Goal: Task Accomplishment & Management: Use online tool/utility

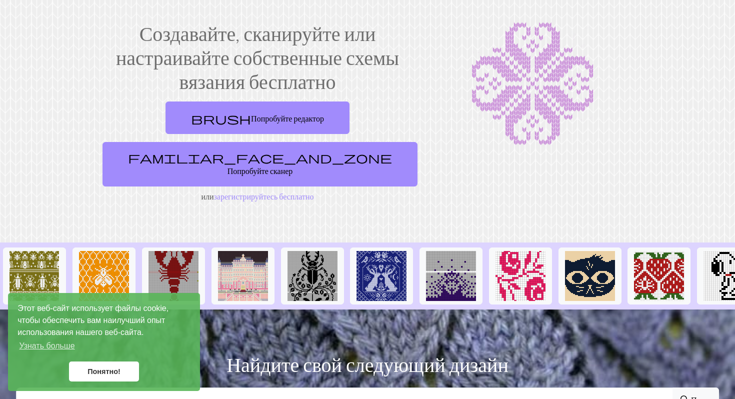
scroll to position [54, 0]
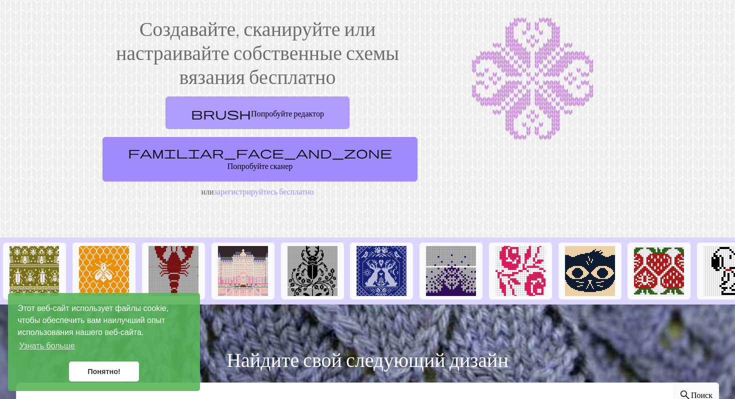
click at [251, 114] on font "Попробуйте редактор" at bounding box center [287, 114] width 73 height 10
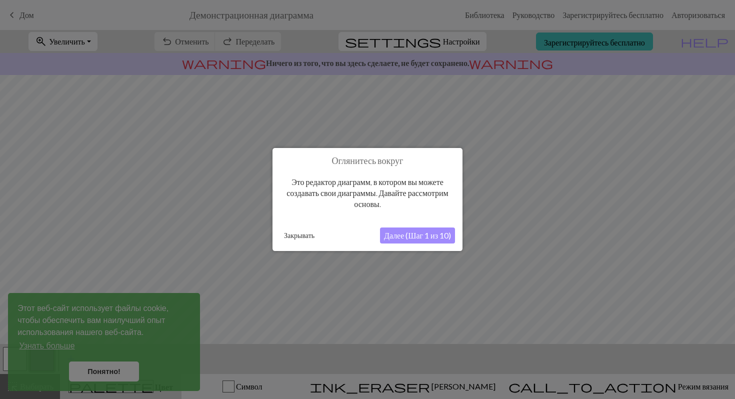
click at [408, 236] on font "Далее (Шаг 1 из 10)" at bounding box center [417, 236] width 67 height 10
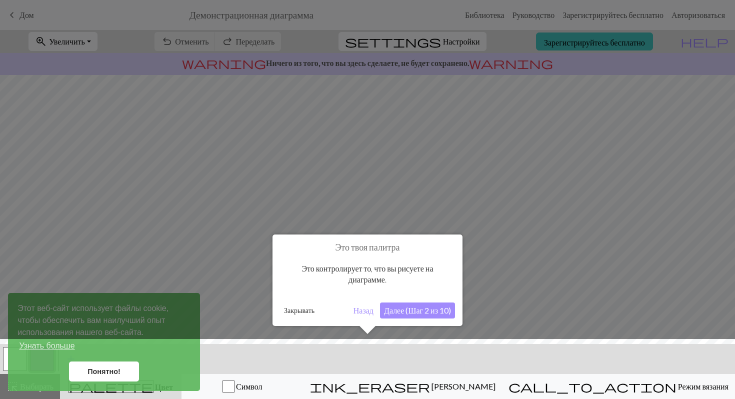
click at [421, 308] on font "Далее (Шаг 2 из 10)" at bounding box center [417, 311] width 67 height 10
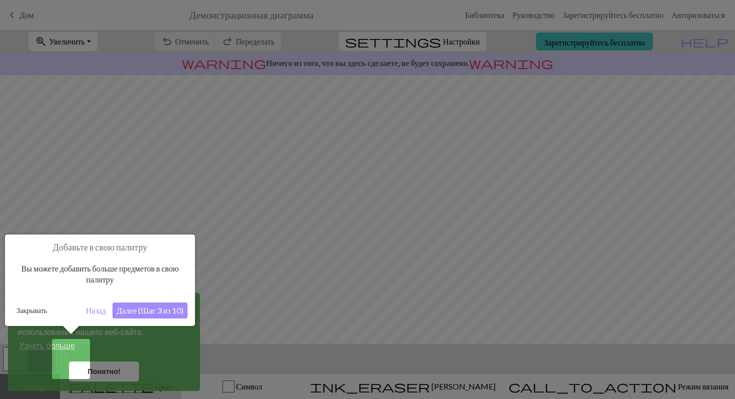
click at [169, 312] on font "Далее (Шаг 3 из 10)" at bounding box center [150, 311] width 67 height 10
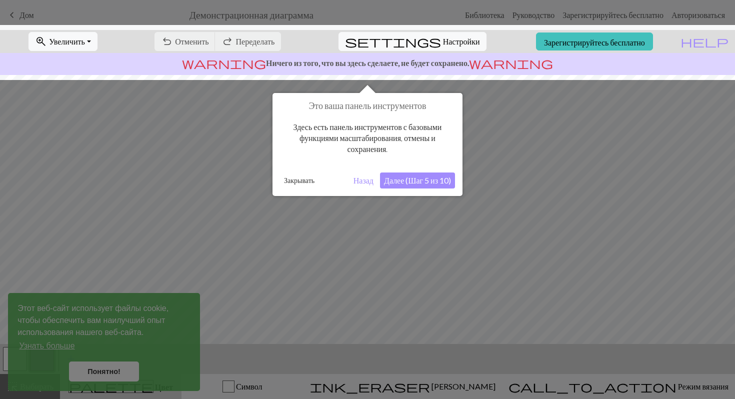
click at [428, 176] on font "Далее (Шаг 5 из 10)" at bounding box center [417, 181] width 67 height 10
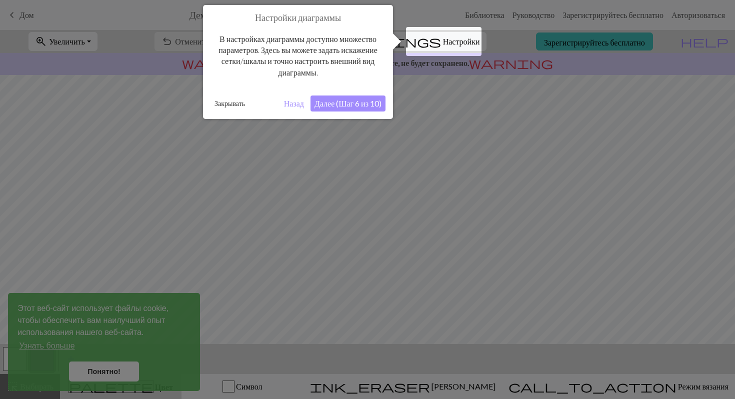
click at [360, 100] on font "Далее (Шаг 6 из 10)" at bounding box center [348, 104] width 67 height 10
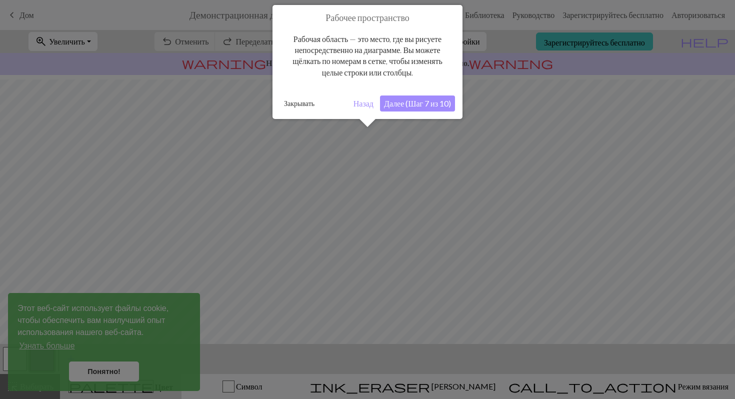
scroll to position [60, 0]
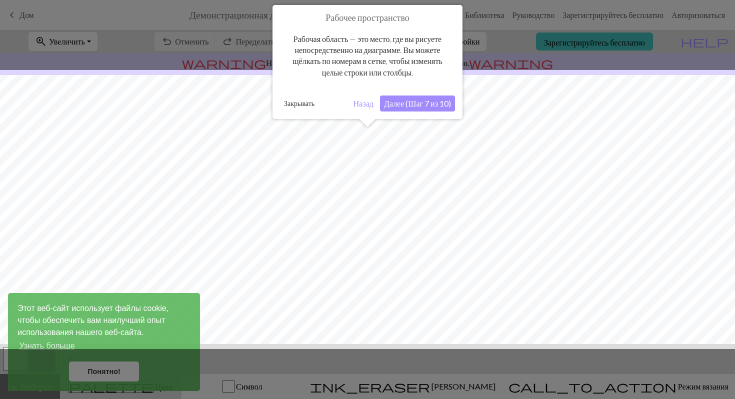
click at [413, 109] on button "Далее (Шаг 7 из 10)" at bounding box center [417, 104] width 75 height 16
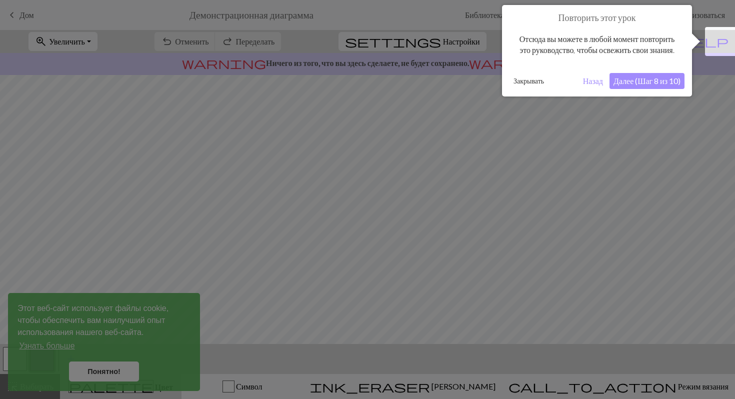
click at [643, 86] on font "Далее (Шаг 8 из 10)" at bounding box center [647, 81] width 67 height 10
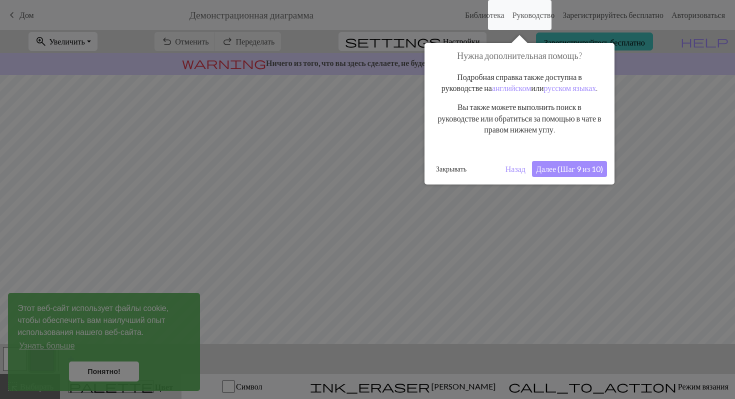
click at [566, 174] on font "Далее (Шаг 9 из 10)" at bounding box center [569, 169] width 67 height 10
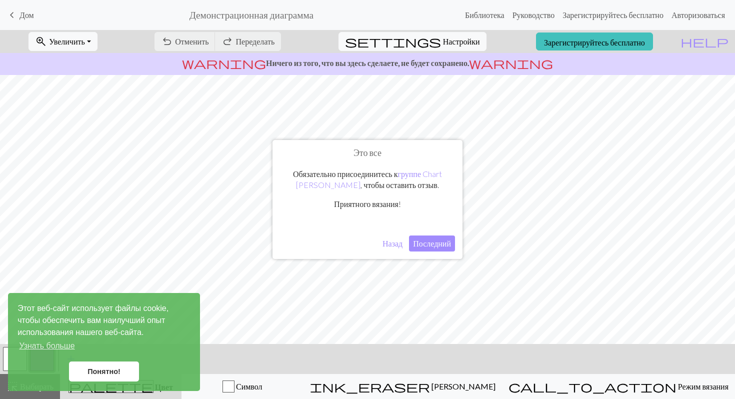
click at [432, 244] on font "Последний" at bounding box center [432, 244] width 38 height 10
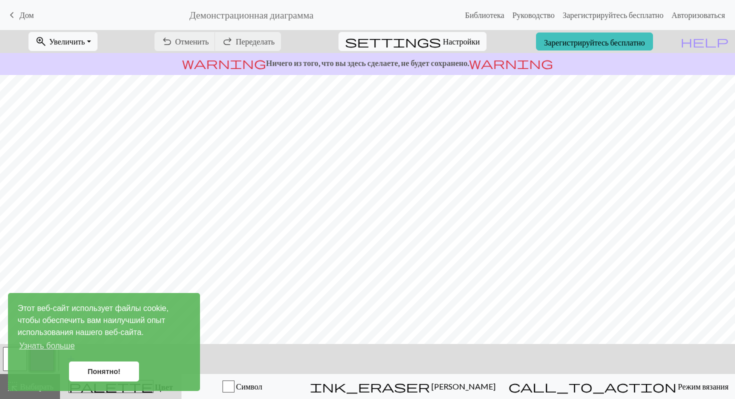
click at [107, 372] on font "Понятно!" at bounding box center [104, 372] width 33 height 8
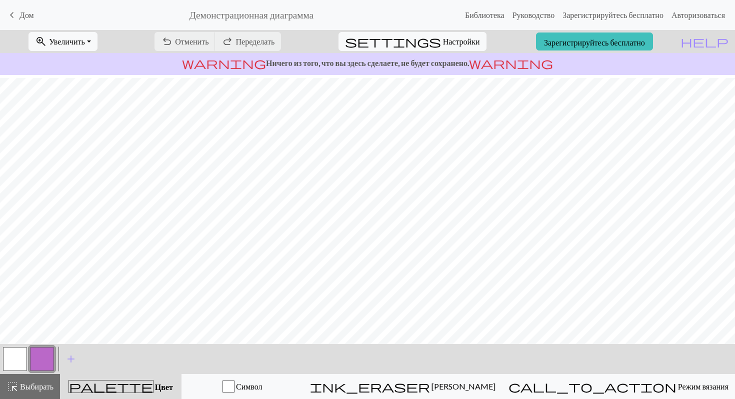
scroll to position [96, 0]
click at [31, 358] on button "button" at bounding box center [42, 359] width 24 height 24
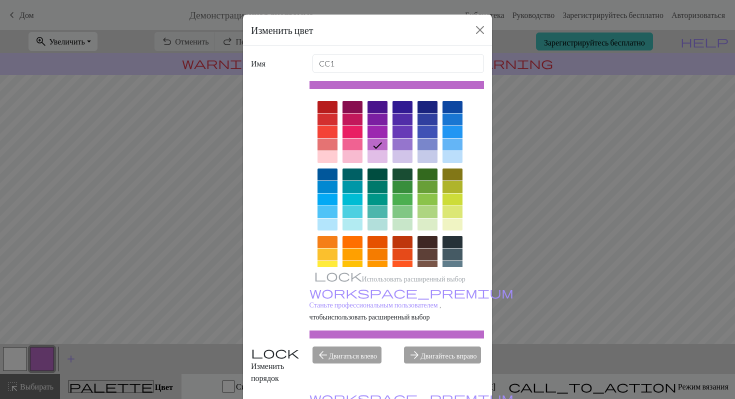
click at [372, 176] on div at bounding box center [378, 175] width 20 height 12
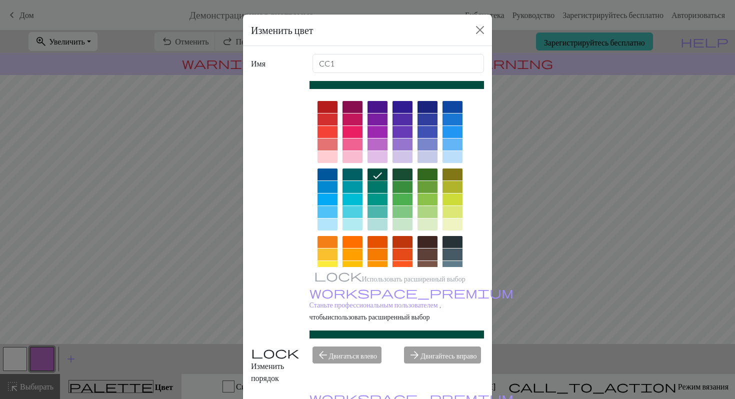
click at [476, 39] on div "Изменить цвет" at bounding box center [367, 31] width 249 height 32
click at [487, 18] on div "Изменить цвет" at bounding box center [367, 31] width 249 height 32
click at [484, 21] on div "Изменить цвет" at bounding box center [367, 31] width 249 height 32
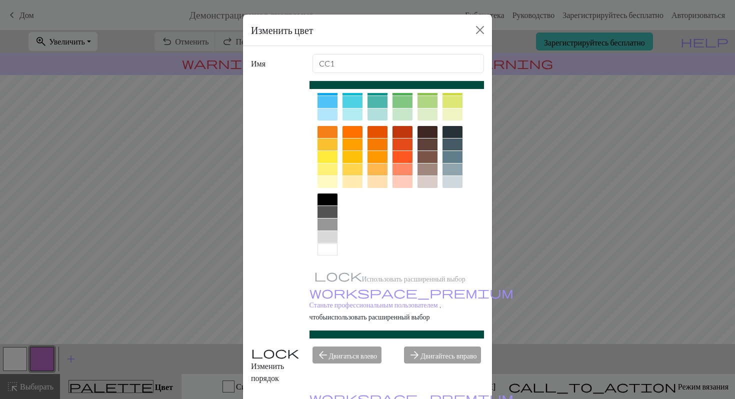
scroll to position [0, 0]
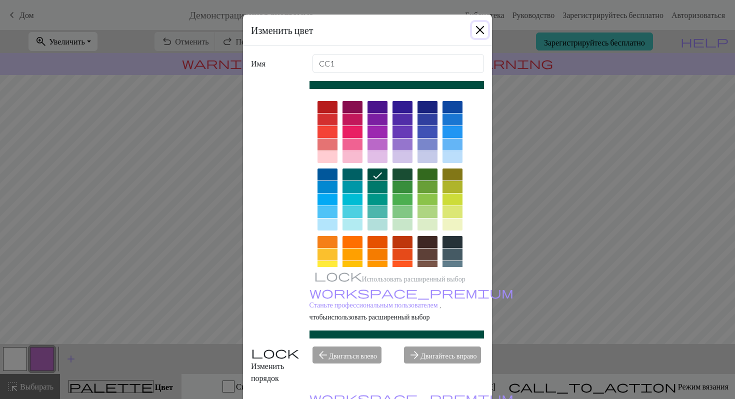
click at [483, 30] on button "Закрывать" at bounding box center [480, 30] width 16 height 16
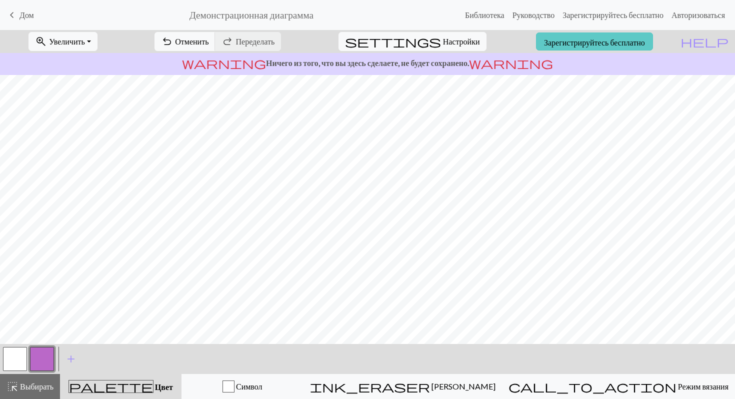
click at [624, 41] on font "Зарегистрируйтесь бесплатно" at bounding box center [594, 42] width 101 height 10
click at [593, 39] on font "Зарегистрируйтесь бесплатно" at bounding box center [594, 42] width 101 height 10
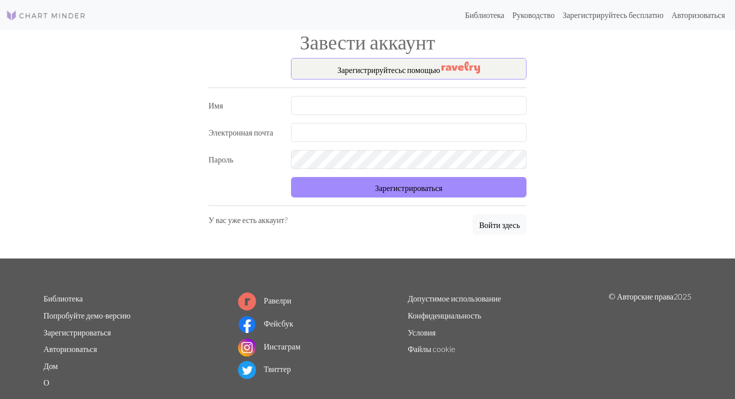
click at [387, 93] on div "Зарегистрируйтесь с помощью Имя Электронная почта Пароль Зарегистрироваться У в…" at bounding box center [368, 158] width 330 height 201
click at [384, 105] on input "text" at bounding box center [409, 105] width 236 height 19
type input "E"
type input "Ульяна"
click at [365, 127] on input "text" at bounding box center [409, 132] width 236 height 19
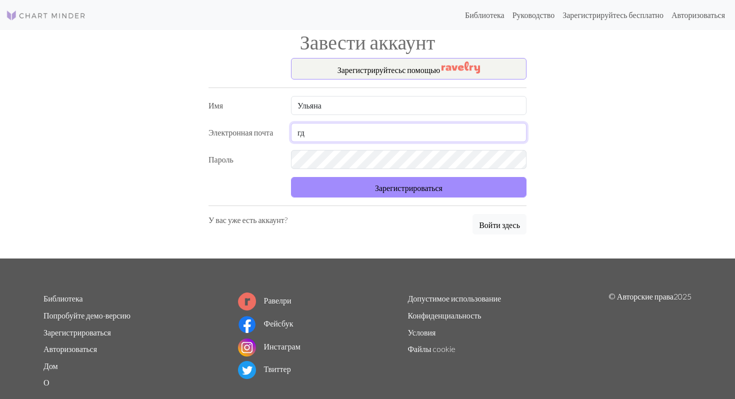
type input "г"
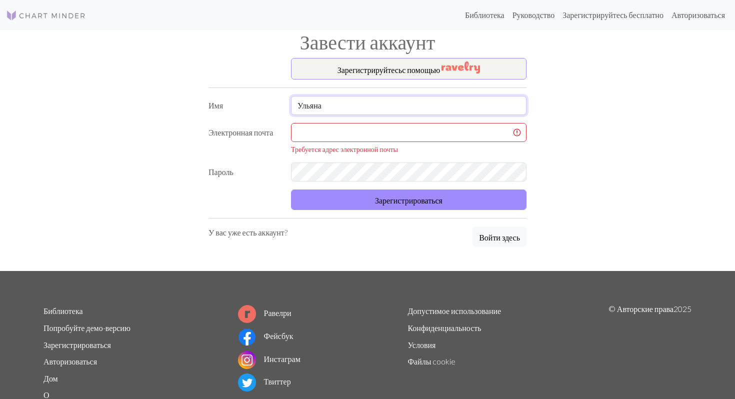
drag, startPoint x: 345, startPoint y: 105, endPoint x: 221, endPoint y: 105, distance: 123.5
click at [221, 105] on div "Имя Ульяна" at bounding box center [368, 105] width 330 height 19
type input "Ulyana"
click at [328, 133] on input "text" at bounding box center [409, 132] width 236 height 19
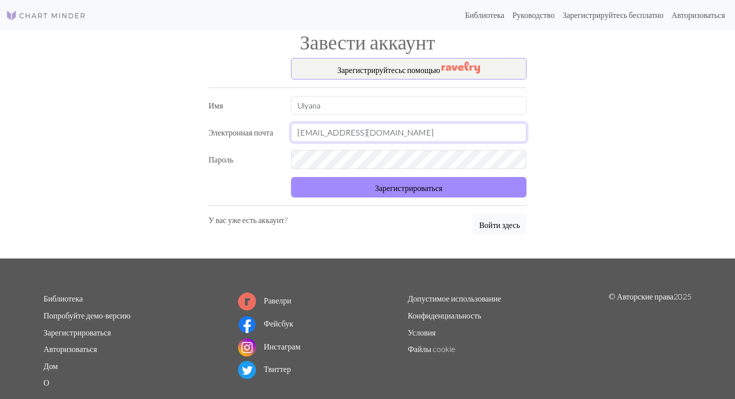
type input "uljanaaaaaaaaaa@gmail.com"
click at [424, 190] on font "Зарегистрироваться" at bounding box center [409, 188] width 68 height 10
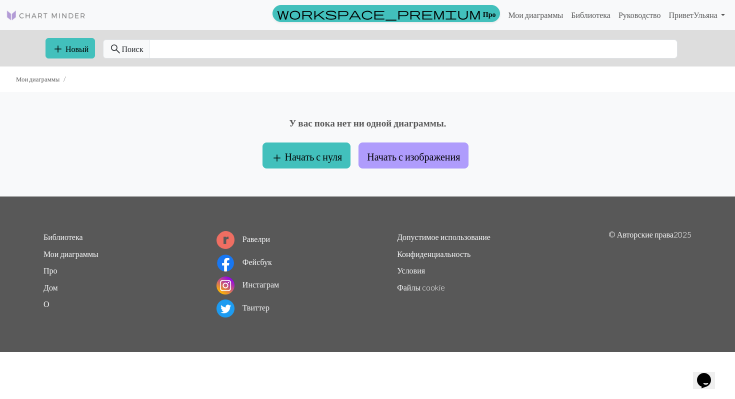
click at [383, 160] on font "Начать с изображения" at bounding box center [413, 157] width 93 height 12
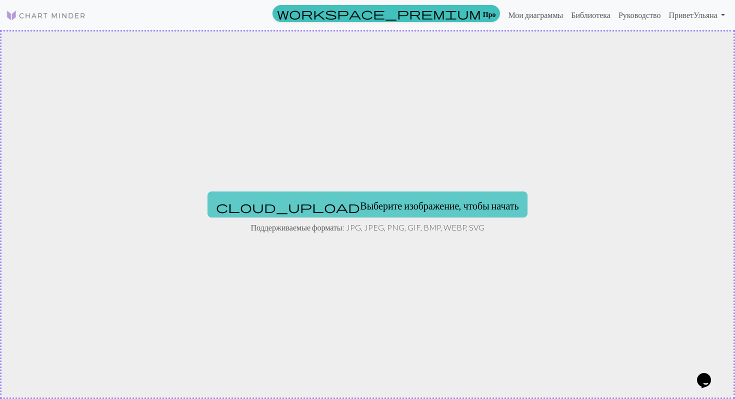
click at [375, 210] on font "Выберите изображение, чтобы начать" at bounding box center [439, 206] width 159 height 12
click at [418, 206] on font "Выберите изображение, чтобы начать" at bounding box center [439, 206] width 159 height 12
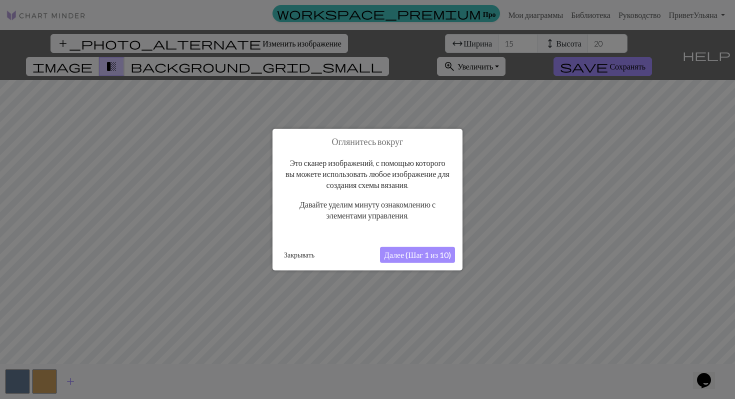
click at [419, 252] on font "Далее (Шаг 1 из 10)" at bounding box center [417, 255] width 67 height 10
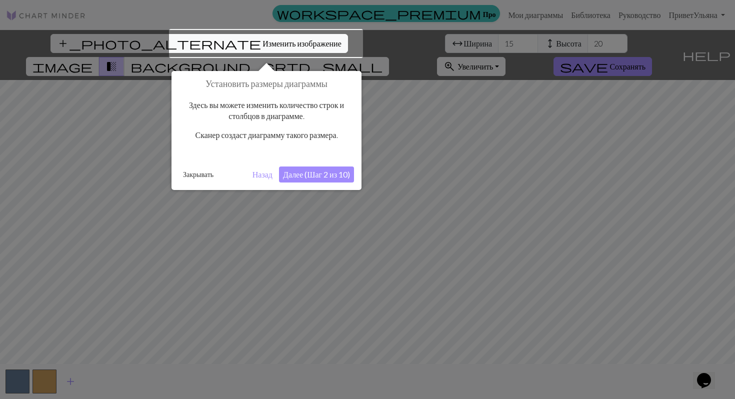
click at [339, 176] on font "Далее (Шаг 2 из 10)" at bounding box center [316, 175] width 67 height 10
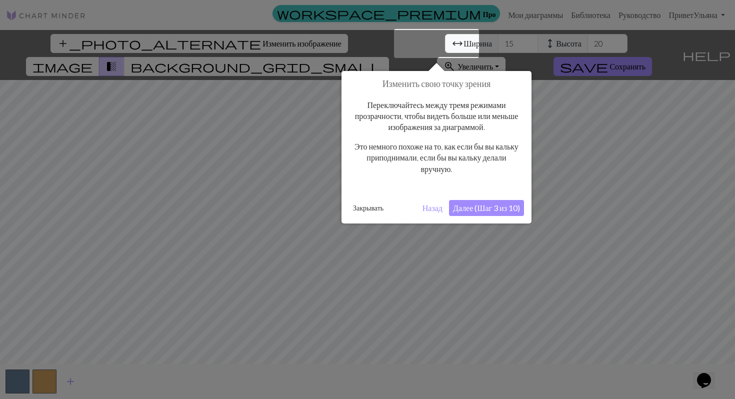
click at [468, 207] on font "Далее (Шаг 3 из 10)" at bounding box center [486, 208] width 67 height 10
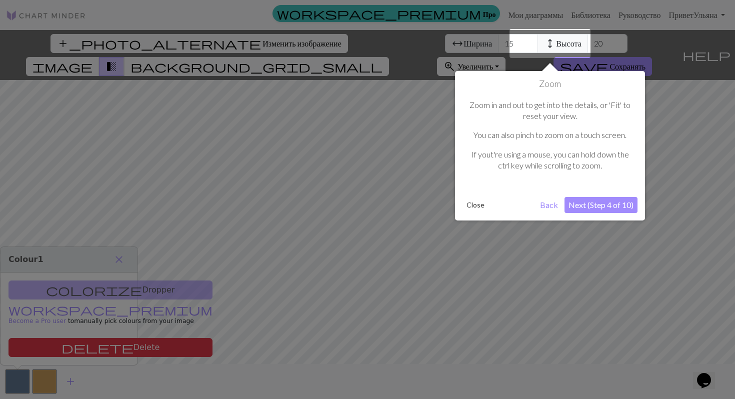
click at [575, 207] on button "Next (Step 4 of 10)" at bounding box center [601, 205] width 73 height 16
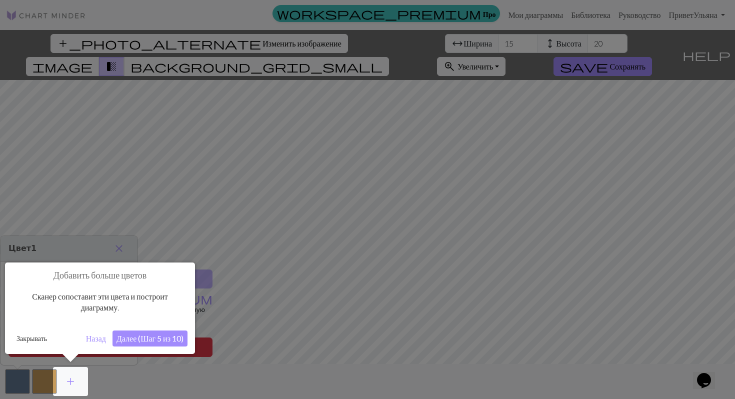
click at [139, 340] on font "Далее (Шаг 5 из 10)" at bounding box center [150, 339] width 67 height 10
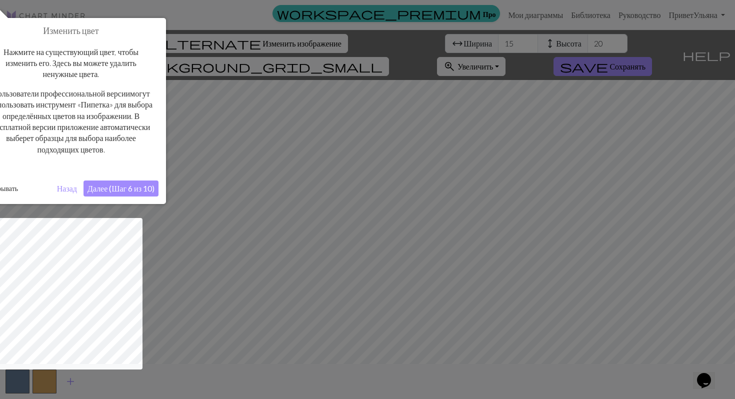
click at [138, 186] on font "Далее (Шаг 6 из 10)" at bounding box center [121, 189] width 67 height 10
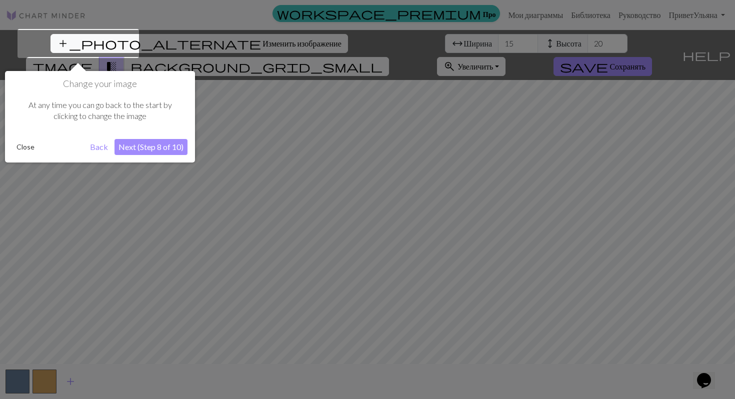
click at [164, 150] on button "Next (Step 8 of 10)" at bounding box center [151, 147] width 73 height 16
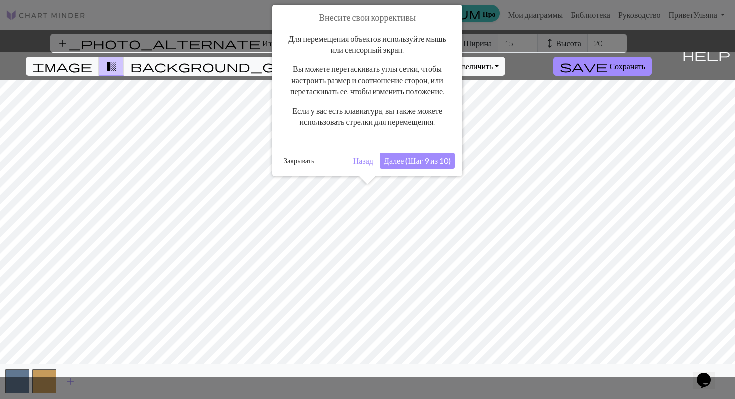
click at [400, 169] on button "Далее (Шаг 9 из 10)" at bounding box center [417, 161] width 75 height 16
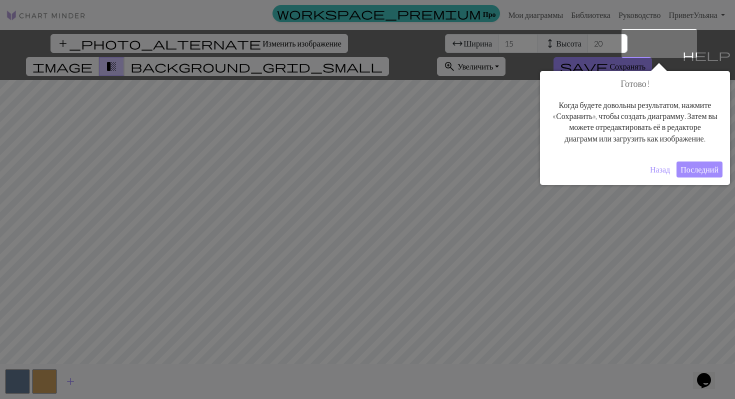
click at [704, 174] on font "Последний" at bounding box center [700, 170] width 38 height 10
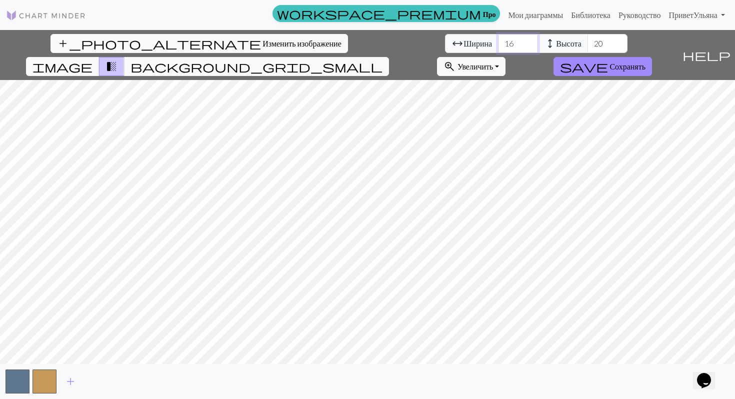
click at [498, 42] on input "16" at bounding box center [518, 43] width 40 height 19
click at [93, 60] on span "image" at bounding box center [63, 67] width 60 height 14
click at [118, 60] on span "transition_fade" at bounding box center [112, 67] width 12 height 14
click at [383, 60] on span "background_grid_small" at bounding box center [257, 67] width 252 height 14
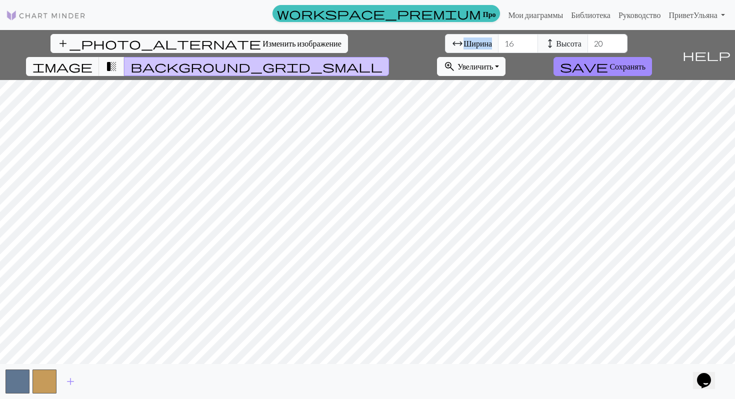
click at [494, 62] on font "Увеличить" at bounding box center [476, 67] width 36 height 10
click at [498, 45] on input "16" at bounding box center [518, 43] width 40 height 19
type input "46"
click at [588, 41] on input "20" at bounding box center [608, 43] width 40 height 19
type input "2"
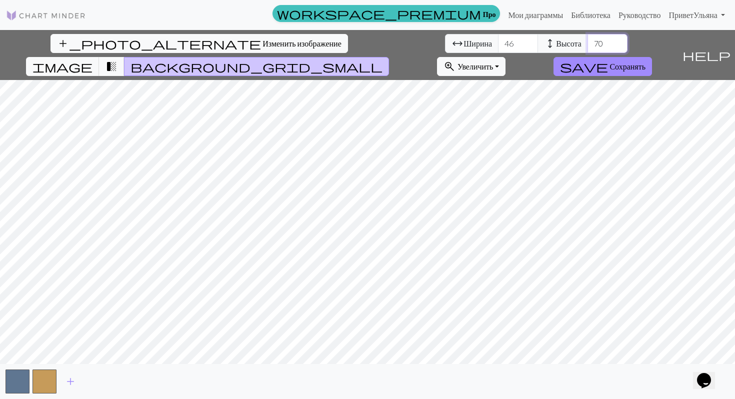
type input "70"
click at [125, 57] on button "transition_fade" at bounding box center [112, 66] width 26 height 19
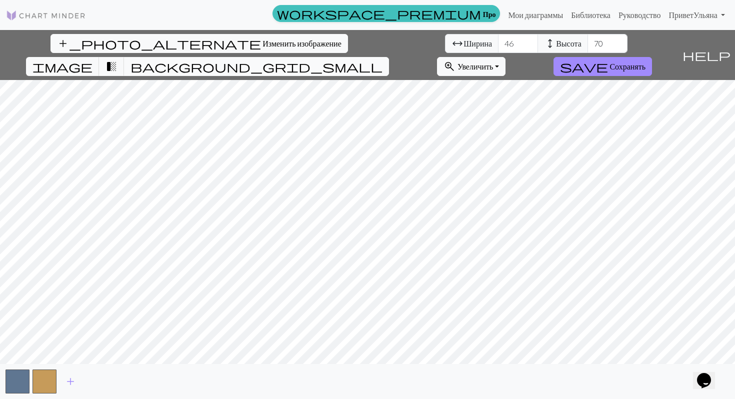
click at [383, 60] on span "background_grid_small" at bounding box center [257, 67] width 252 height 14
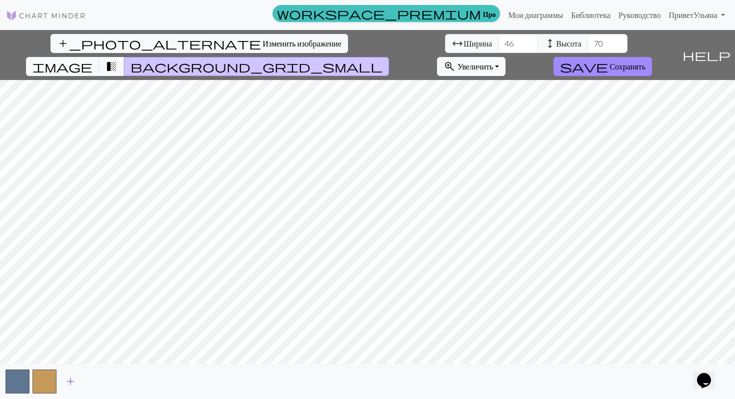
click at [70, 383] on span "add" at bounding box center [71, 382] width 12 height 14
click at [102, 382] on span "add" at bounding box center [98, 382] width 12 height 14
click at [123, 379] on span "add" at bounding box center [125, 382] width 12 height 14
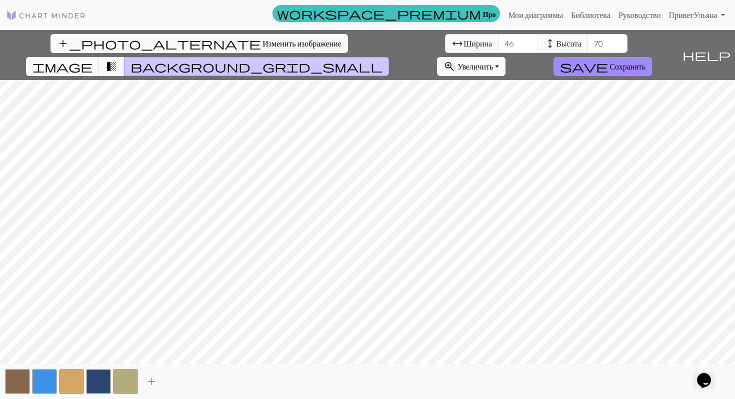
click at [152, 379] on span "add" at bounding box center [152, 382] width 12 height 14
click at [173, 380] on span "add" at bounding box center [179, 382] width 12 height 14
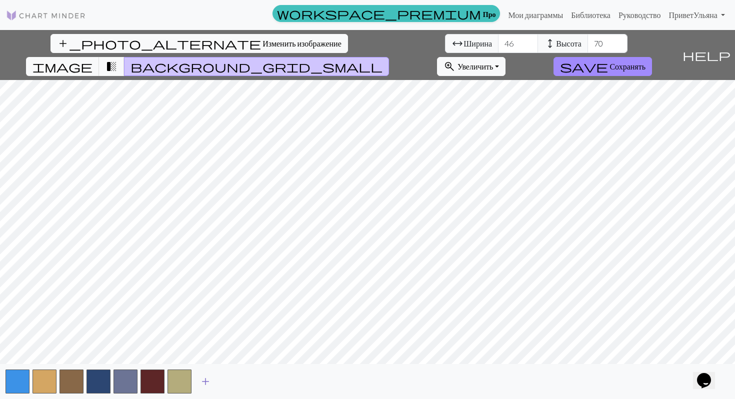
click at [210, 379] on span "add" at bounding box center [206, 382] width 12 height 14
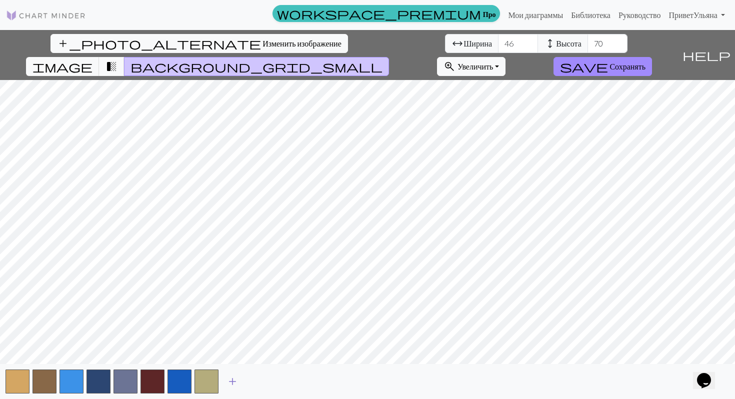
click at [231, 380] on span "add" at bounding box center [233, 382] width 12 height 14
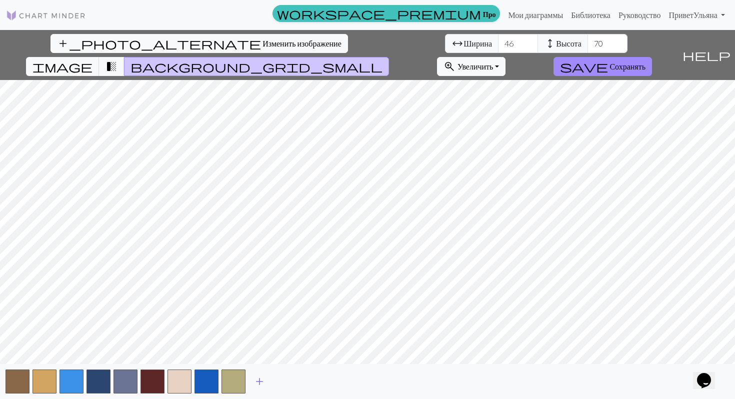
click at [261, 381] on span "add" at bounding box center [260, 382] width 12 height 14
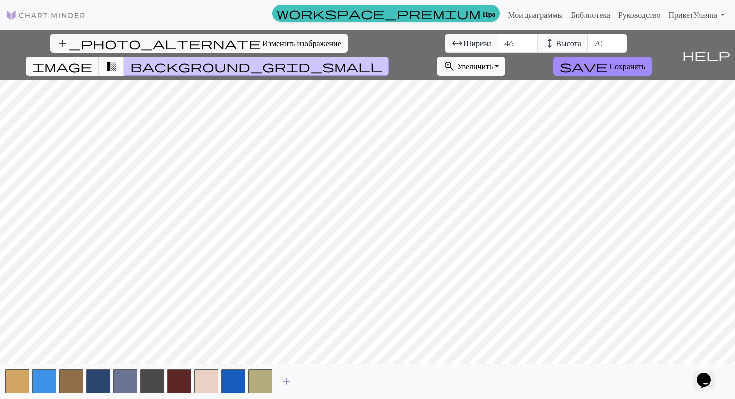
click at [285, 381] on span "add" at bounding box center [287, 382] width 12 height 14
click at [311, 380] on span "add" at bounding box center [314, 382] width 12 height 14
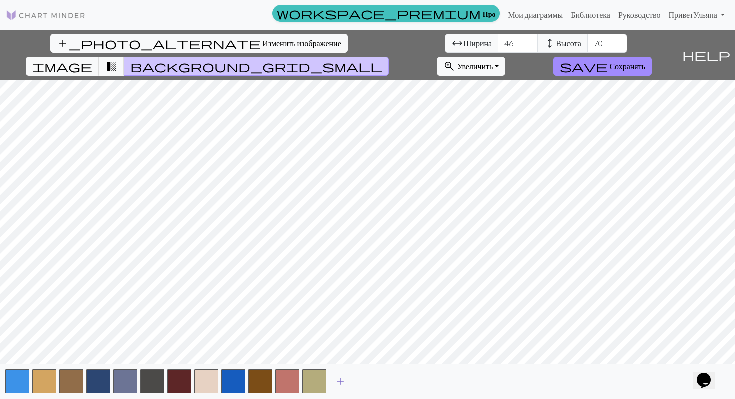
click at [339, 380] on span "add" at bounding box center [341, 382] width 12 height 14
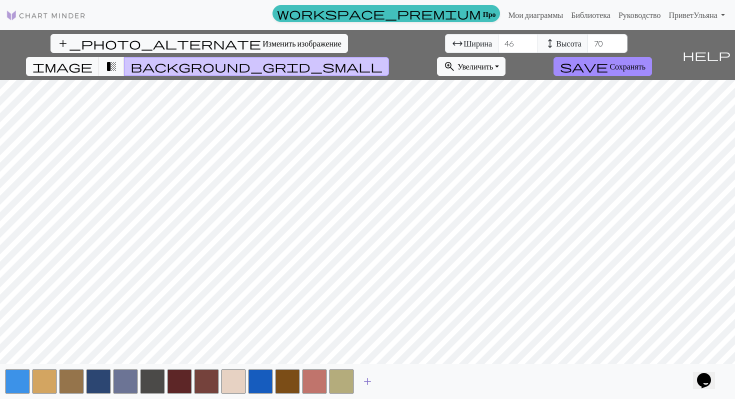
click at [364, 381] on span "add" at bounding box center [368, 382] width 12 height 14
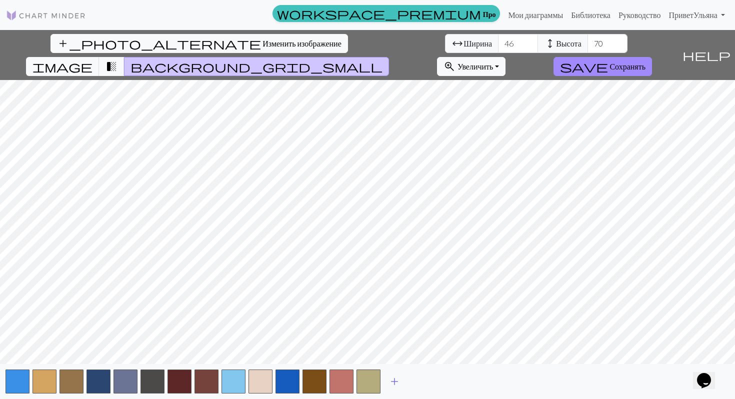
click at [392, 380] on span "add" at bounding box center [395, 382] width 12 height 14
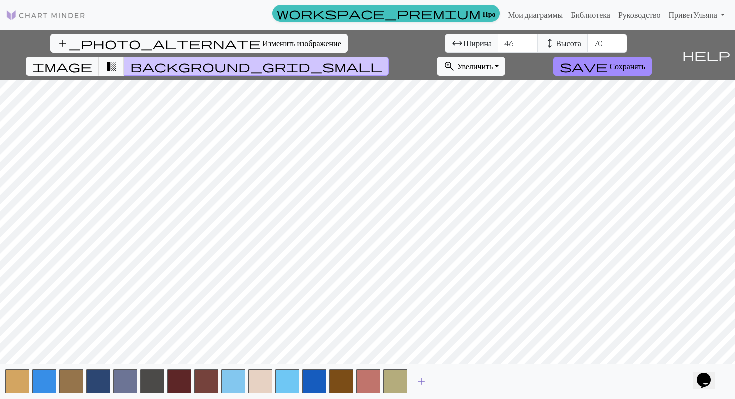
click at [422, 381] on span "add" at bounding box center [422, 382] width 12 height 14
click at [443, 381] on span "add" at bounding box center [449, 382] width 12 height 14
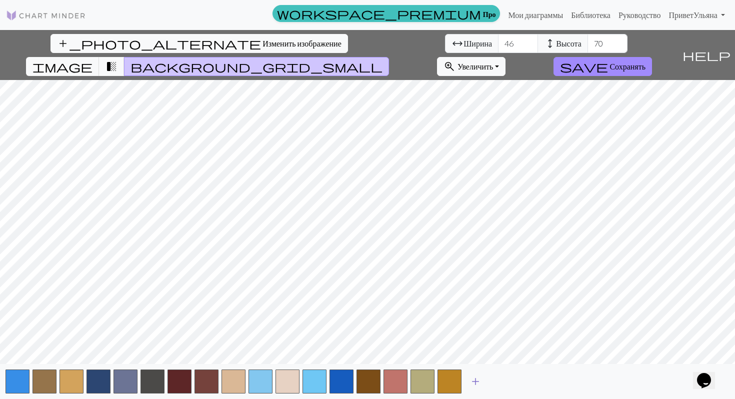
click at [474, 380] on span "add" at bounding box center [476, 382] width 12 height 14
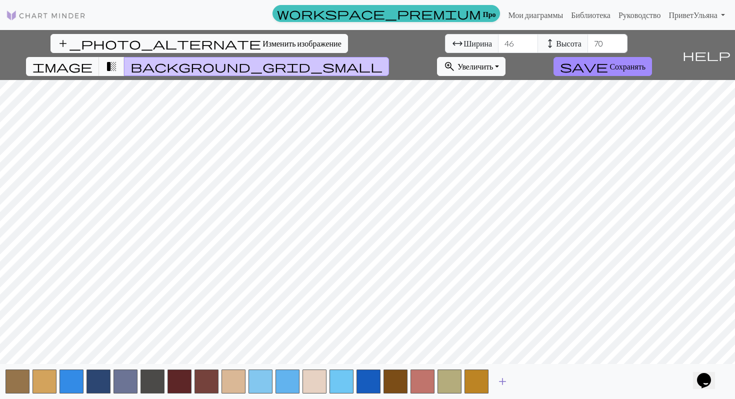
click at [501, 381] on span "add" at bounding box center [503, 382] width 12 height 14
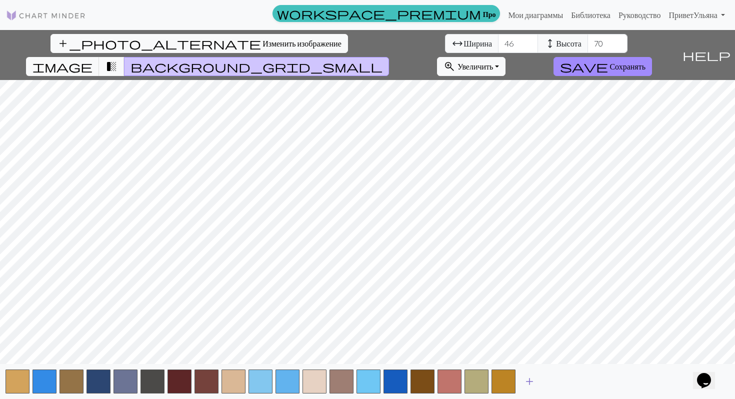
click at [525, 381] on span "add" at bounding box center [530, 382] width 12 height 14
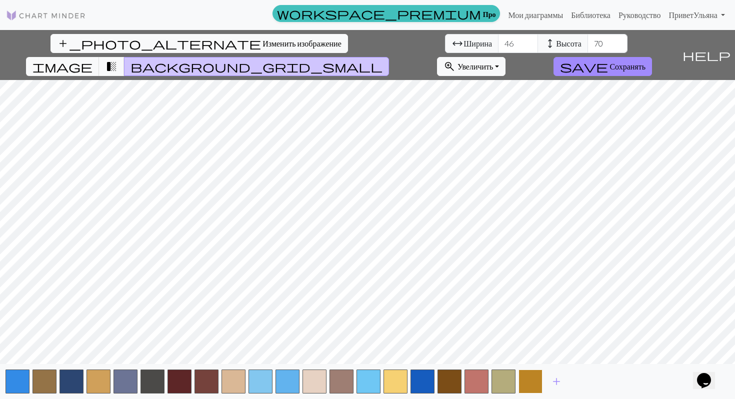
click at [535, 385] on button "button" at bounding box center [531, 382] width 24 height 24
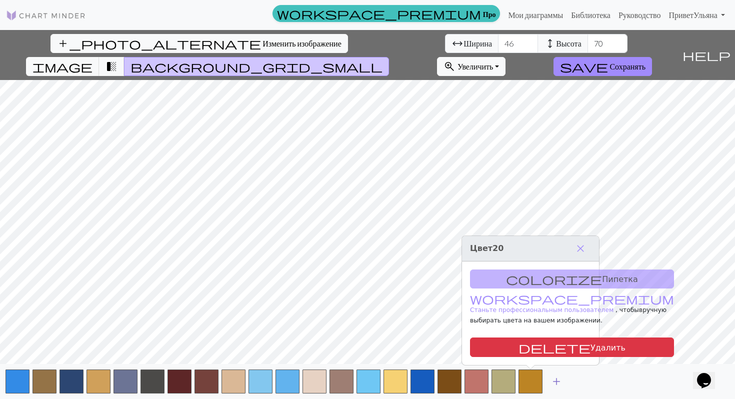
click at [558, 382] on span "add" at bounding box center [557, 382] width 12 height 14
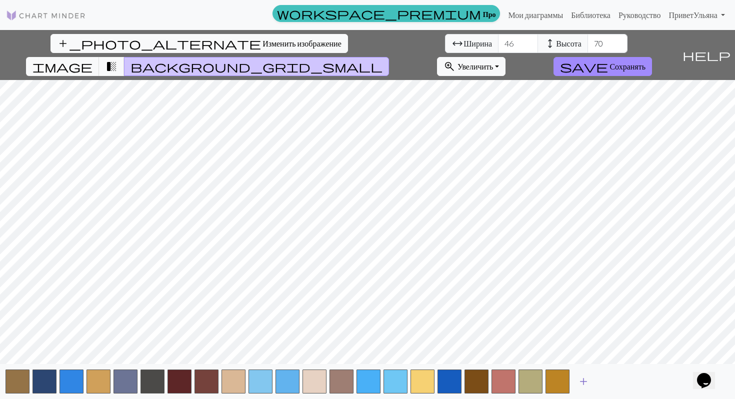
click at [576, 382] on button "add" at bounding box center [583, 381] width 25 height 19
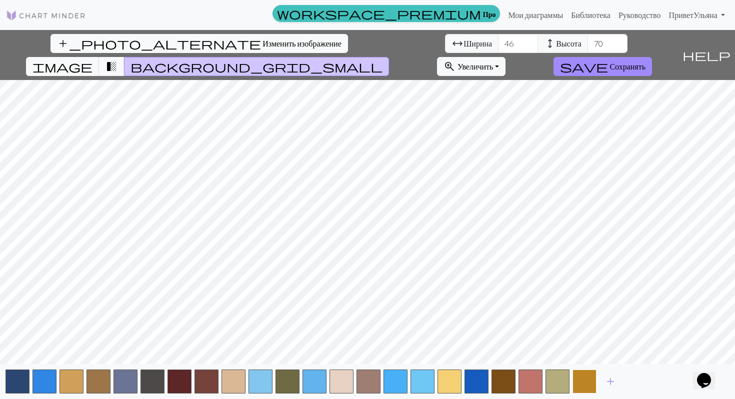
click at [581, 382] on button "button" at bounding box center [585, 382] width 24 height 24
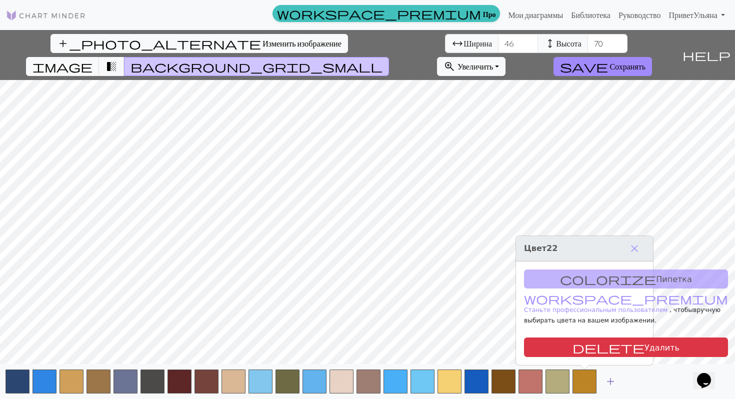
click at [608, 381] on span "add" at bounding box center [611, 382] width 12 height 14
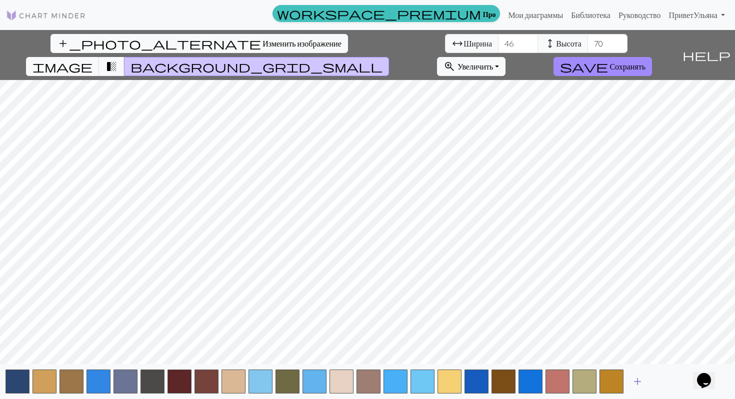
click at [638, 382] on span "add" at bounding box center [638, 382] width 12 height 14
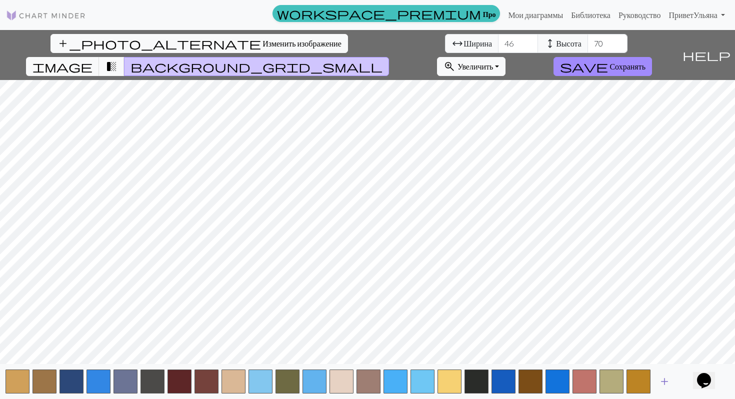
click at [662, 380] on span "add" at bounding box center [665, 382] width 12 height 14
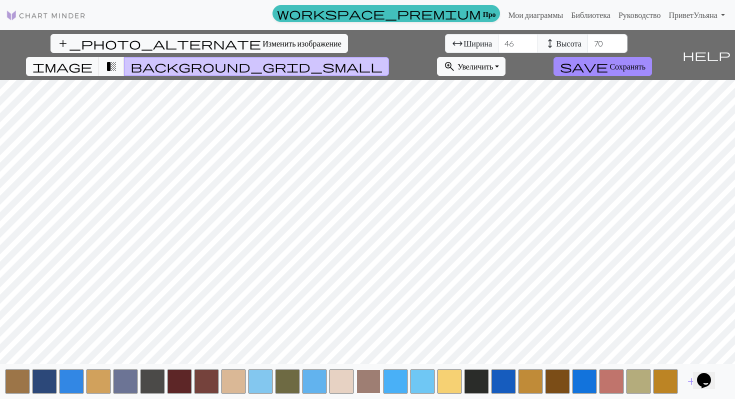
click at [370, 381] on button "button" at bounding box center [369, 382] width 24 height 24
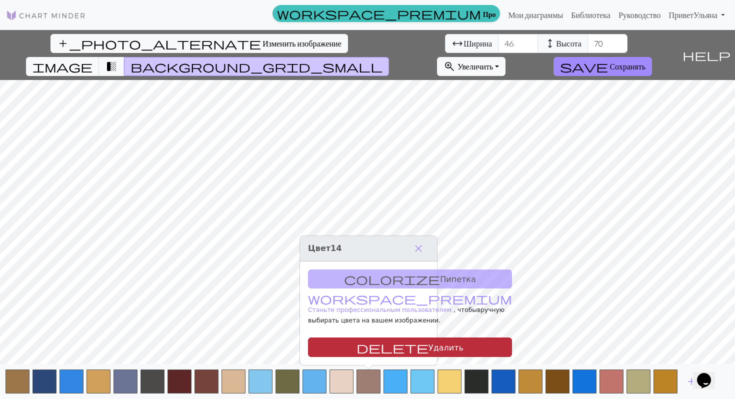
click at [429, 351] on font "Удалить" at bounding box center [446, 348] width 35 height 10
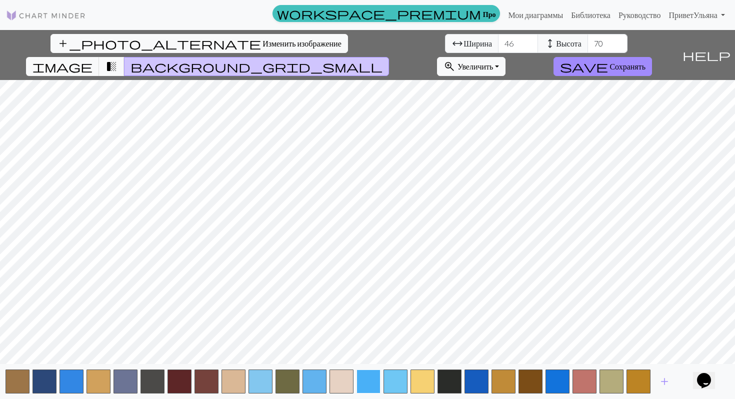
click at [368, 382] on button "button" at bounding box center [369, 382] width 24 height 24
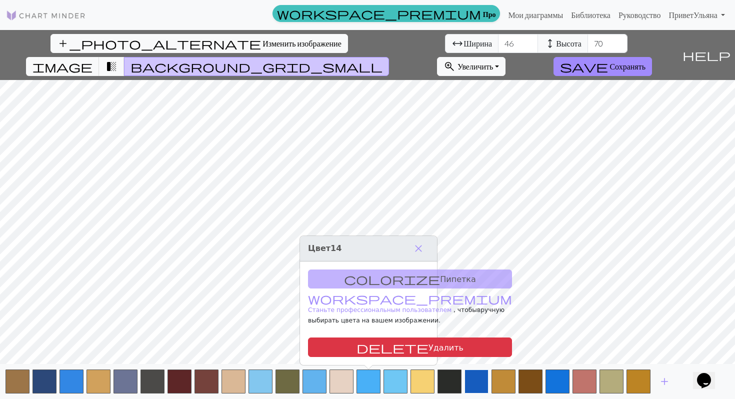
click at [476, 377] on button "button" at bounding box center [477, 382] width 24 height 24
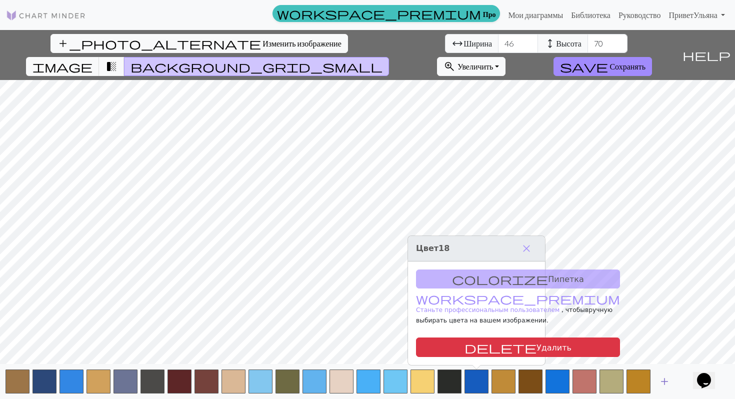
click at [666, 380] on span "add" at bounding box center [665, 382] width 12 height 14
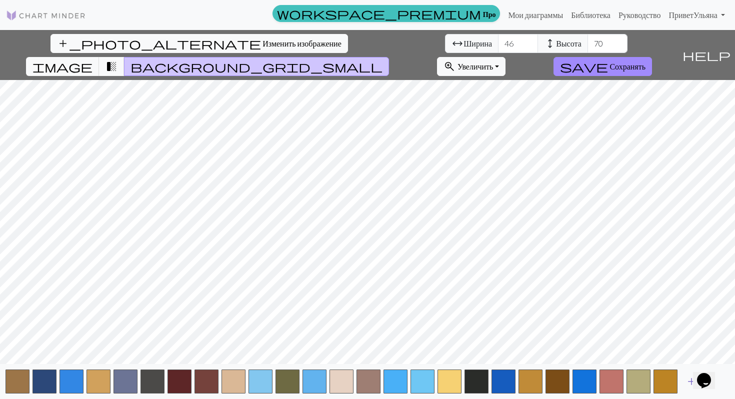
click at [666, 380] on button "button" at bounding box center [666, 382] width 24 height 24
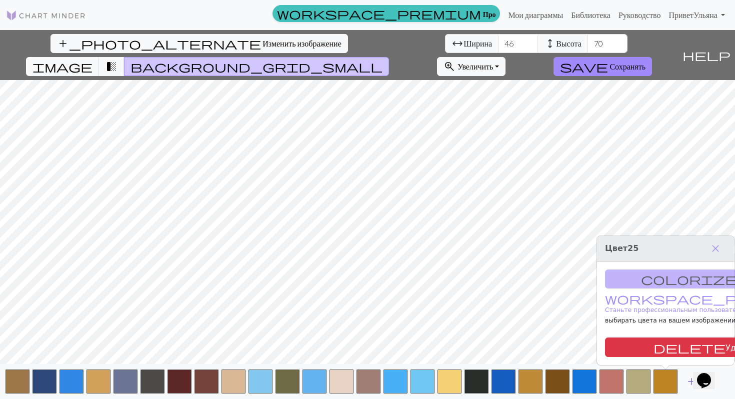
click at [689, 382] on span "add" at bounding box center [692, 382] width 12 height 14
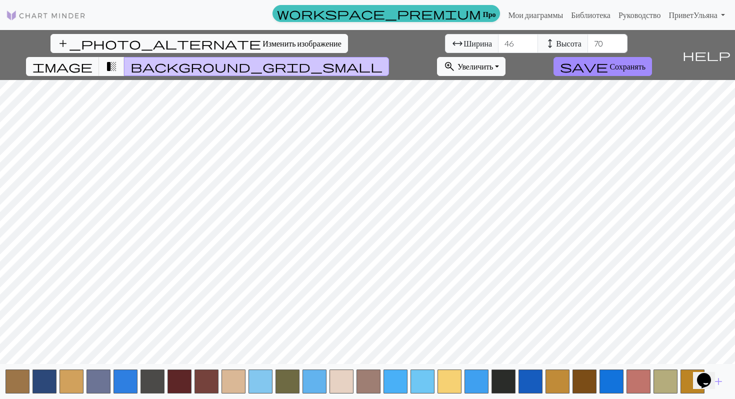
drag, startPoint x: 709, startPoint y: 373, endPoint x: 714, endPoint y: 309, distance: 64.3
click html "Opens Chat This icon Opens the chat window."
click at [503, 382] on button "button" at bounding box center [504, 382] width 24 height 24
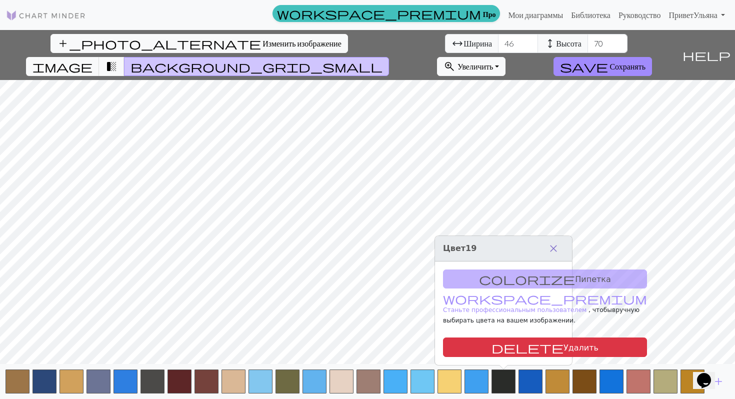
click at [550, 242] on span "close" at bounding box center [554, 249] width 12 height 14
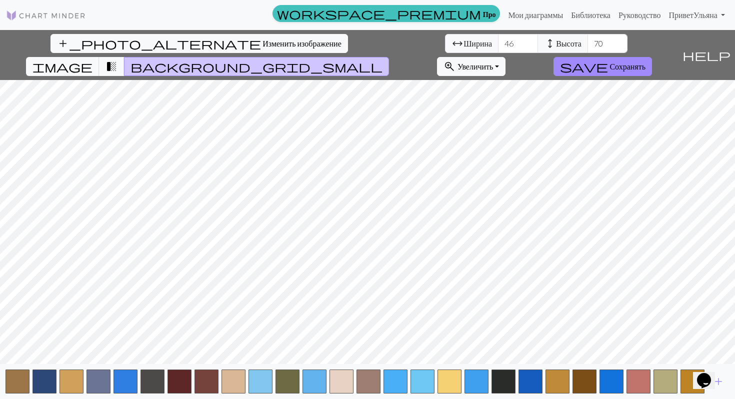
click at [709, 375] on icon "Виджет чата" at bounding box center [704, 380] width 14 height 15
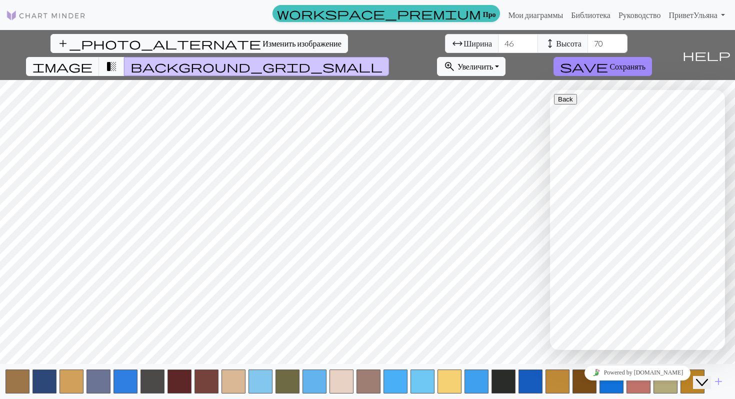
click at [708, 379] on icon "Виджет чата" at bounding box center [702, 382] width 12 height 7
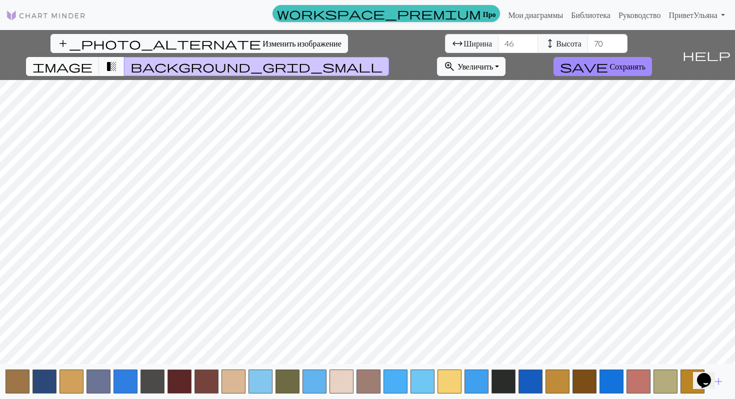
click at [720, 363] on div "Opens Chat This icon Opens the chat window." at bounding box center [709, 363] width 24 height 0
click at [715, 382] on button "Opens Chat This icon Opens the chat window." at bounding box center [704, 380] width 22 height 17
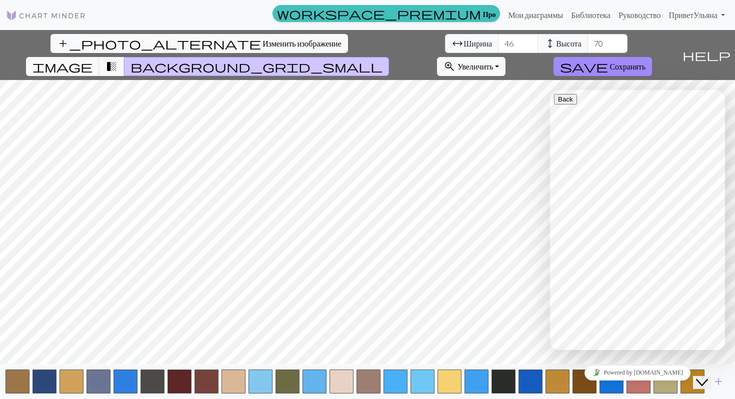
click at [711, 382] on button "Close Chat This icon closes the chat window." at bounding box center [702, 382] width 18 height 13
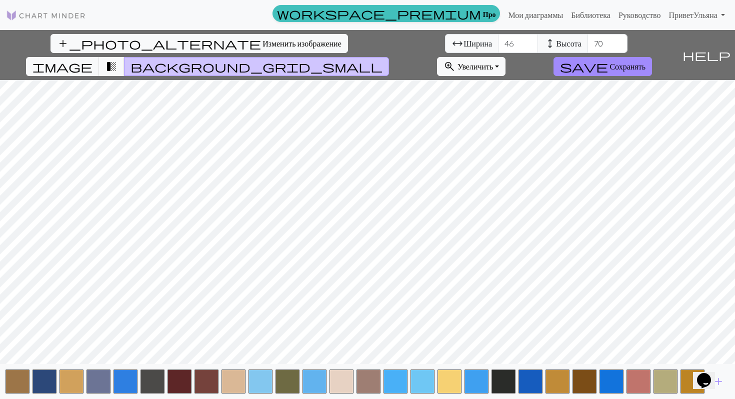
drag, startPoint x: 713, startPoint y: 373, endPoint x: 714, endPoint y: 319, distance: 53.5
click html "Opens Chat This icon Opens the chat window."
click at [715, 383] on button "Opens Chat This icon Opens the chat window." at bounding box center [704, 380] width 22 height 17
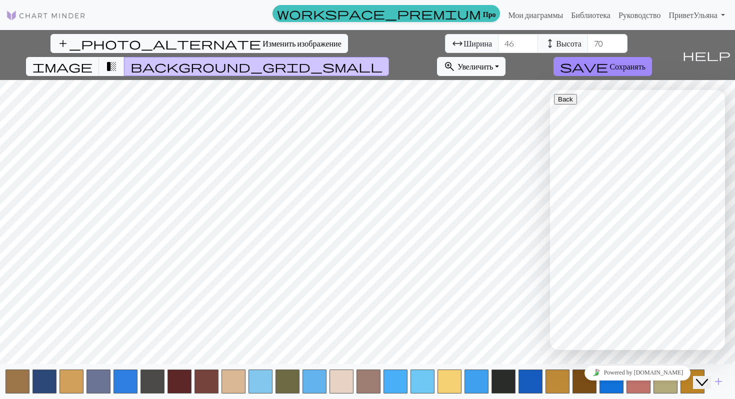
drag, startPoint x: 712, startPoint y: 377, endPoint x: 712, endPoint y: 366, distance: 11.0
click at [711, 376] on button "Close Chat This icon closes the chat window." at bounding box center [702, 382] width 18 height 13
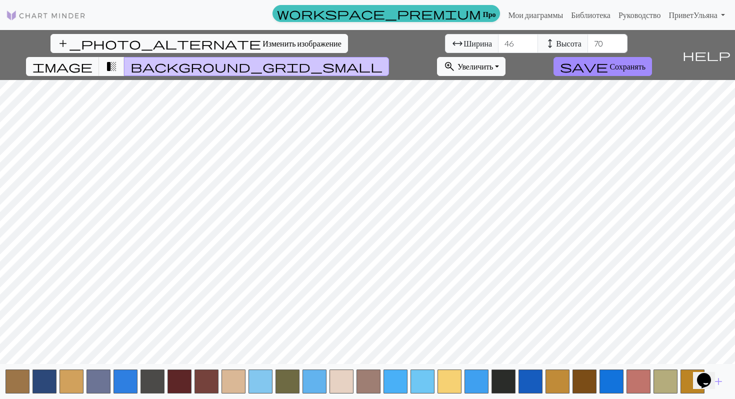
click at [721, 363] on div "Opens Chat This icon Opens the chat window." at bounding box center [709, 363] width 24 height 0
click at [712, 381] on div "Opens Chat This icon Opens the chat window." at bounding box center [704, 381] width 16 height 16
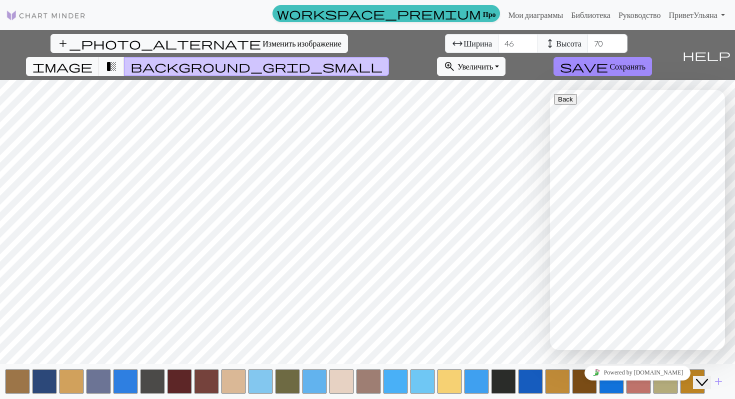
click at [708, 379] on div "Close Chat This icon closes the chat window." at bounding box center [702, 383] width 12 height 12
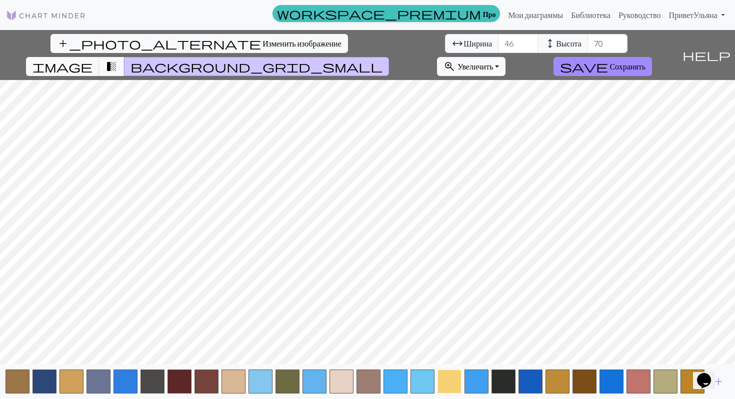
click at [449, 381] on button "button" at bounding box center [450, 382] width 24 height 24
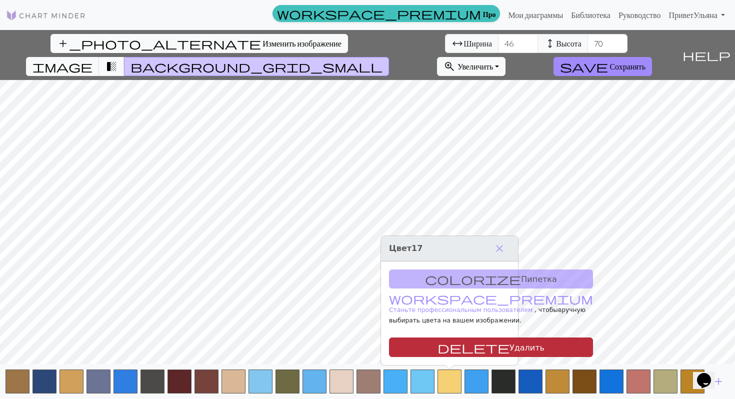
click at [510, 343] on font "Удалить" at bounding box center [527, 348] width 35 height 10
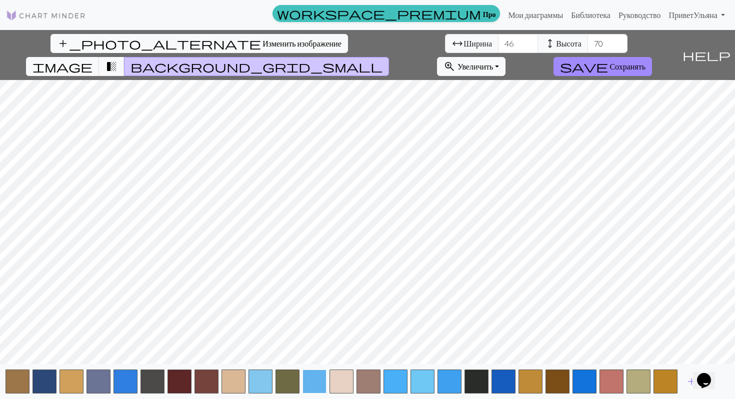
click at [304, 375] on button "button" at bounding box center [315, 382] width 24 height 24
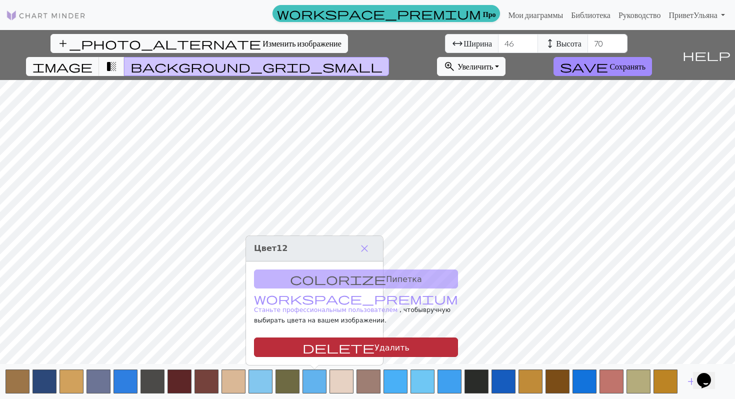
click at [337, 346] on button "delete Удалить" at bounding box center [356, 348] width 204 height 20
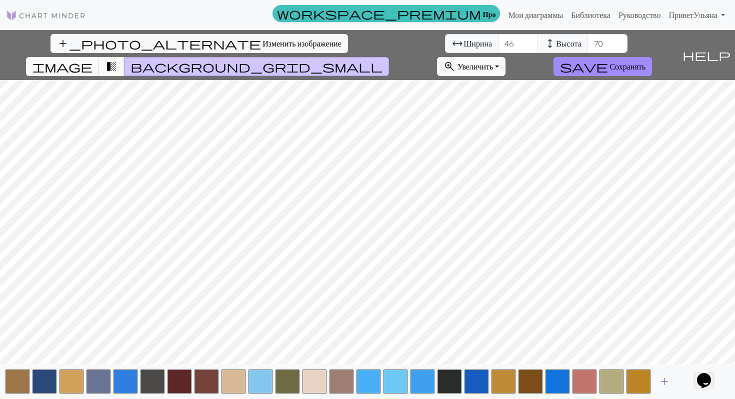
click at [672, 384] on button "add" at bounding box center [664, 381] width 25 height 19
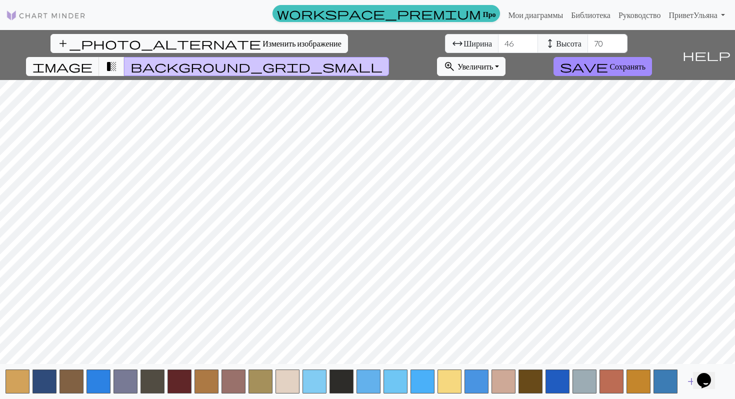
click at [690, 383] on span "add" at bounding box center [692, 382] width 12 height 14
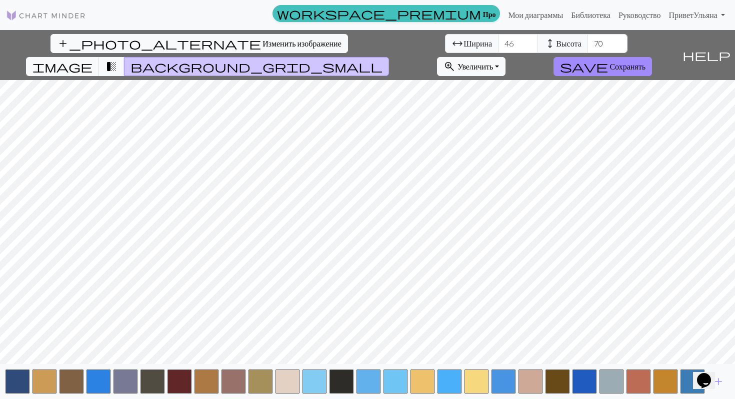
click at [720, 363] on div "Opens Chat This icon Opens the chat window." at bounding box center [709, 363] width 24 height 0
click at [712, 381] on div "Opens Chat This icon Opens the chat window." at bounding box center [704, 381] width 16 height 16
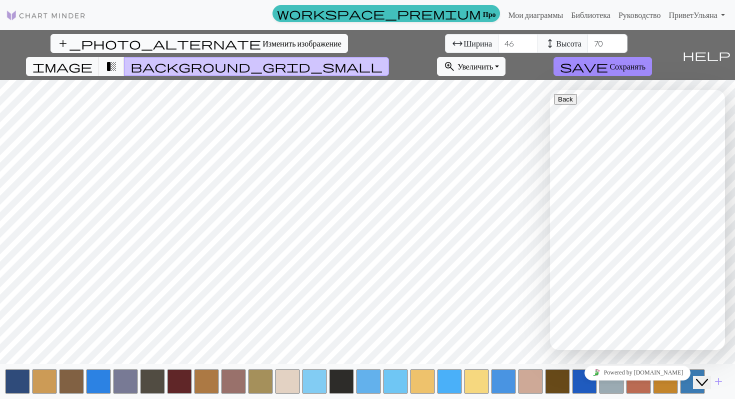
click at [113, 49] on button "add_photo_alternate Изменить изображение" at bounding box center [200, 43] width 298 height 19
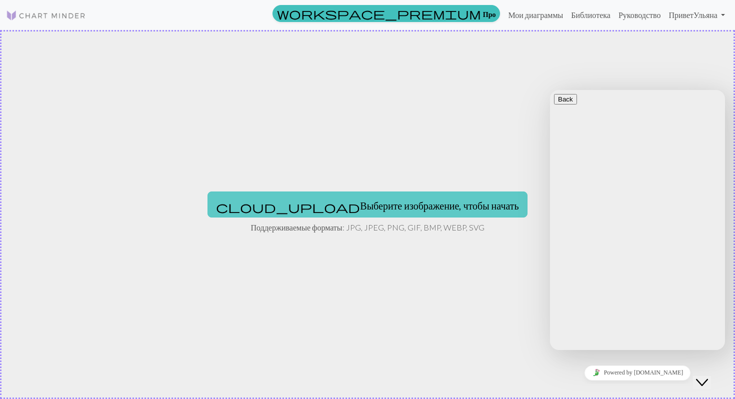
click at [360, 205] on font "Выберите изображение, чтобы начать" at bounding box center [439, 206] width 159 height 12
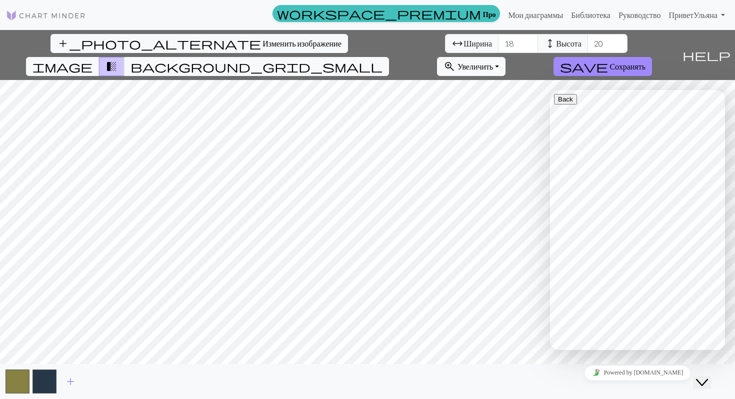
click at [707, 377] on icon "Close Chat This icon closes the chat window." at bounding box center [702, 383] width 12 height 12
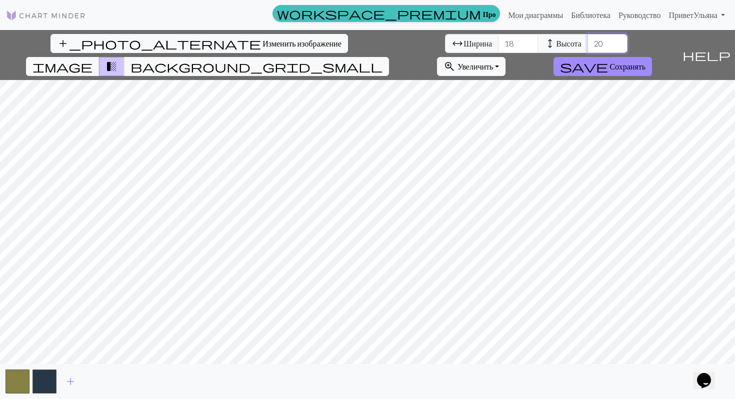
click at [588, 43] on input "20" at bounding box center [608, 43] width 40 height 19
type input "2"
type input "70"
click at [498, 42] on input "18" at bounding box center [518, 43] width 40 height 19
type input "1"
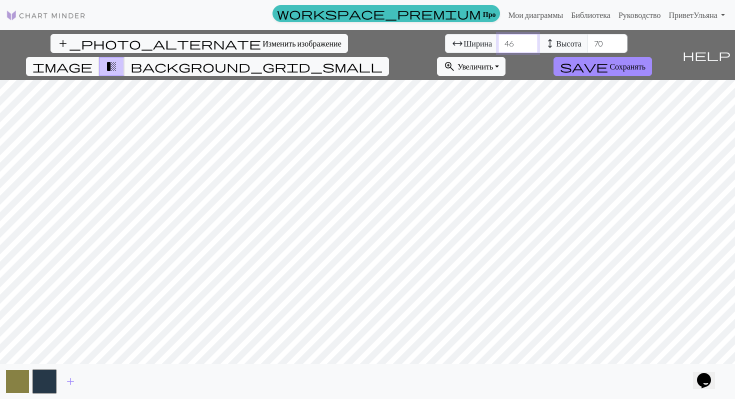
type input "46"
click at [66, 381] on span "add" at bounding box center [71, 382] width 12 height 14
click at [100, 385] on span "add" at bounding box center [98, 382] width 12 height 14
click at [117, 384] on button "add" at bounding box center [124, 381] width 25 height 19
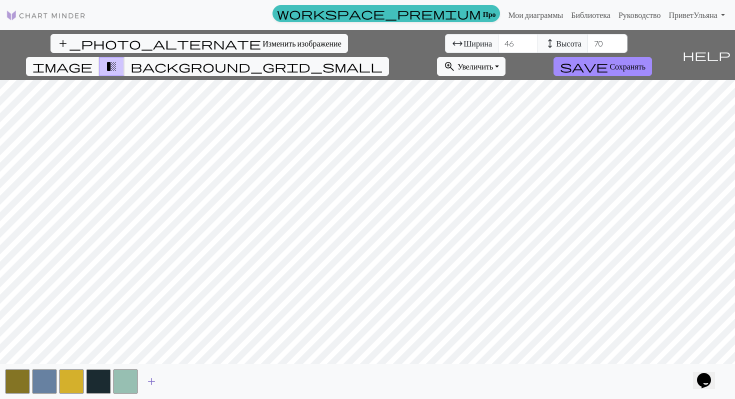
click at [155, 384] on span "add" at bounding box center [152, 382] width 12 height 14
click at [171, 382] on button "add" at bounding box center [178, 381] width 25 height 19
click at [197, 383] on button "add" at bounding box center [205, 381] width 25 height 19
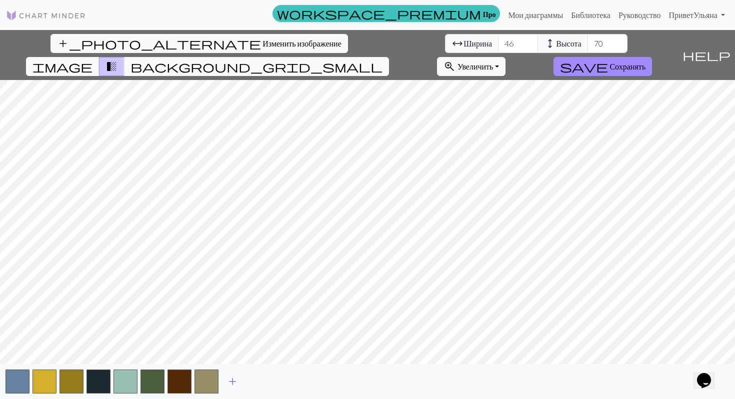
click at [236, 384] on span "add" at bounding box center [233, 382] width 12 height 14
click at [260, 384] on span "add" at bounding box center [260, 382] width 12 height 14
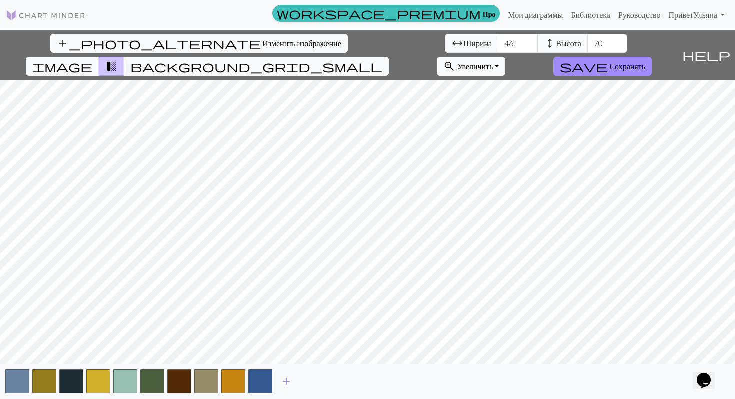
click at [284, 382] on span "add" at bounding box center [287, 382] width 12 height 14
click at [317, 381] on span "add" at bounding box center [314, 382] width 12 height 14
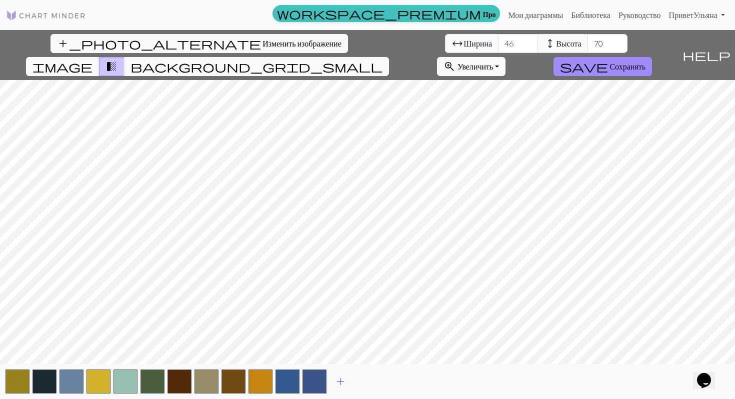
click at [340, 381] on span "add" at bounding box center [341, 382] width 12 height 14
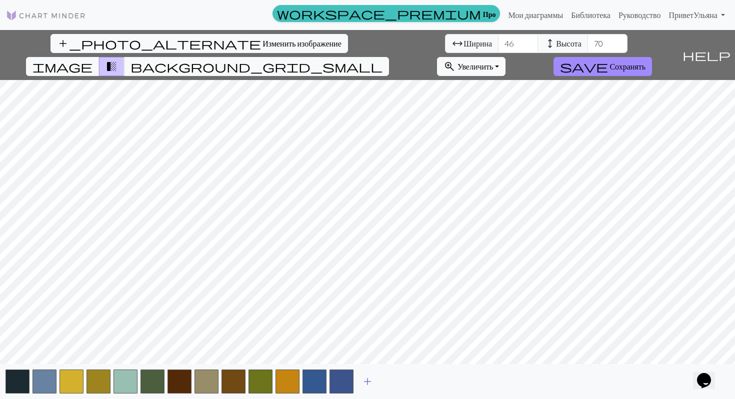
click at [368, 383] on span "add" at bounding box center [368, 382] width 12 height 14
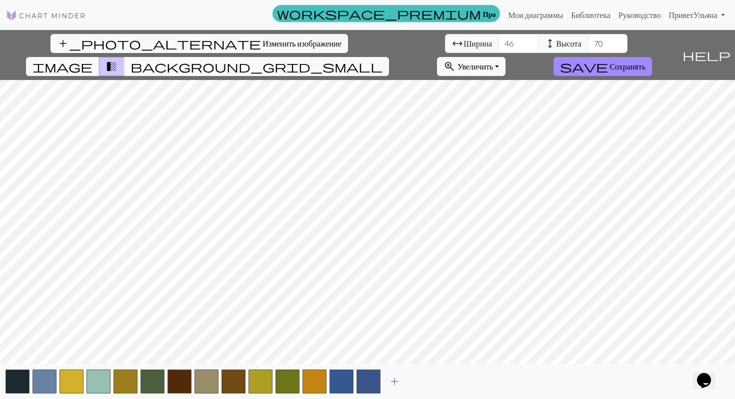
click at [394, 382] on span "add" at bounding box center [395, 382] width 12 height 14
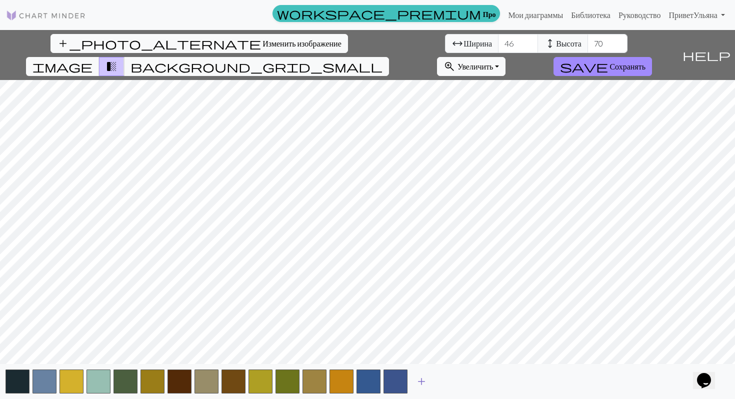
click at [423, 381] on span "add" at bounding box center [422, 382] width 12 height 14
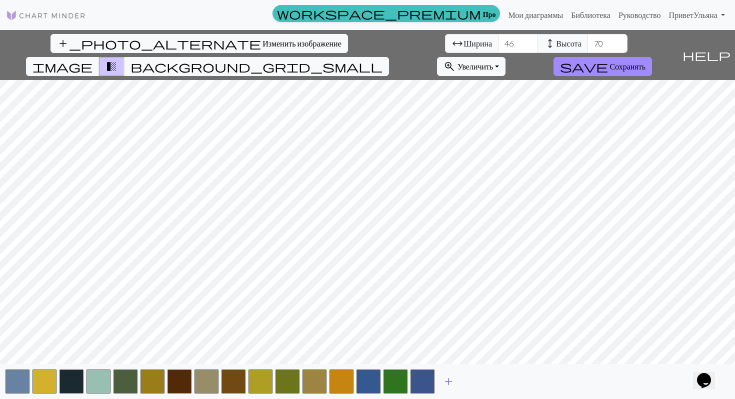
click at [450, 380] on span "add" at bounding box center [449, 382] width 12 height 14
click at [480, 380] on span "add" at bounding box center [476, 382] width 12 height 14
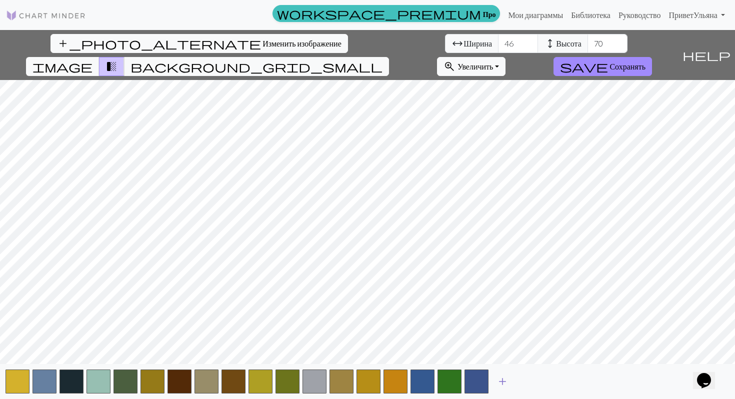
click at [502, 382] on span "add" at bounding box center [503, 382] width 12 height 14
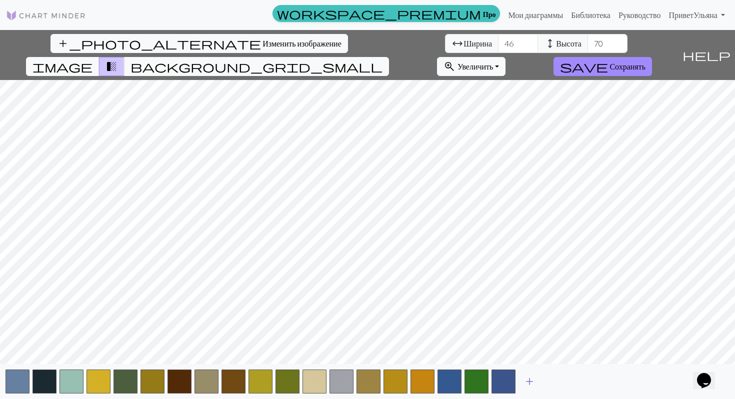
click at [530, 383] on span "add" at bounding box center [530, 382] width 12 height 14
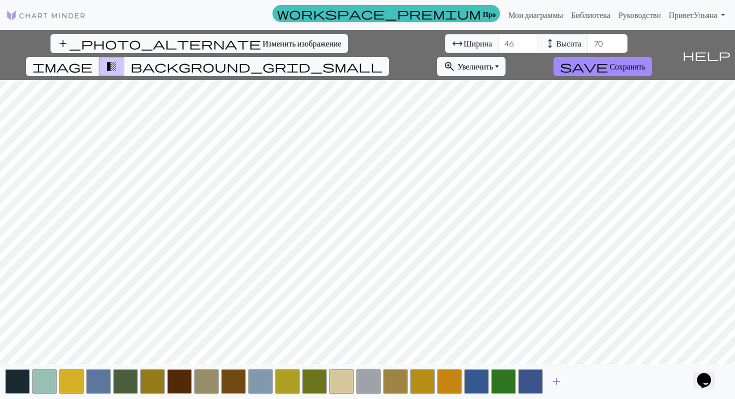
click at [559, 383] on span "add" at bounding box center [557, 382] width 12 height 14
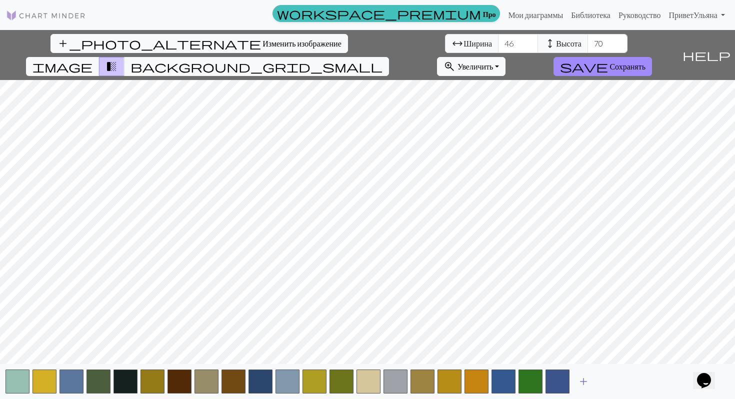
click at [583, 382] on span "add" at bounding box center [584, 382] width 12 height 14
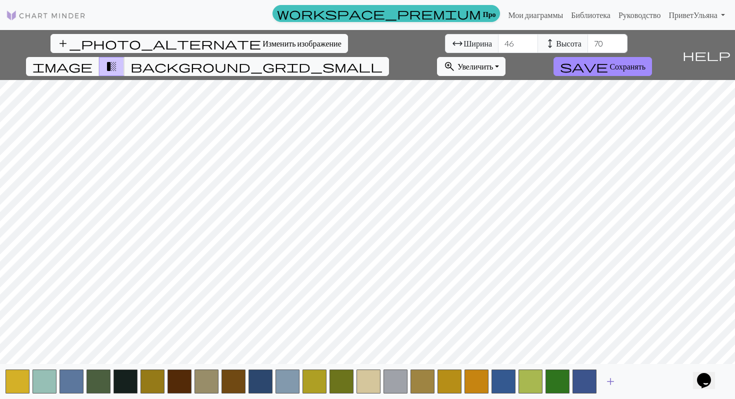
click at [610, 382] on span "add" at bounding box center [611, 382] width 12 height 14
click at [636, 382] on span "add" at bounding box center [638, 382] width 12 height 14
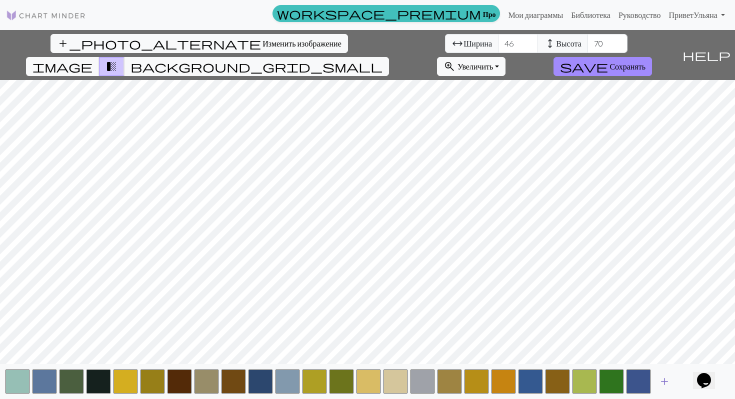
click at [660, 383] on span "add" at bounding box center [665, 382] width 12 height 14
click at [692, 386] on span "add" at bounding box center [692, 382] width 12 height 14
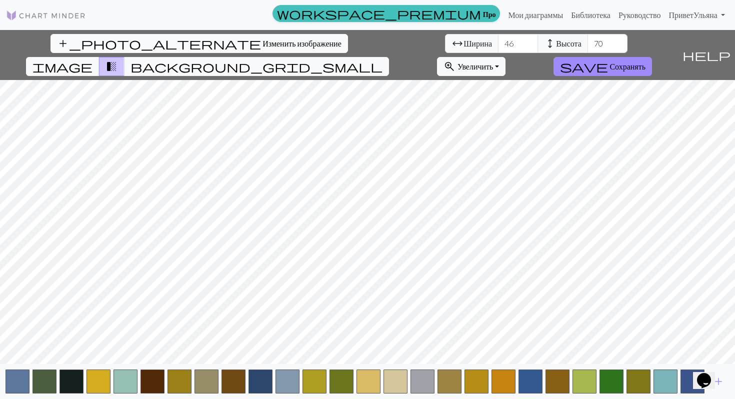
click at [263, 46] on font "Изменить изображение" at bounding box center [302, 44] width 79 height 10
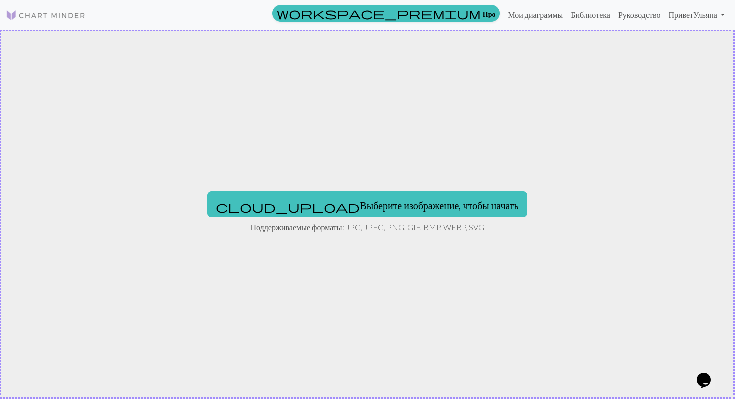
click at [294, 220] on div "cloud_upload Выберите изображение, чтобы начать Поддерживаемые форматы: JPG, JP…" at bounding box center [367, 214] width 735 height 369
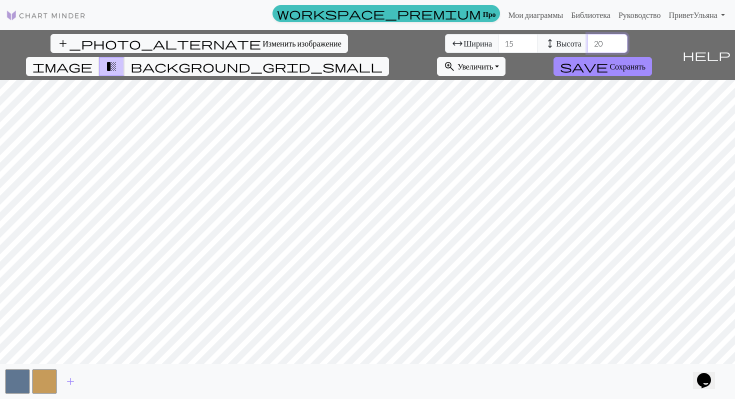
click at [588, 47] on input "20" at bounding box center [608, 43] width 40 height 19
type input "2"
type input "70"
click at [498, 43] on input "15" at bounding box center [518, 43] width 40 height 19
type input "1"
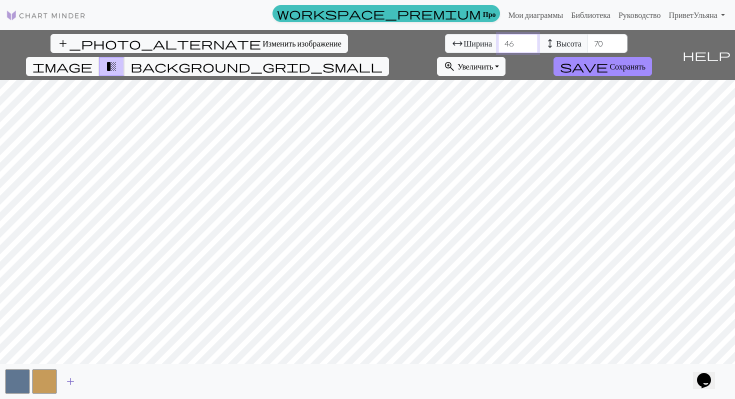
type input "46"
click at [71, 383] on span "add" at bounding box center [71, 382] width 12 height 14
click at [97, 383] on span "add" at bounding box center [98, 382] width 12 height 14
click at [124, 381] on span "add" at bounding box center [125, 382] width 12 height 14
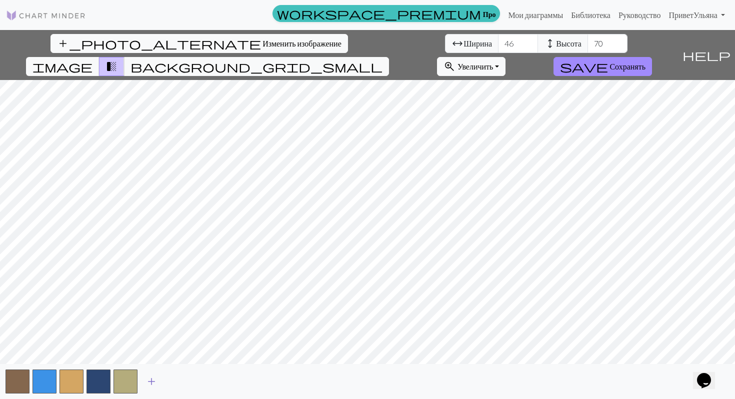
click at [152, 382] on span "add" at bounding box center [152, 382] width 12 height 14
click at [175, 383] on span "add" at bounding box center [179, 382] width 12 height 14
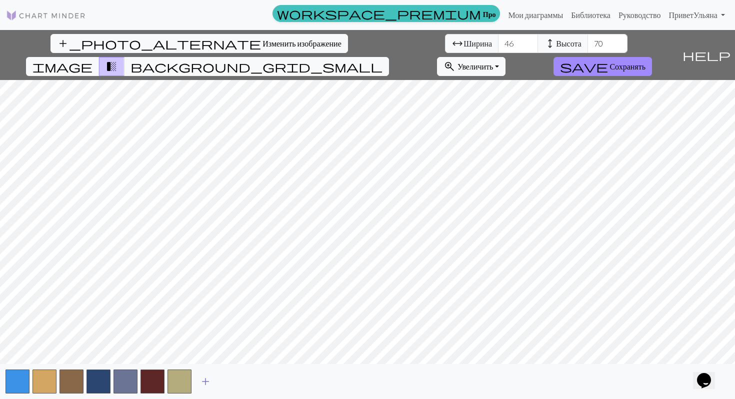
click at [204, 385] on span "add" at bounding box center [206, 382] width 12 height 14
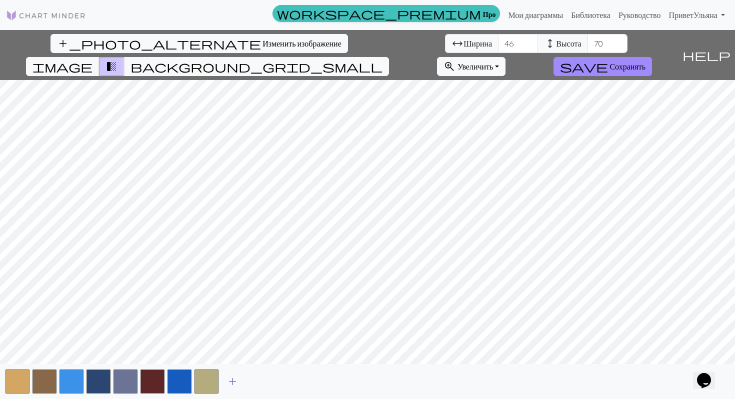
click at [232, 382] on span "add" at bounding box center [233, 382] width 12 height 14
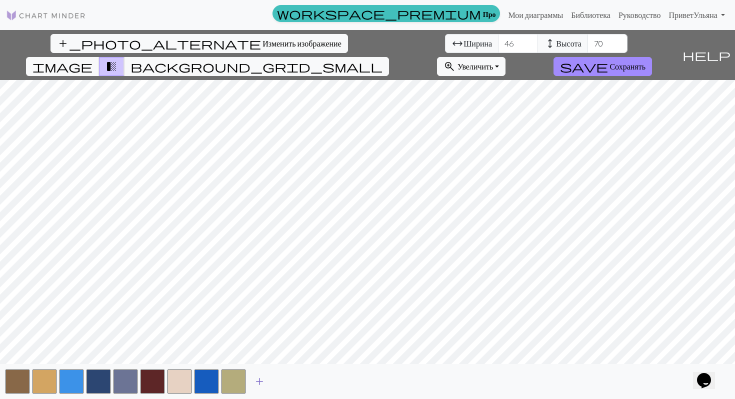
click at [266, 385] on button "add" at bounding box center [259, 381] width 25 height 19
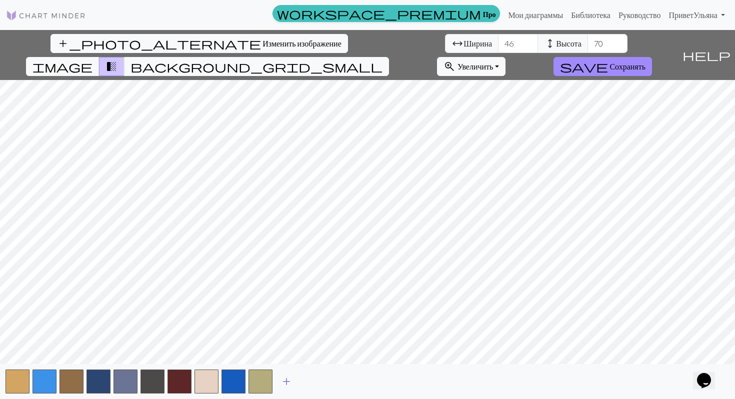
click at [289, 387] on span "add" at bounding box center [287, 382] width 12 height 14
click at [318, 385] on span "add" at bounding box center [314, 382] width 12 height 14
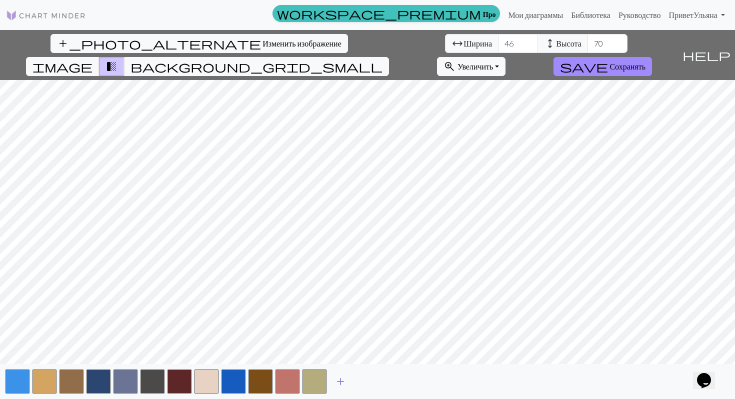
click at [338, 384] on span "add" at bounding box center [341, 382] width 12 height 14
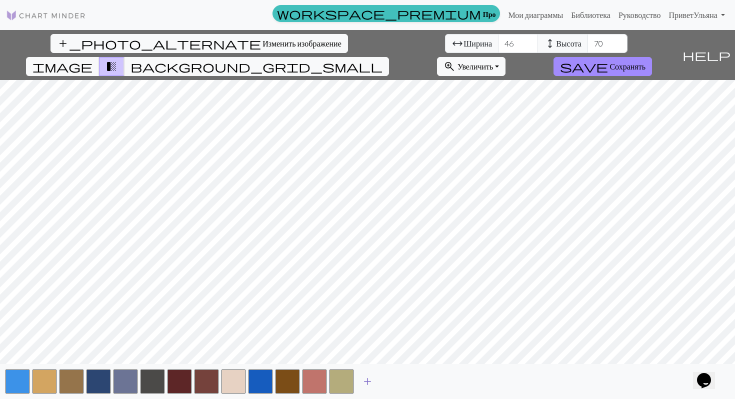
click at [364, 382] on span "add" at bounding box center [368, 382] width 12 height 14
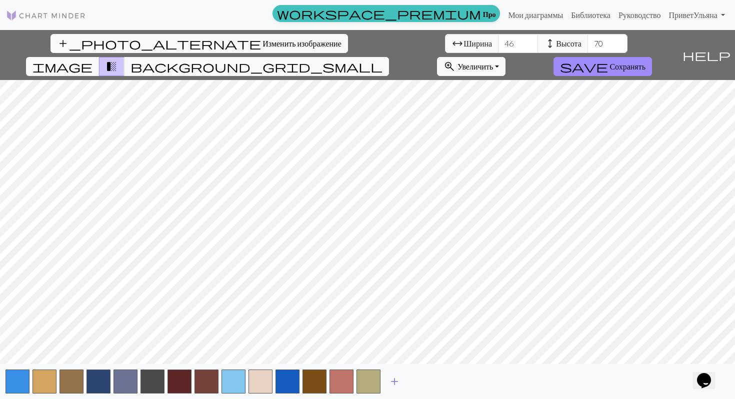
click at [394, 382] on span "add" at bounding box center [395, 382] width 12 height 14
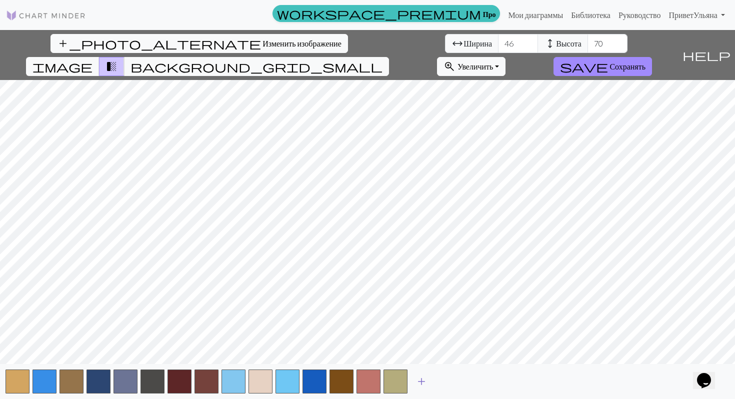
click at [416, 383] on span "add" at bounding box center [422, 382] width 12 height 14
click at [441, 382] on button "add" at bounding box center [448, 381] width 25 height 19
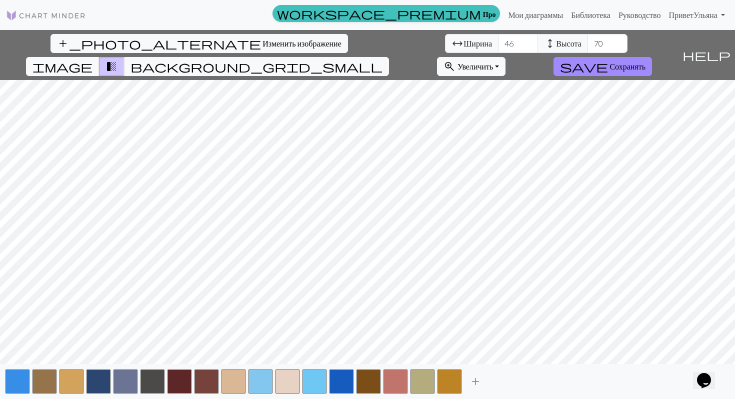
click at [473, 380] on span "add" at bounding box center [476, 382] width 12 height 14
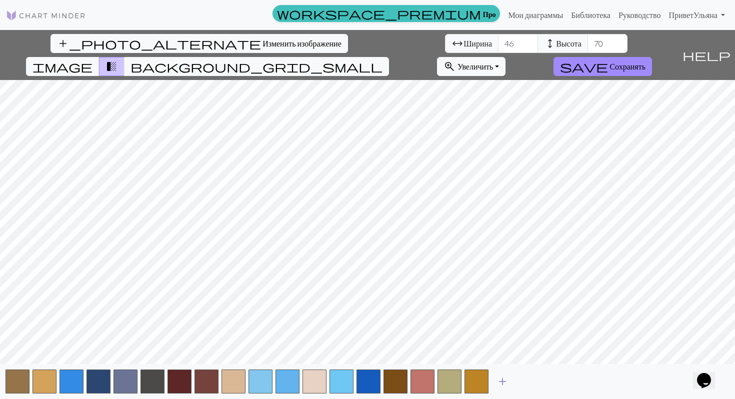
click at [500, 383] on span "add" at bounding box center [503, 382] width 12 height 14
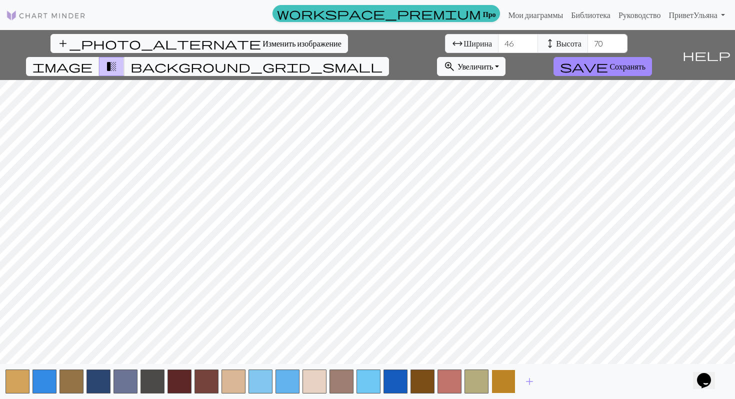
click at [498, 382] on button "button" at bounding box center [504, 382] width 24 height 24
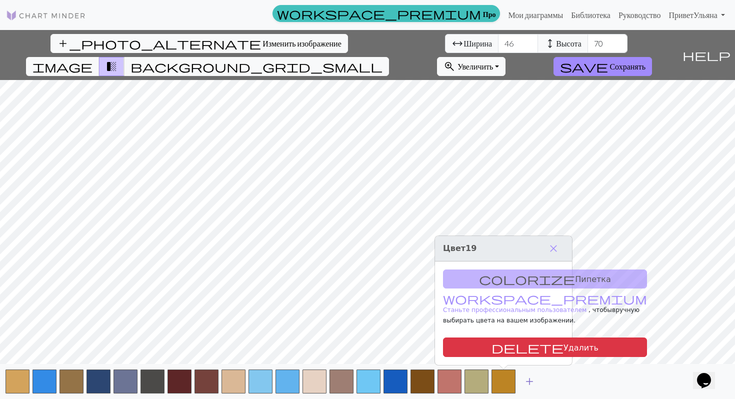
click at [522, 382] on button "add" at bounding box center [529, 381] width 25 height 19
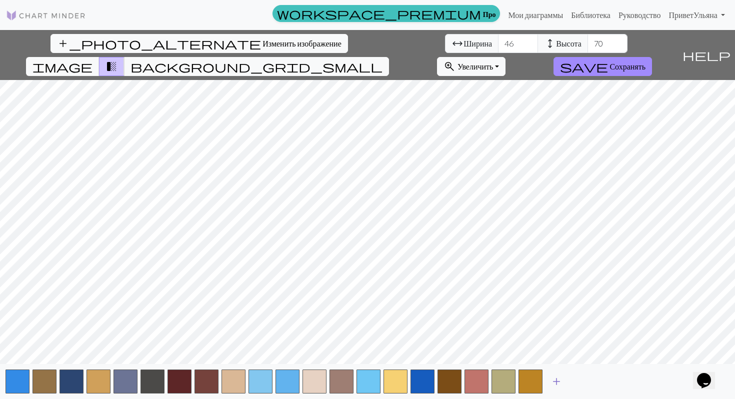
click at [554, 379] on span "add" at bounding box center [557, 382] width 12 height 14
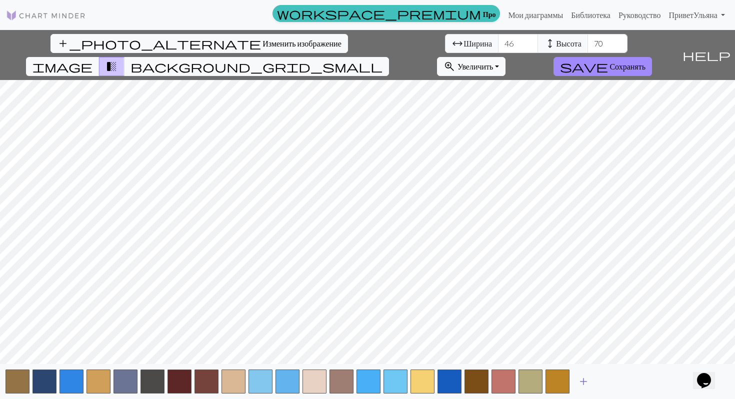
click at [579, 381] on span "add" at bounding box center [584, 382] width 12 height 14
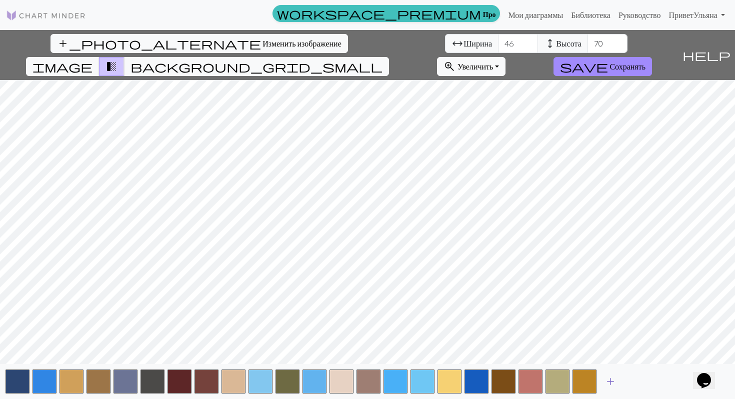
click at [610, 381] on span "add" at bounding box center [611, 382] width 12 height 14
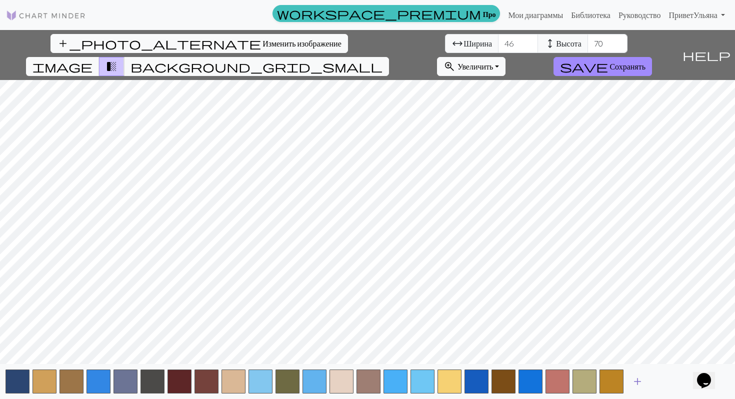
click at [634, 382] on span "add" at bounding box center [638, 382] width 12 height 14
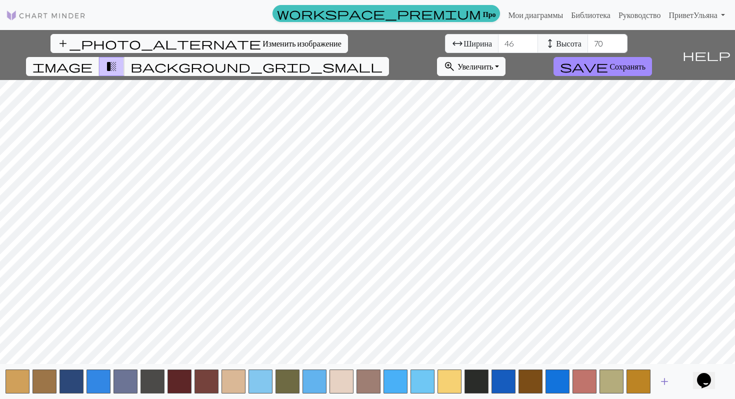
click at [665, 385] on span "add" at bounding box center [665, 382] width 12 height 14
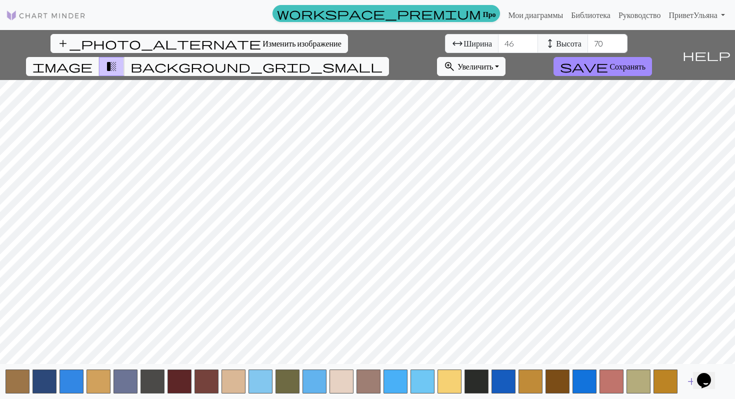
click at [692, 384] on span "add" at bounding box center [692, 382] width 12 height 14
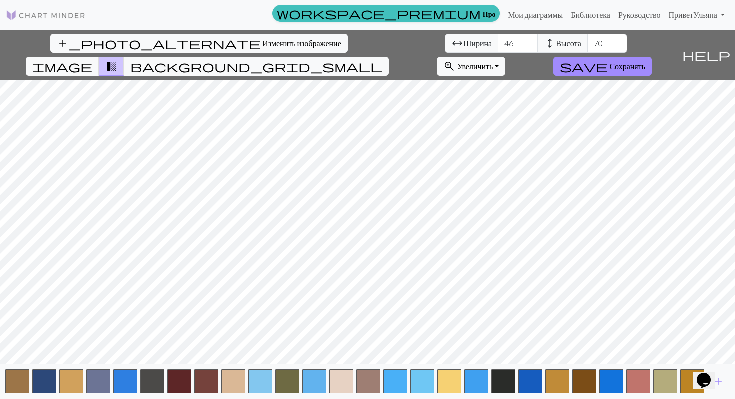
click at [721, 363] on div "Opens Chat This icon Opens the chat window." at bounding box center [709, 363] width 24 height 0
click at [712, 381] on div "Opens Chat This icon Opens the chat window." at bounding box center [704, 381] width 16 height 16
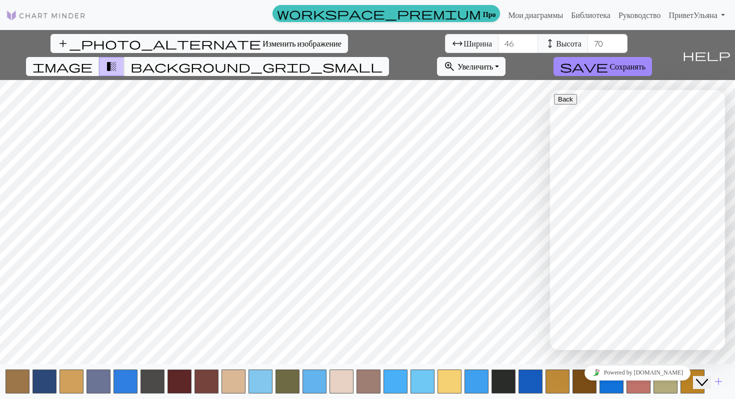
drag, startPoint x: 711, startPoint y: 378, endPoint x: 697, endPoint y: 340, distance: 40.3
click html "Close Chat This icon closes the chat window."
click at [700, 377] on div "Close Chat This icon closes the chat window." at bounding box center [702, 383] width 12 height 12
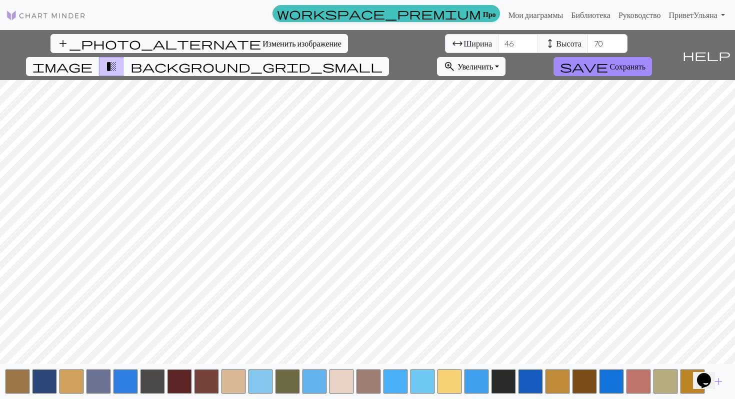
click at [383, 60] on span "background_grid_small" at bounding box center [257, 67] width 252 height 14
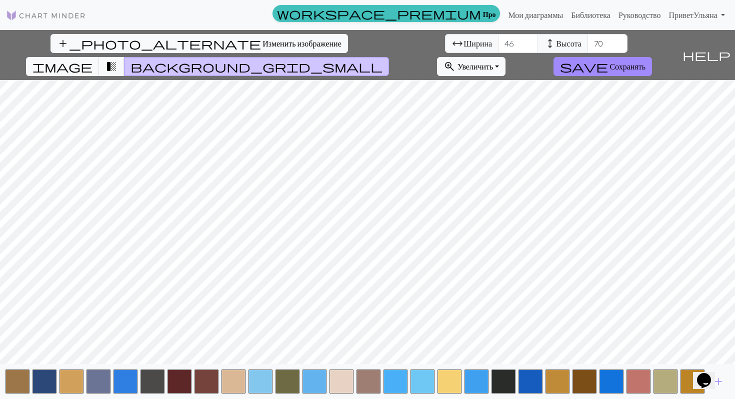
drag, startPoint x: 710, startPoint y: 374, endPoint x: 678, endPoint y: 293, distance: 86.8
click html "Opens Chat This icon Opens the chat window."
click at [717, 363] on div "Opens Chat This icon Opens the chat window." at bounding box center [709, 363] width 24 height 0
click at [715, 386] on button "Opens Chat This icon Opens the chat window." at bounding box center [704, 380] width 22 height 17
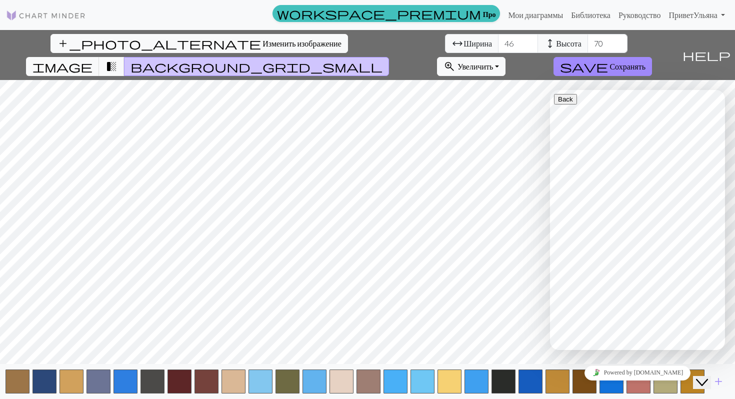
drag, startPoint x: 715, startPoint y: 379, endPoint x: 631, endPoint y: 286, distance: 125.4
click html "Close Chat This icon closes the chat window."
drag, startPoint x: 570, startPoint y: 93, endPoint x: 566, endPoint y: 35, distance: 58.1
click html "Back Rate this chat Upload File Insert emoji Hi there Search the help center fo…"
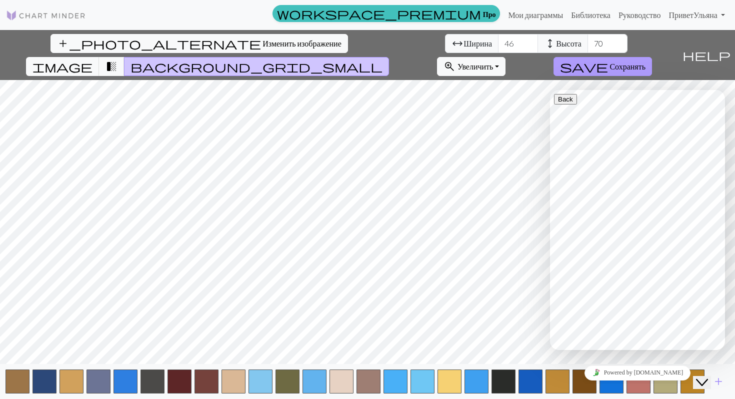
click at [646, 62] on font "Сохранять" at bounding box center [628, 67] width 36 height 10
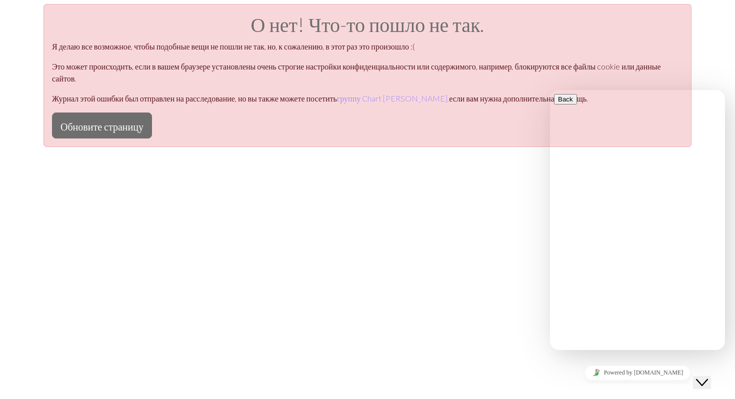
click at [708, 377] on icon "Close Chat This icon closes the chat window." at bounding box center [702, 383] width 12 height 12
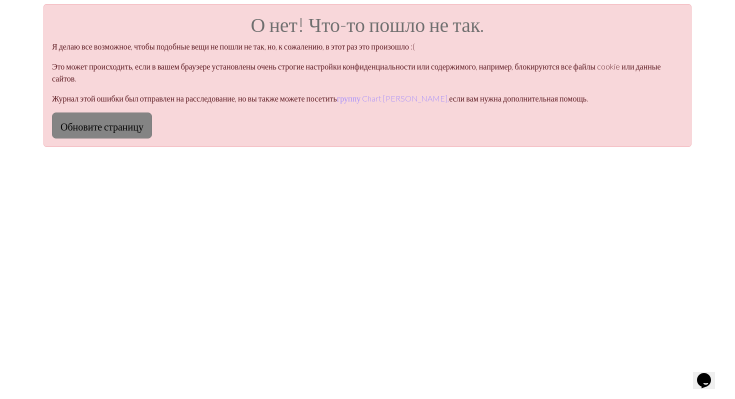
click at [116, 126] on font "Обновите страницу" at bounding box center [102, 127] width 83 height 12
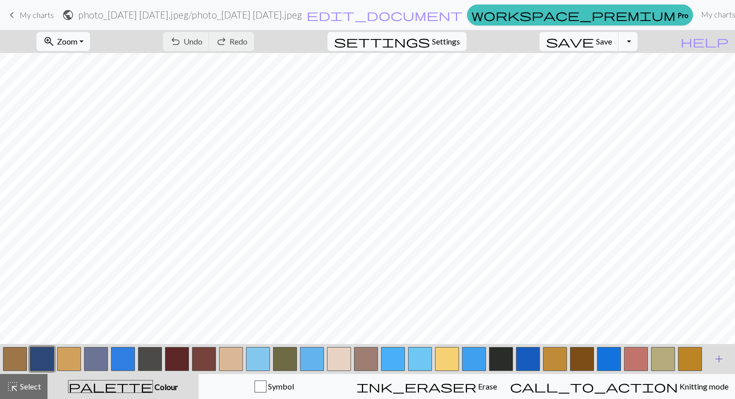
click at [718, 358] on span "add" at bounding box center [719, 359] width 12 height 14
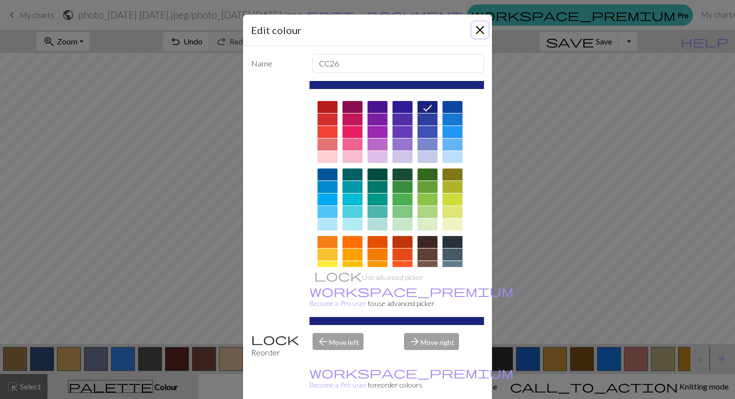
click at [482, 29] on button "Close" at bounding box center [480, 30] width 16 height 16
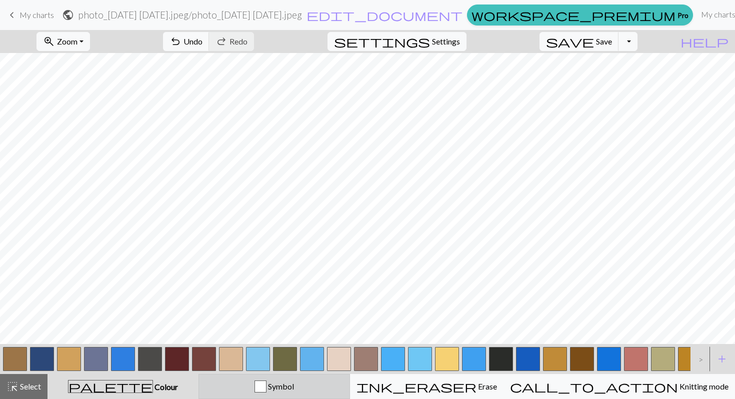
click at [267, 390] on div "button" at bounding box center [261, 387] width 12 height 12
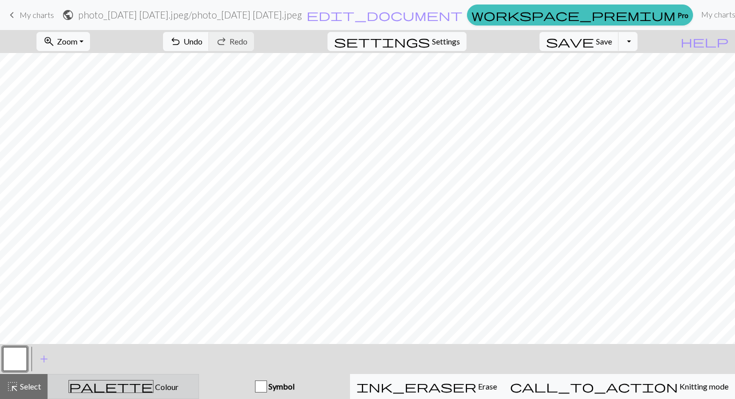
click at [177, 387] on div "palette Colour Colour" at bounding box center [123, 386] width 139 height 13
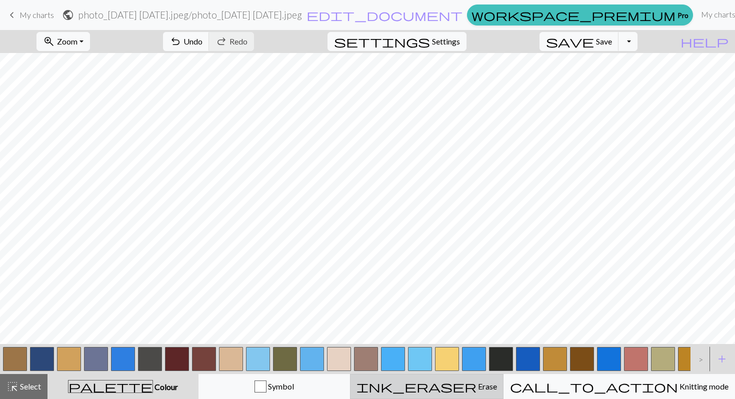
click at [497, 386] on div "ink_eraser Erase Erase" at bounding box center [427, 387] width 141 height 12
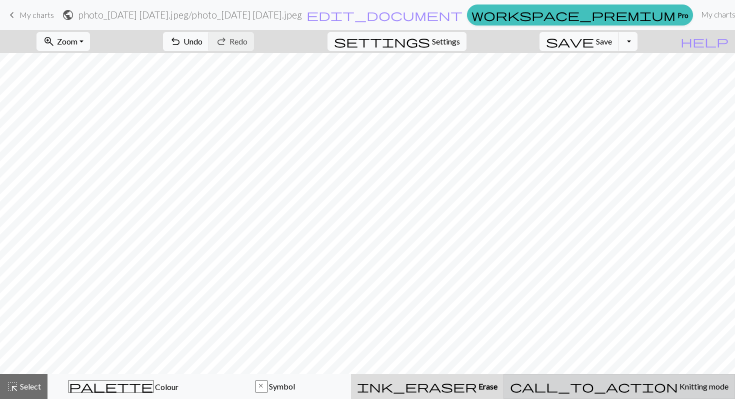
click at [597, 391] on div "call_to_action Knitting mode Knitting mode" at bounding box center [619, 387] width 219 height 12
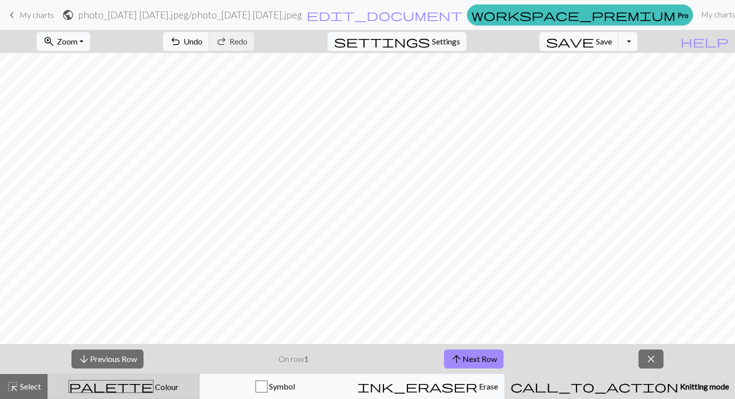
click at [174, 388] on div "palette Colour Colour" at bounding box center [123, 386] width 139 height 13
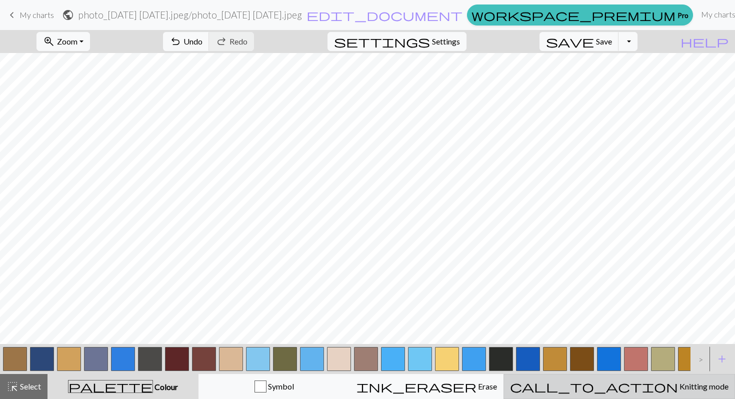
click at [678, 386] on span "Knitting mode" at bounding box center [703, 387] width 51 height 10
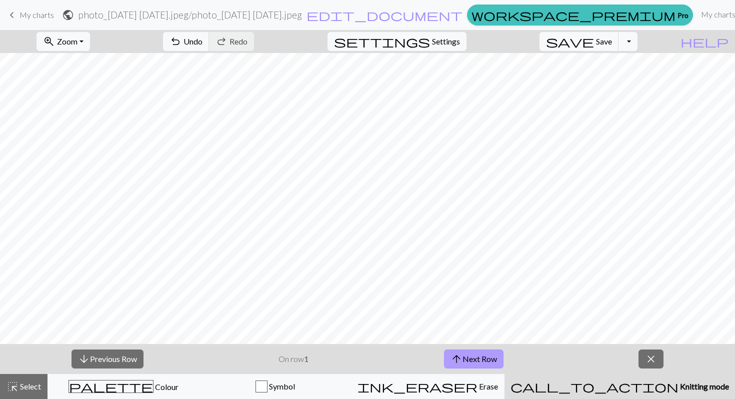
click at [449, 362] on button "arrow_upward Next Row" at bounding box center [474, 359] width 60 height 19
click at [300, 362] on p "On row 2" at bounding box center [294, 359] width 30 height 12
click at [90, 365] on button "arrow_downward Previous Row" at bounding box center [108, 359] width 72 height 19
click at [483, 347] on div "arrow_downward Previous Row On row 1 arrow_upward Next Row close" at bounding box center [367, 359] width 735 height 30
click at [650, 356] on span "close" at bounding box center [651, 359] width 12 height 14
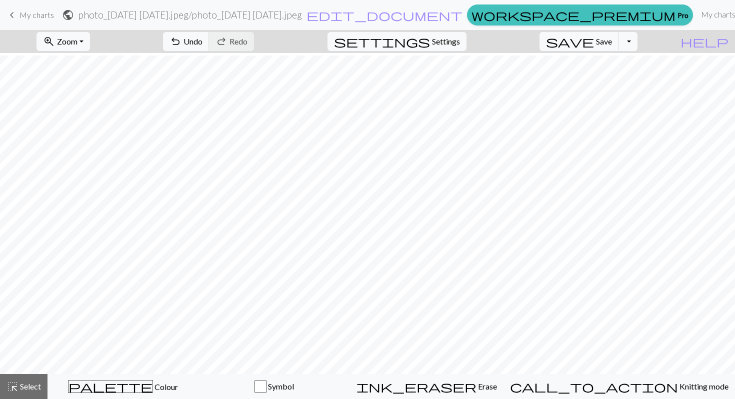
scroll to position [100, 0]
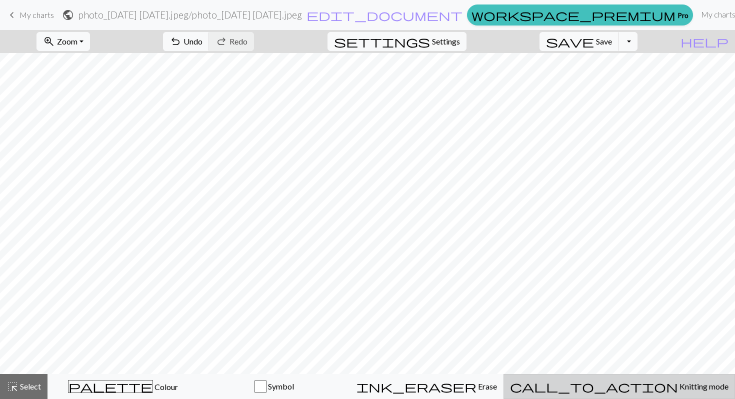
click at [678, 385] on span "Knitting mode" at bounding box center [703, 387] width 51 height 10
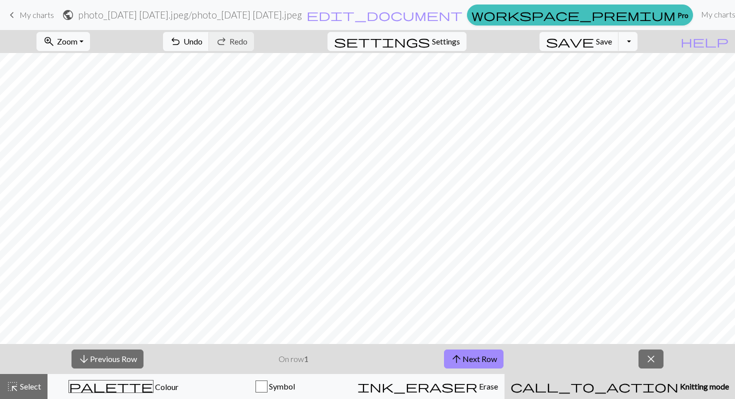
click at [679, 385] on span "Knitting mode" at bounding box center [704, 387] width 51 height 10
click at [653, 361] on span "close" at bounding box center [651, 359] width 12 height 14
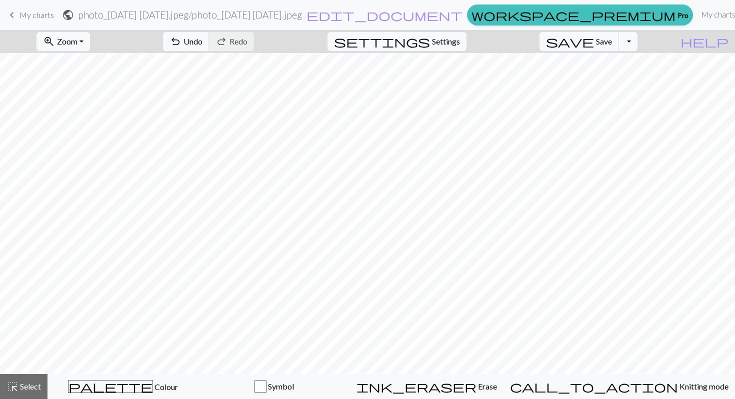
click at [262, 40] on div "undo Undo Undo redo Redo Redo" at bounding box center [209, 41] width 106 height 23
click at [446, 45] on span "Settings" at bounding box center [446, 42] width 28 height 12
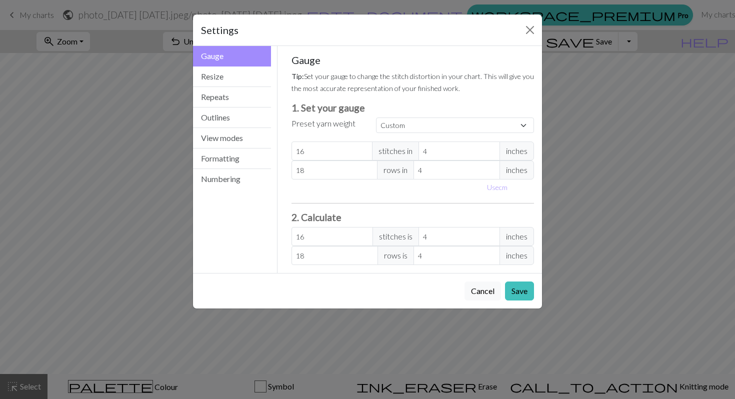
click at [393, 169] on span "rows in" at bounding box center [395, 170] width 37 height 19
click at [402, 139] on div "Gauge Tip: Set your gauge to change the stitch distortion in your chart. This w…" at bounding box center [413, 159] width 243 height 211
click at [327, 145] on input "16" at bounding box center [333, 151] width 82 height 19
click at [536, 27] on button "Close" at bounding box center [530, 30] width 16 height 16
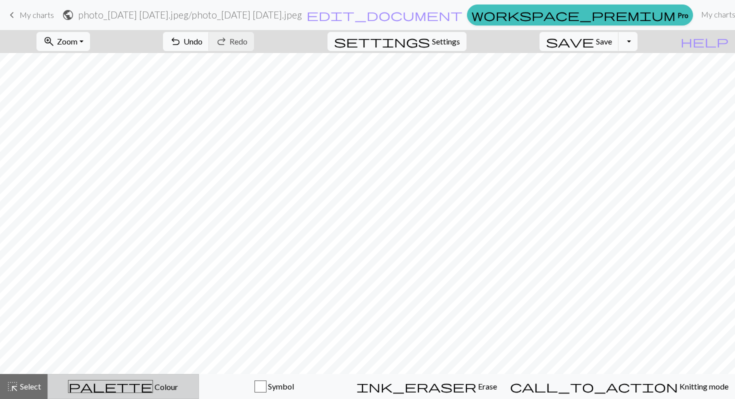
click at [93, 394] on button "palette Colour Colour" at bounding box center [124, 386] width 152 height 25
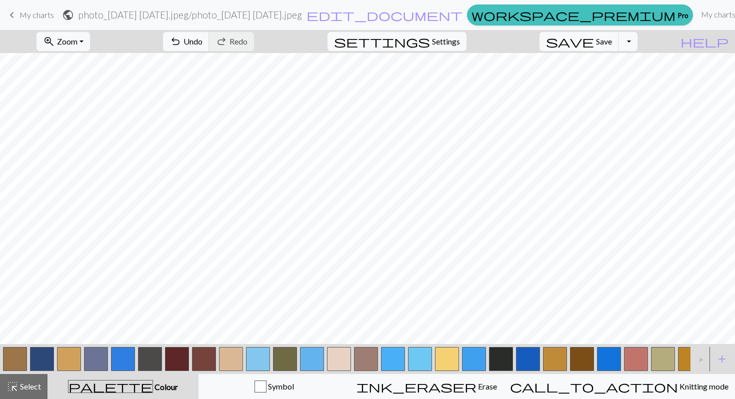
click at [291, 364] on button "button" at bounding box center [285, 359] width 24 height 24
click at [281, 363] on button "button" at bounding box center [285, 359] width 24 height 24
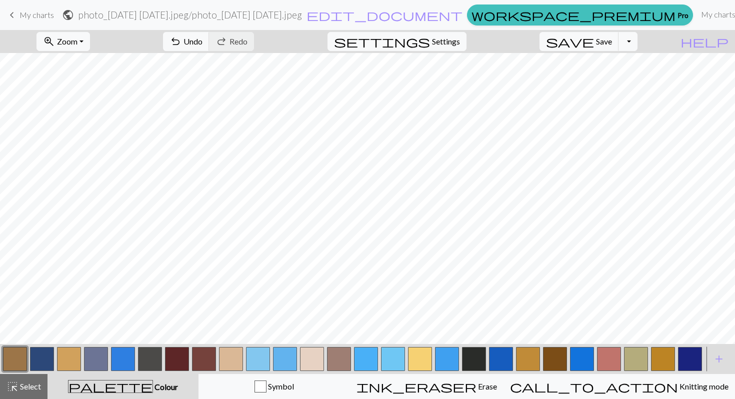
click at [281, 363] on button "button" at bounding box center [285, 359] width 24 height 24
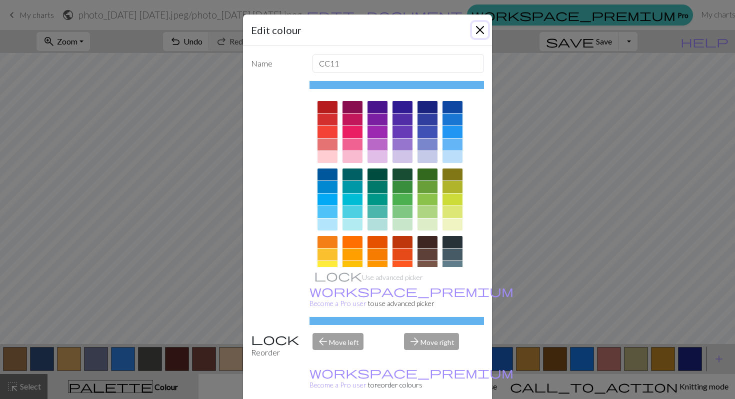
click at [481, 26] on button "Close" at bounding box center [480, 30] width 16 height 16
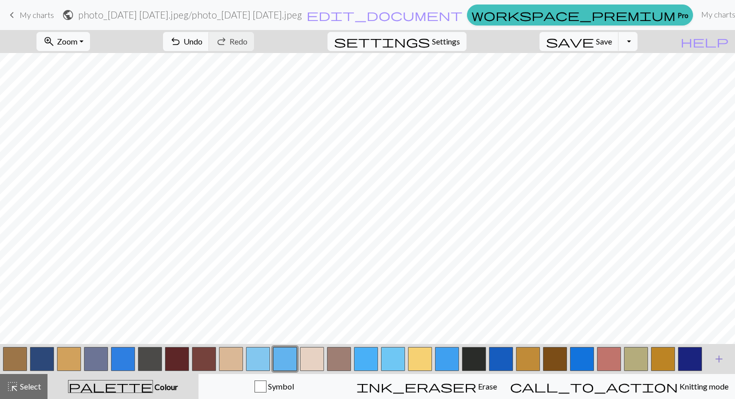
click at [713, 355] on span "add" at bounding box center [719, 359] width 12 height 14
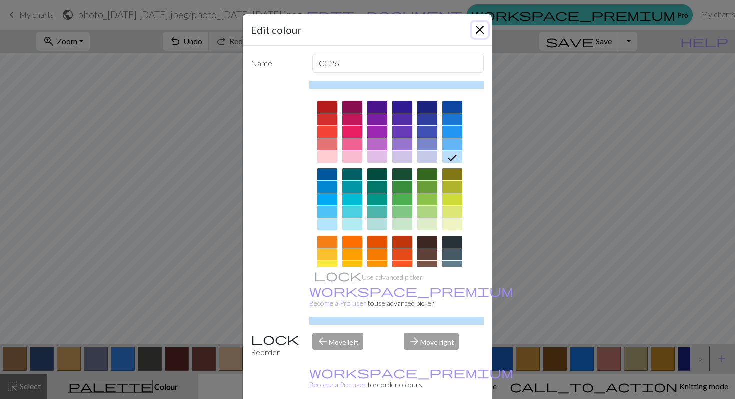
click at [482, 24] on button "Close" at bounding box center [480, 30] width 16 height 16
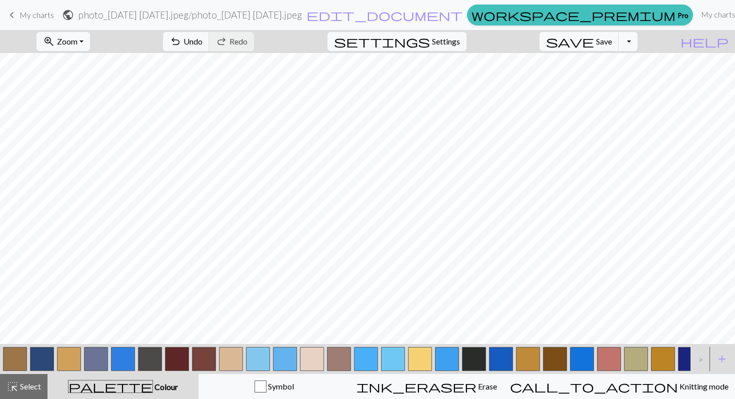
scroll to position [0, 0]
click at [612, 44] on span "Save" at bounding box center [604, 42] width 16 height 10
click at [612, 46] on span "Save" at bounding box center [604, 42] width 16 height 10
click at [39, 16] on span "My charts" at bounding box center [37, 15] width 35 height 10
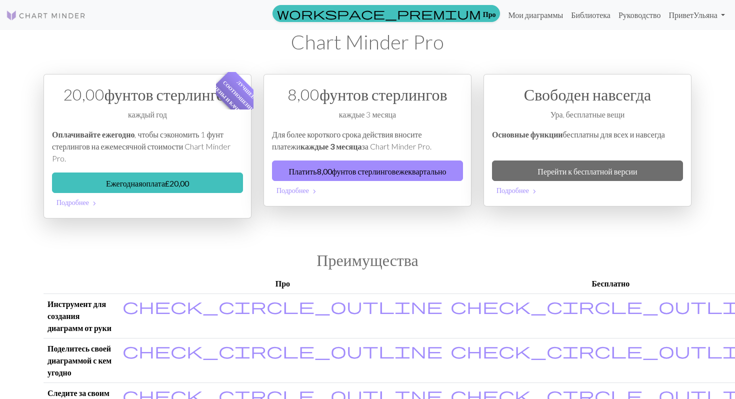
click at [292, 266] on h2 "Преимущества" at bounding box center [368, 260] width 648 height 19
click at [523, 13] on font "Мои диаграммы" at bounding box center [535, 15] width 55 height 10
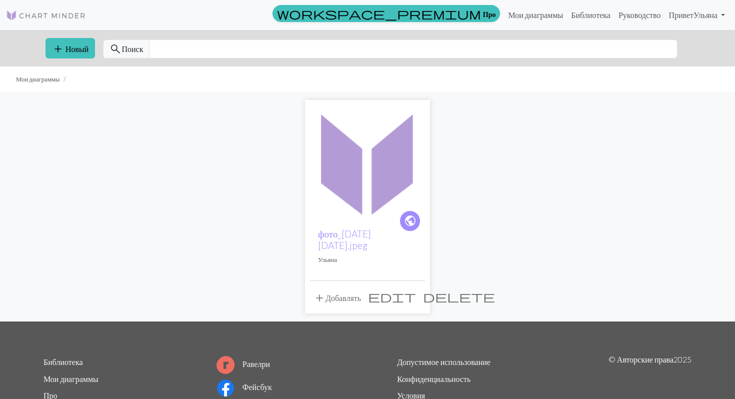
click at [365, 211] on img at bounding box center [367, 162] width 115 height 115
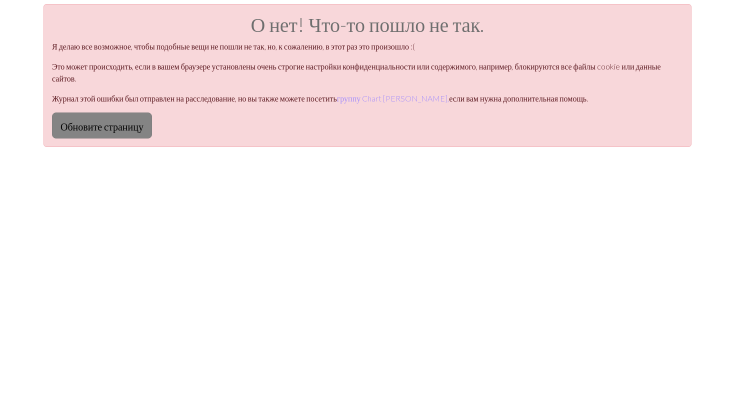
click at [114, 121] on font "Обновите страницу" at bounding box center [102, 127] width 83 height 12
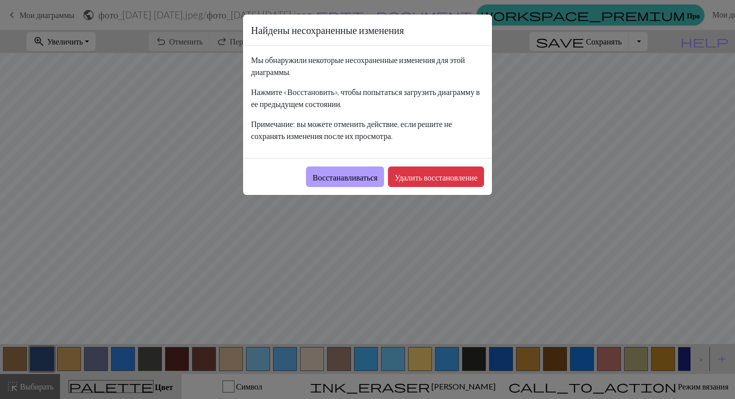
click at [353, 181] on font "Восстанавливаться" at bounding box center [345, 178] width 65 height 10
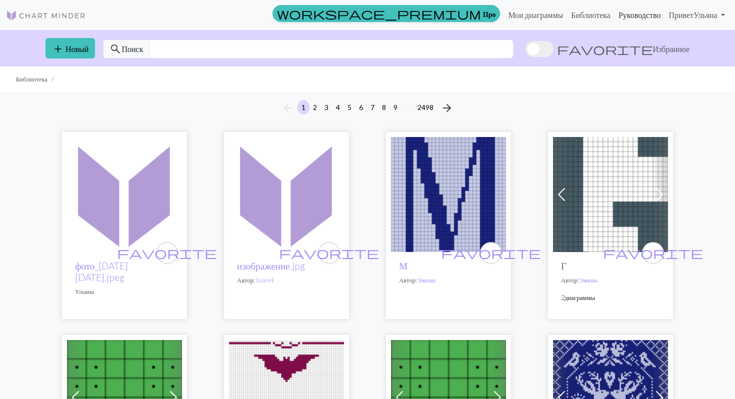
click at [625, 17] on font "Руководство" at bounding box center [640, 15] width 43 height 10
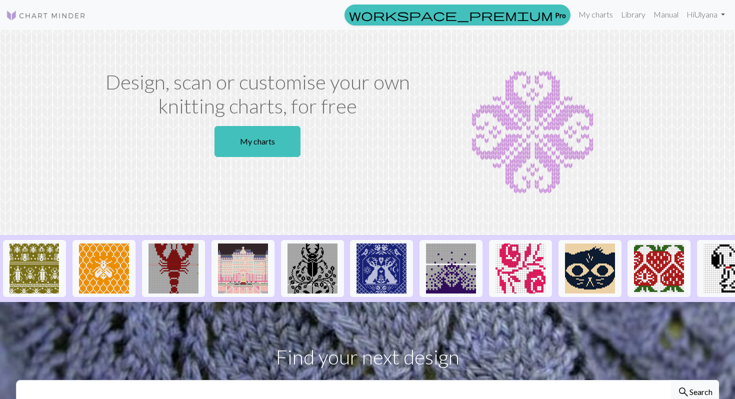
click at [270, 121] on div "Design, scan or customise your own knitting charts, for free My charts" at bounding box center [258, 132] width 330 height 125
click at [270, 147] on link "My charts" at bounding box center [258, 141] width 86 height 31
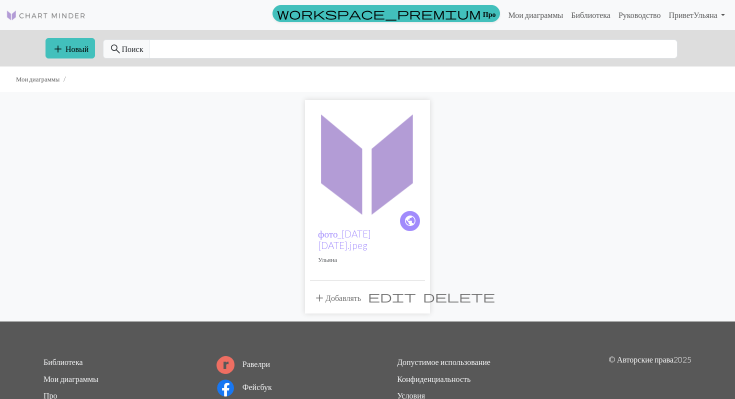
click at [549, 118] on div "public фото_[DATE] [DATE].jpeg Ульяна ​ add Добавлять edit delete" at bounding box center [368, 207] width 660 height 230
click at [69, 47] on font "Новый" at bounding box center [77, 49] width 23 height 10
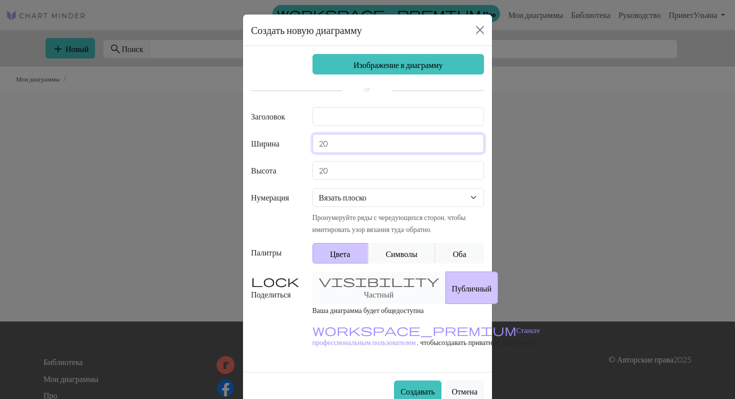
click at [344, 143] on input "20" at bounding box center [399, 143] width 172 height 19
type input "2"
type input "46"
click at [346, 174] on input "20" at bounding box center [399, 170] width 172 height 19
type input "2"
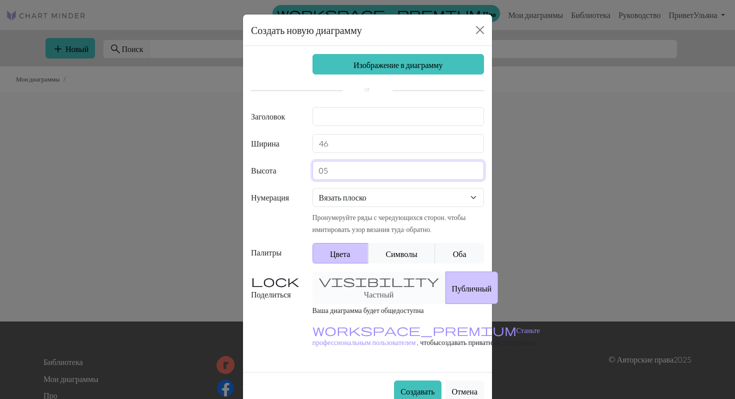
type input "0"
click at [379, 195] on select "Вязать плоско Вязать по кругу Вязание кружева Вышивка крестом" at bounding box center [399, 197] width 172 height 19
click at [313, 188] on select "Вязать плоско Вязать по кругу Вязание кружева Вышивка крестом" at bounding box center [399, 197] width 172 height 19
click at [382, 259] on button "Символы" at bounding box center [402, 253] width 68 height 21
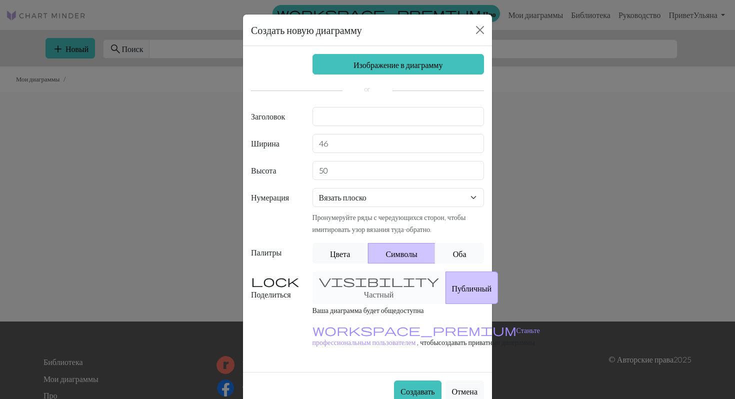
click at [469, 259] on button "Оба" at bounding box center [459, 253] width 49 height 21
click at [411, 254] on font "Символы" at bounding box center [402, 254] width 32 height 10
click at [365, 172] on input "50" at bounding box center [399, 170] width 172 height 19
type input "5"
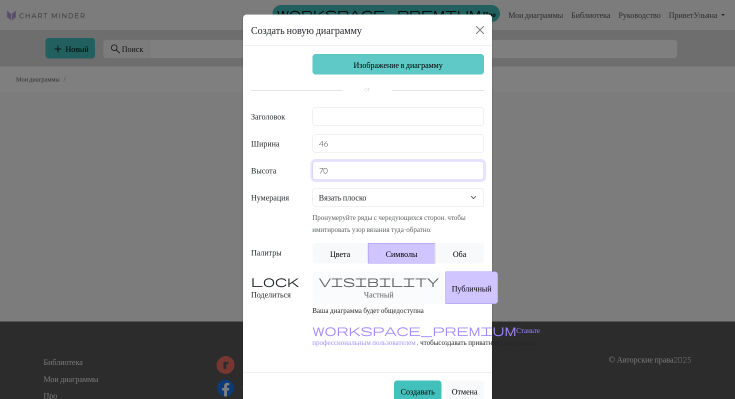
type input "70"
click at [422, 71] on link "Изображение в диаграмму" at bounding box center [399, 64] width 172 height 21
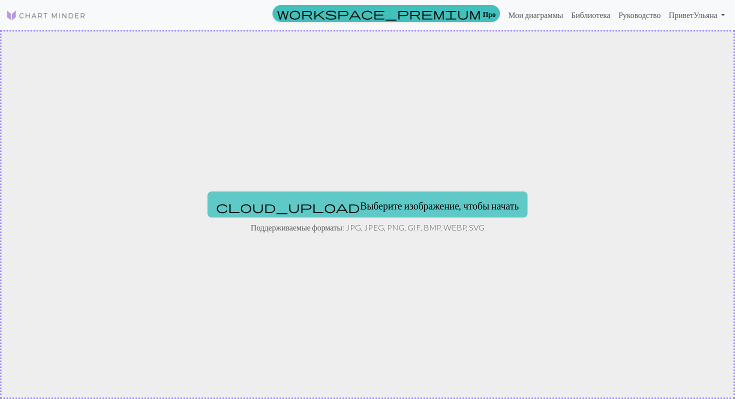
click at [360, 211] on font "Выберите изображение, чтобы начать" at bounding box center [439, 206] width 159 height 12
type input "C:\fakepath\photo_2025-08-26 11.14.48.jpeg"
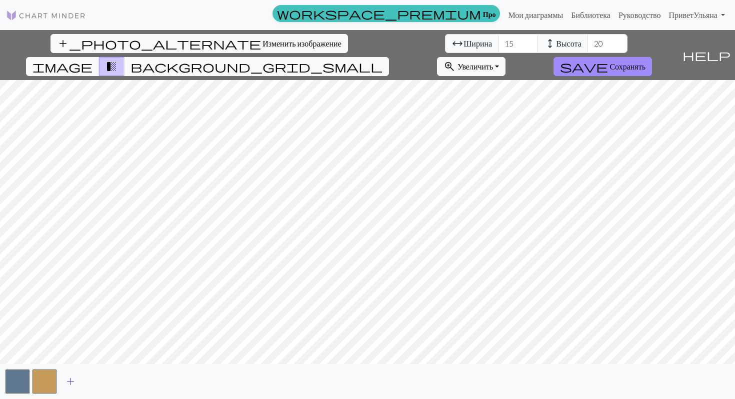
click at [71, 378] on span "add" at bounding box center [71, 382] width 12 height 14
click at [71, 378] on button "button" at bounding box center [72, 382] width 24 height 24
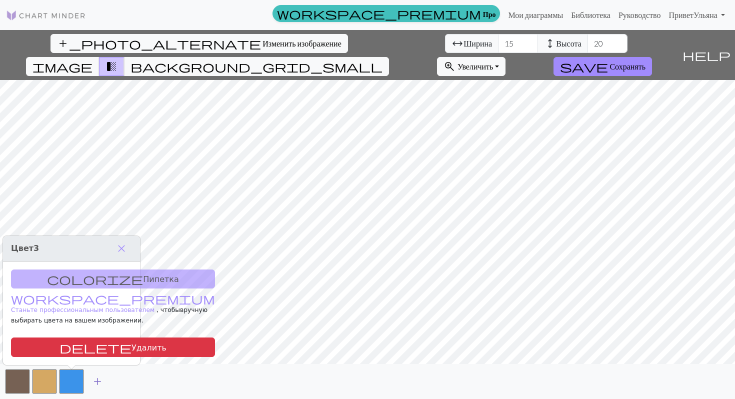
click at [102, 379] on span "add" at bounding box center [98, 382] width 12 height 14
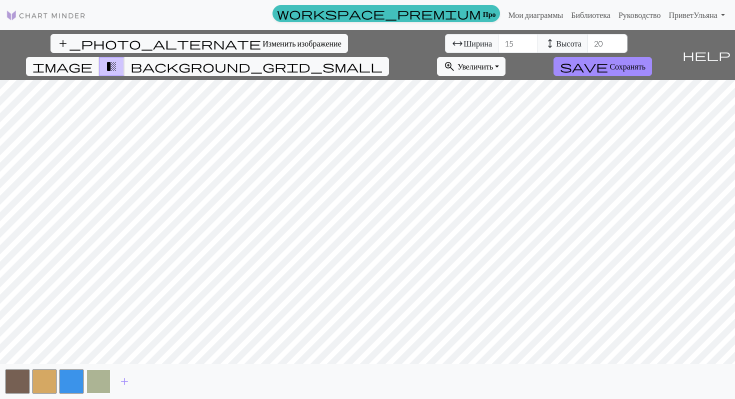
click at [100, 379] on button "button" at bounding box center [99, 382] width 24 height 24
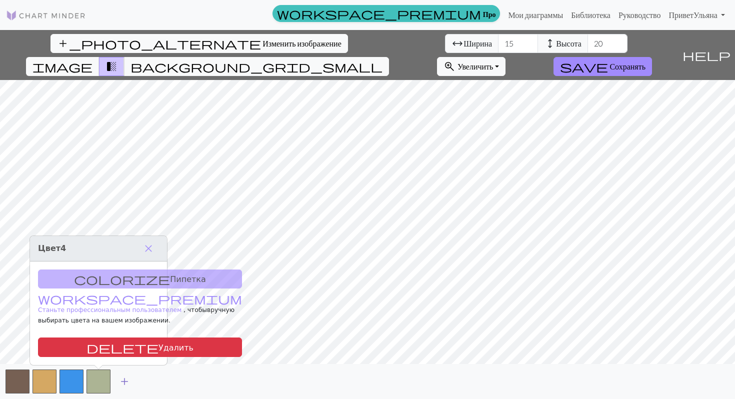
click at [125, 382] on span "add" at bounding box center [125, 382] width 12 height 14
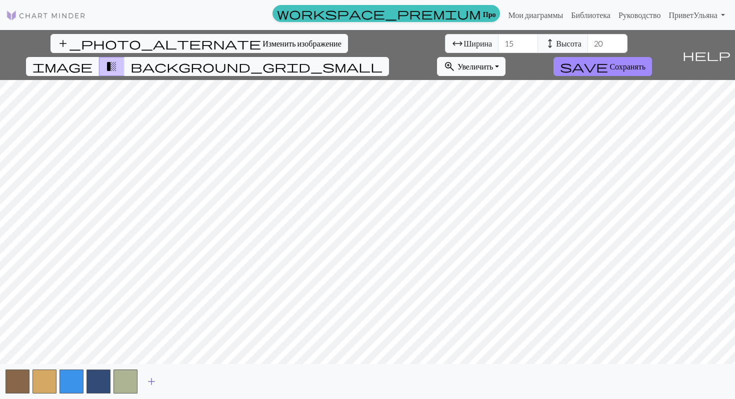
click at [125, 382] on button "button" at bounding box center [126, 382] width 24 height 24
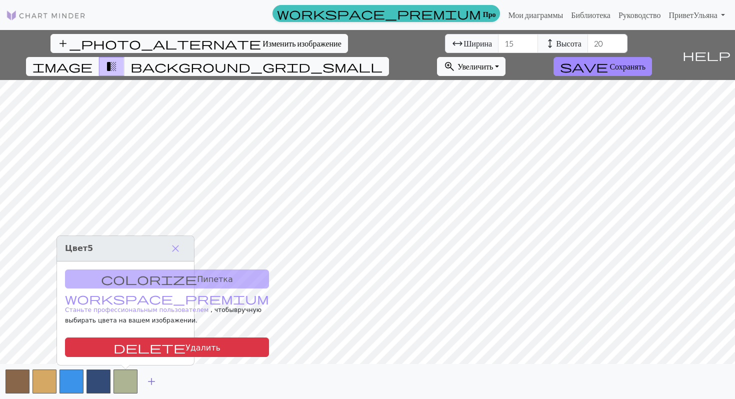
click at [148, 382] on span "add" at bounding box center [152, 382] width 12 height 14
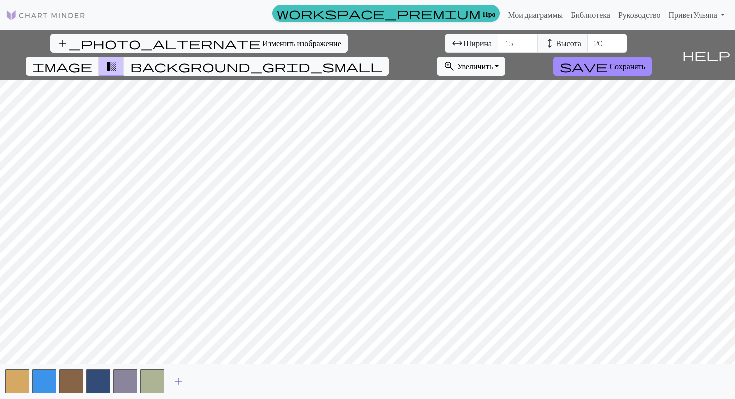
click at [148, 382] on button "button" at bounding box center [153, 382] width 24 height 24
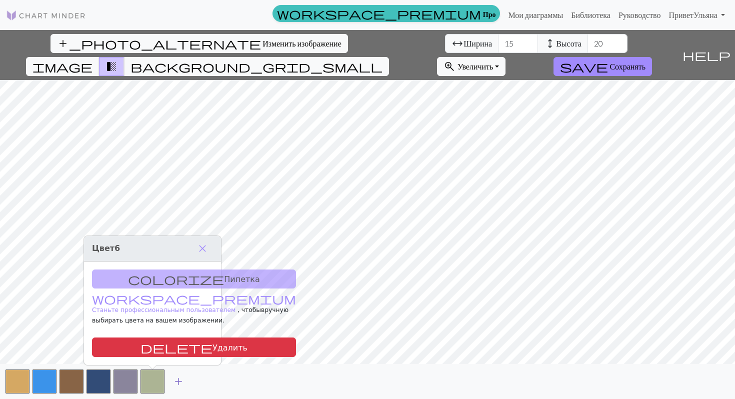
click at [179, 382] on span "add" at bounding box center [179, 382] width 12 height 14
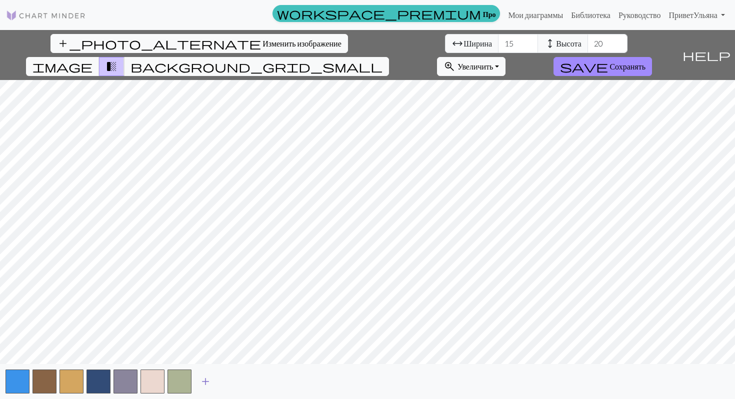
click at [210, 383] on span "add" at bounding box center [206, 382] width 12 height 14
click at [236, 382] on span "add" at bounding box center [233, 382] width 12 height 14
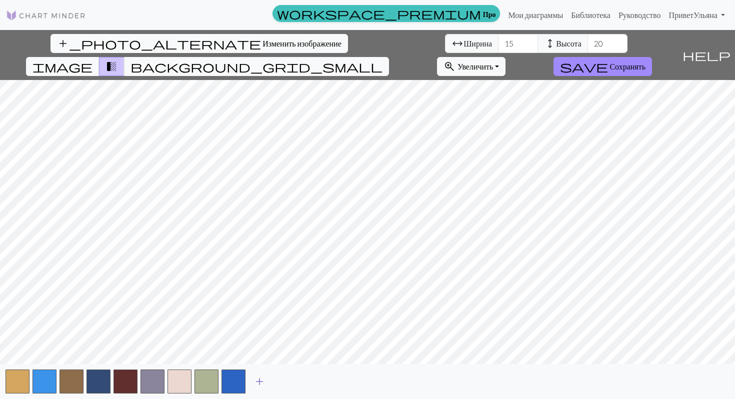
click at [256, 382] on span "add" at bounding box center [260, 382] width 12 height 14
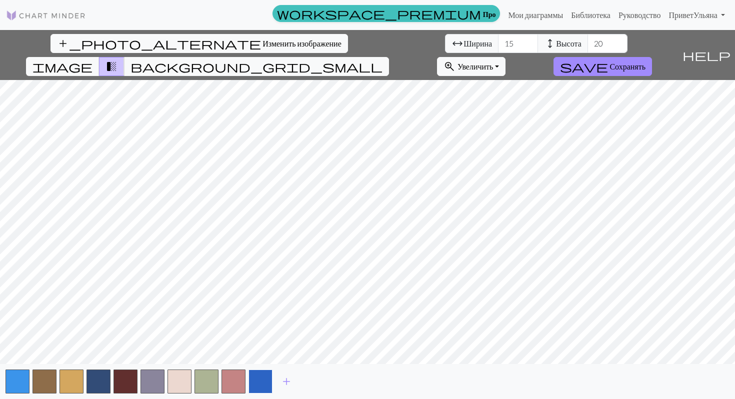
click at [267, 381] on button "button" at bounding box center [261, 382] width 24 height 24
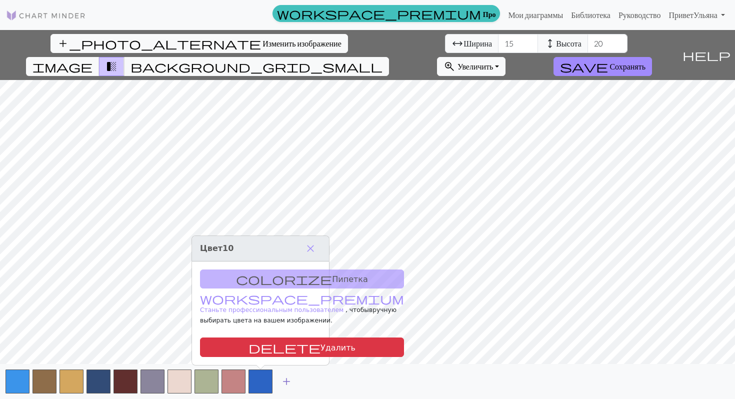
click at [293, 382] on button "add" at bounding box center [286, 381] width 25 height 19
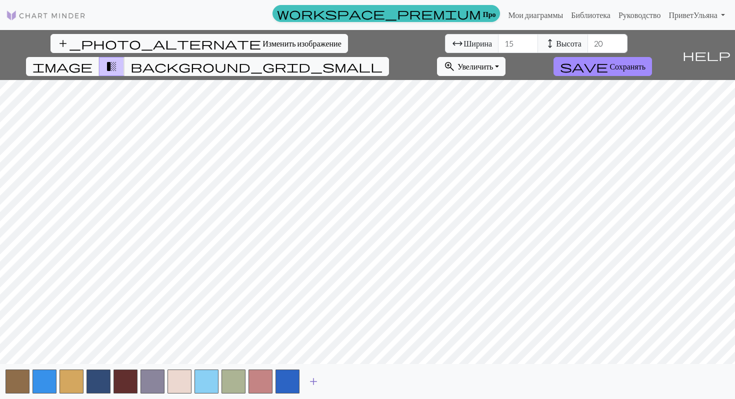
click at [309, 383] on span "add" at bounding box center [314, 382] width 12 height 14
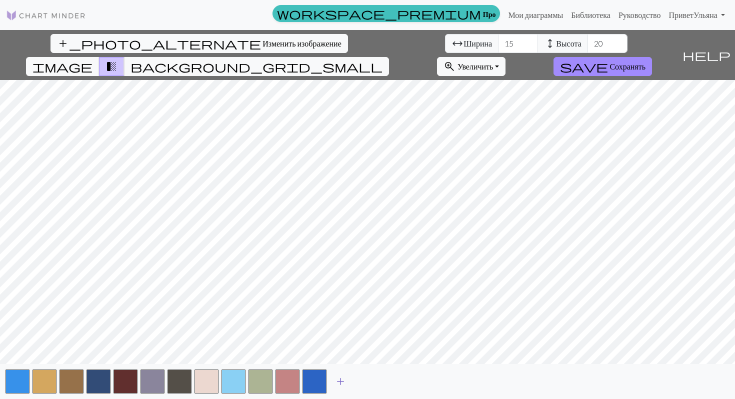
click at [335, 383] on span "add" at bounding box center [341, 382] width 12 height 14
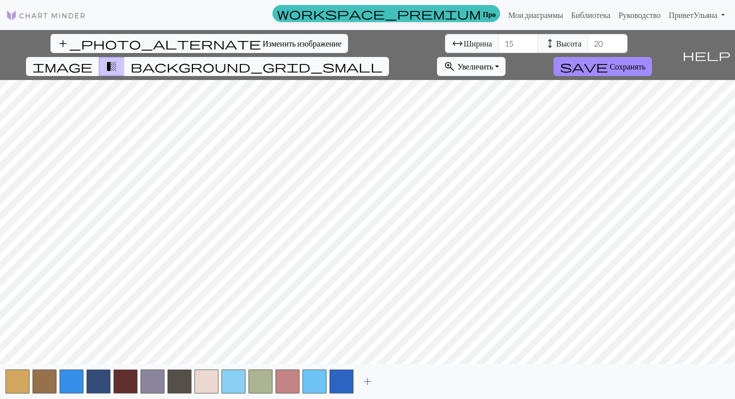
click at [370, 384] on span "add" at bounding box center [368, 382] width 12 height 14
click at [392, 382] on span "add" at bounding box center [395, 382] width 12 height 14
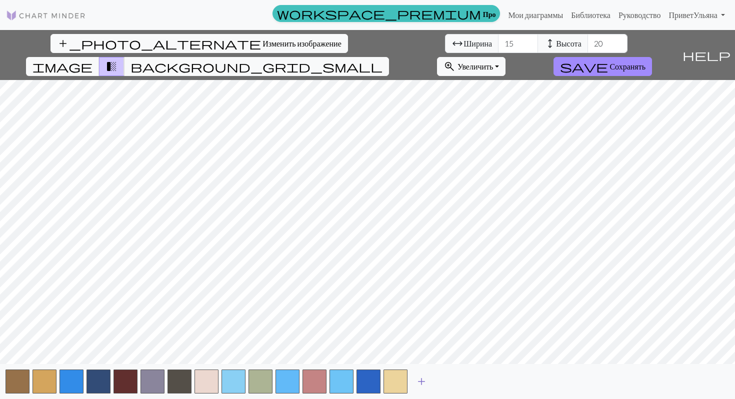
click at [417, 382] on span "add" at bounding box center [422, 382] width 12 height 14
click at [445, 383] on span "add" at bounding box center [449, 382] width 12 height 14
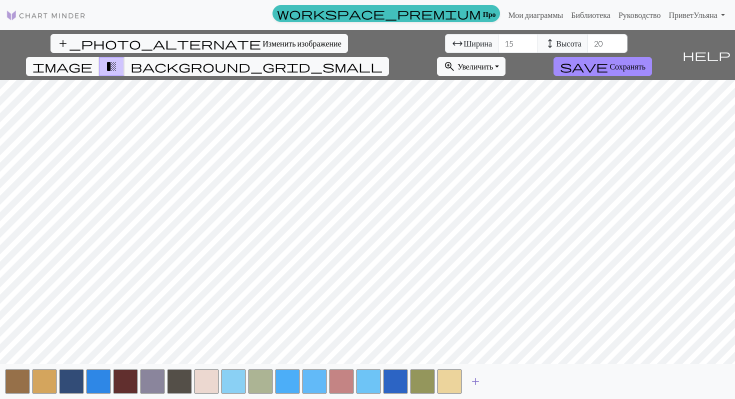
click at [474, 381] on span "add" at bounding box center [476, 382] width 12 height 14
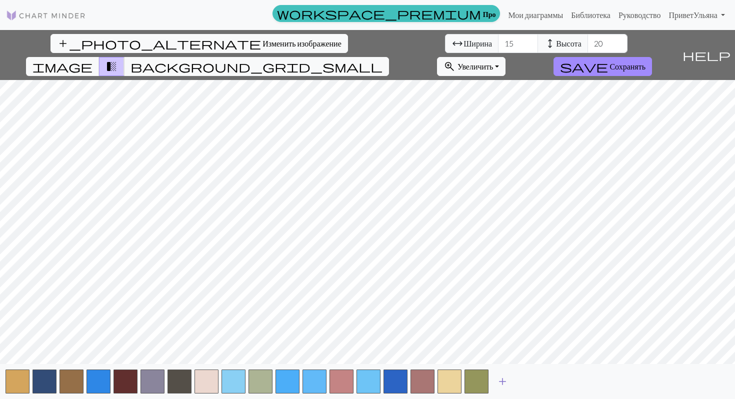
click at [502, 381] on span "add" at bounding box center [503, 382] width 12 height 14
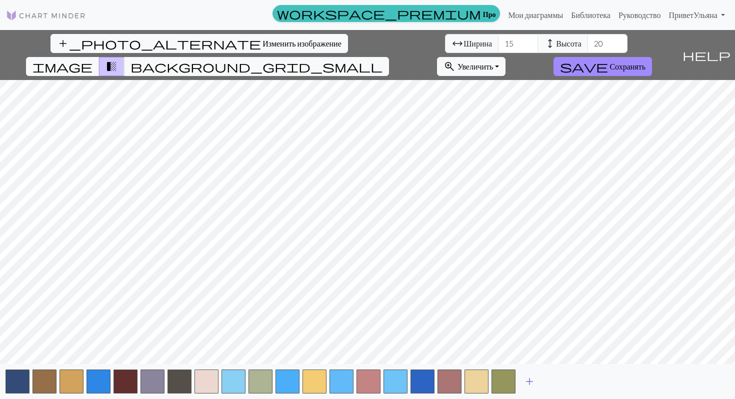
click at [529, 380] on span "add" at bounding box center [530, 382] width 12 height 14
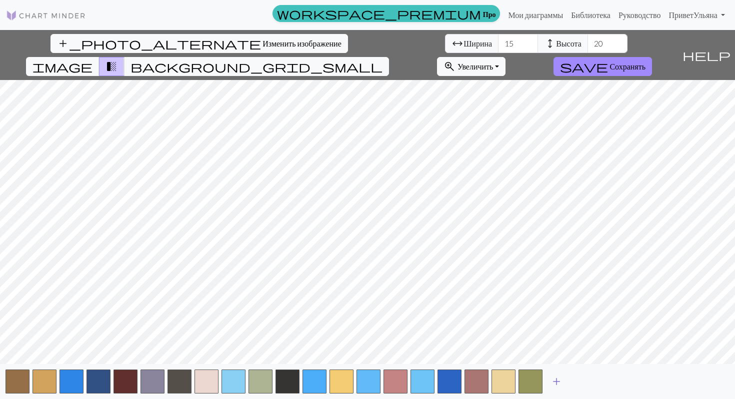
click at [554, 381] on span "add" at bounding box center [557, 382] width 12 height 14
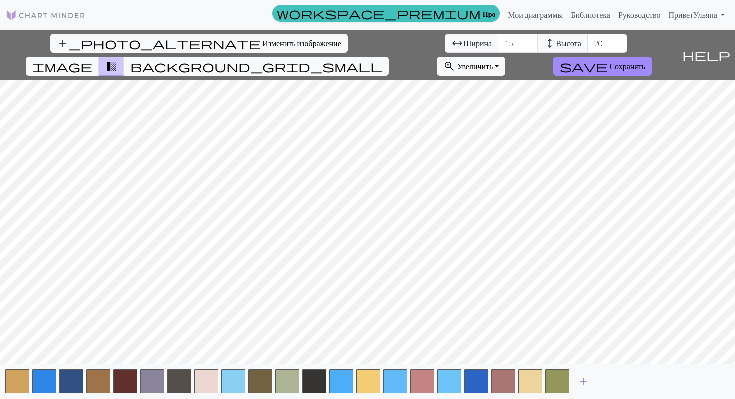
click at [583, 382] on span "add" at bounding box center [584, 382] width 12 height 14
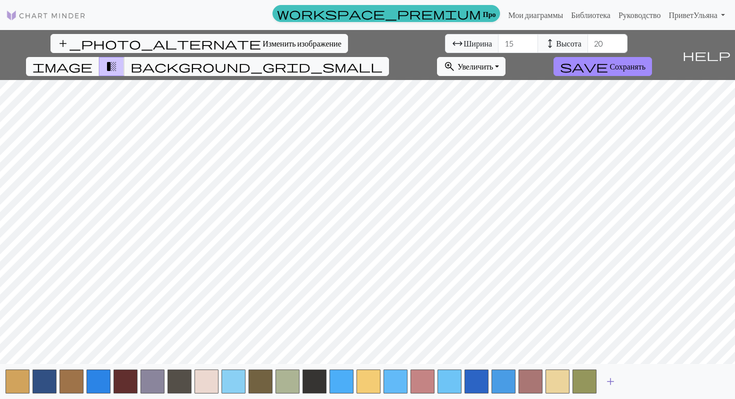
click at [609, 380] on span "add" at bounding box center [611, 382] width 12 height 14
click at [498, 44] on input "15" at bounding box center [518, 43] width 40 height 19
type input "1"
type input "46"
click at [588, 41] on input "20" at bounding box center [608, 43] width 40 height 19
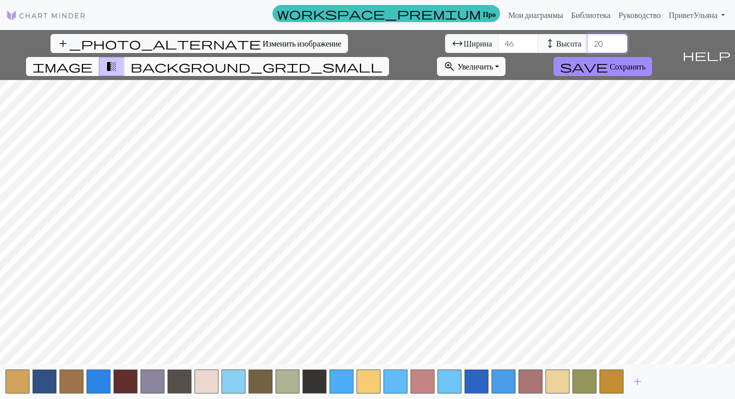
type input "2"
type input "70"
click at [93, 60] on span "image" at bounding box center [63, 67] width 60 height 14
click at [118, 60] on span "transition_fade" at bounding box center [112, 67] width 12 height 14
click at [383, 60] on span "background_grid_small" at bounding box center [257, 67] width 252 height 14
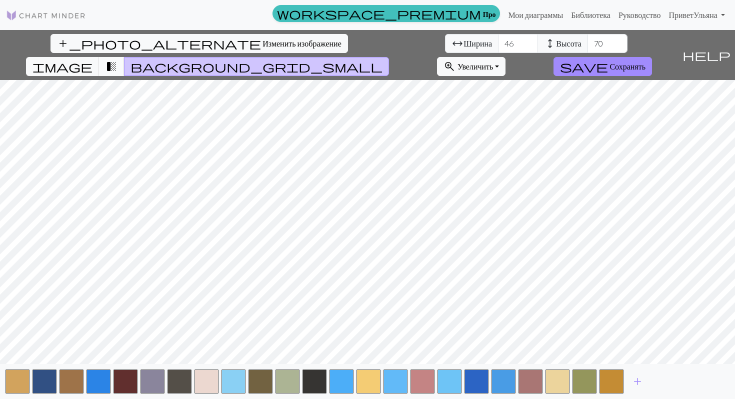
click at [118, 60] on span "transition_fade" at bounding box center [112, 67] width 12 height 14
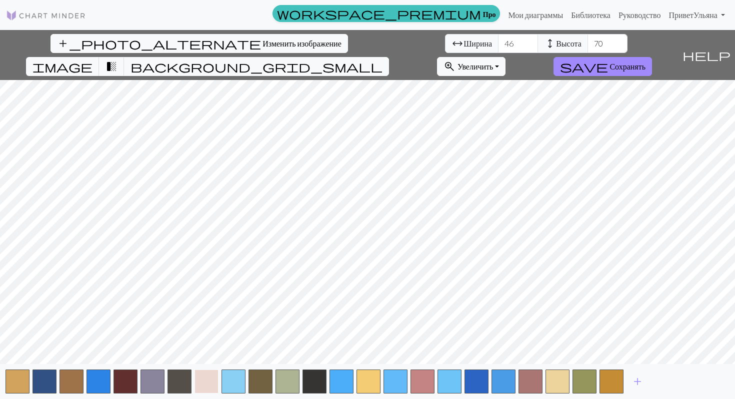
click at [215, 385] on button "button" at bounding box center [207, 382] width 24 height 24
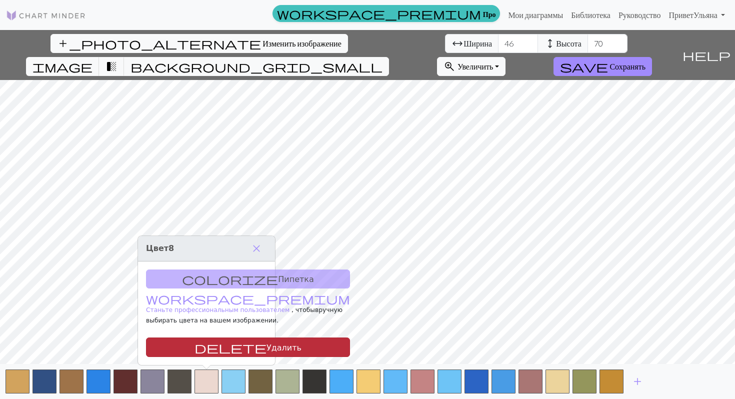
click at [267, 351] on font "Удалить" at bounding box center [284, 348] width 35 height 10
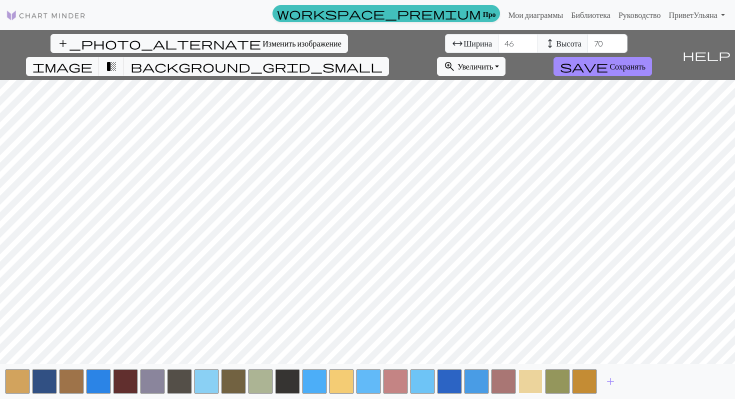
click at [522, 381] on button "button" at bounding box center [531, 382] width 24 height 24
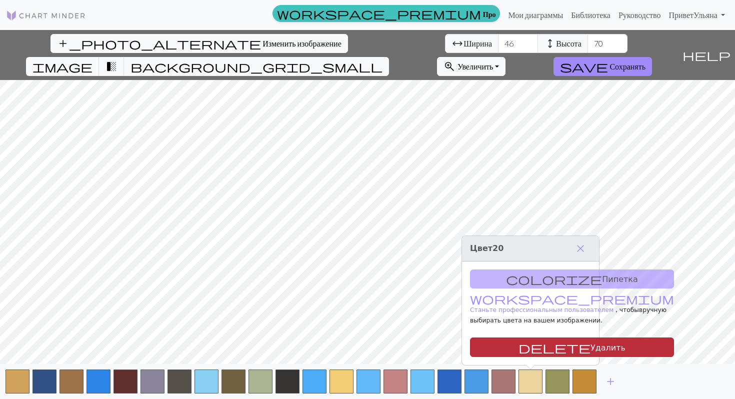
click at [591, 349] on font "Удалить" at bounding box center [608, 348] width 35 height 10
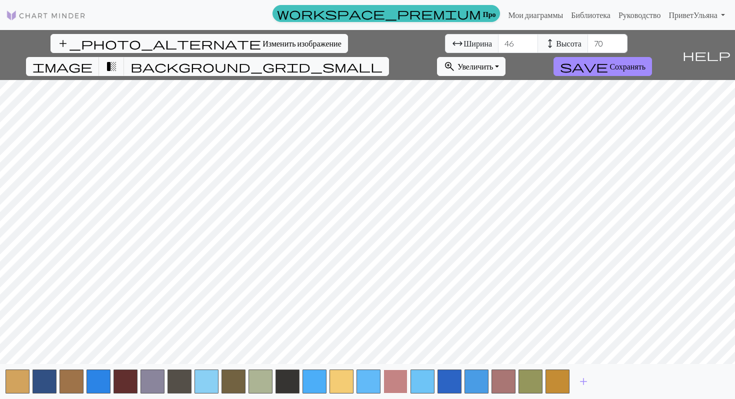
click at [403, 386] on button "button" at bounding box center [396, 382] width 24 height 24
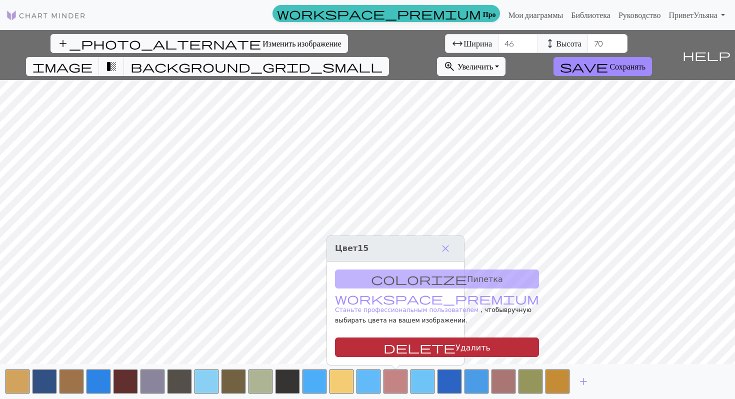
click at [456, 347] on font "Удалить" at bounding box center [473, 348] width 35 height 10
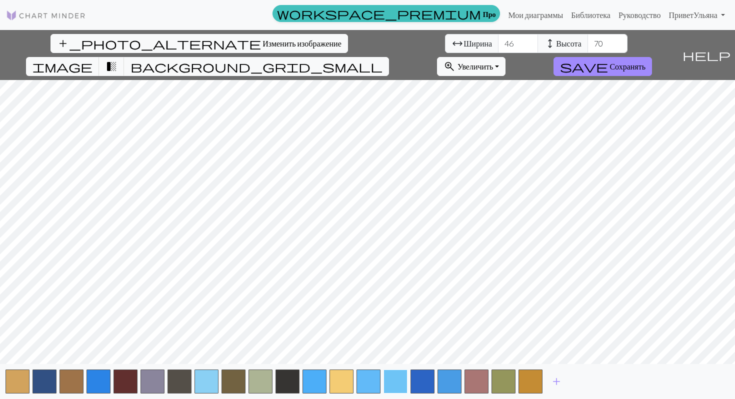
click at [388, 382] on button "button" at bounding box center [396, 382] width 24 height 24
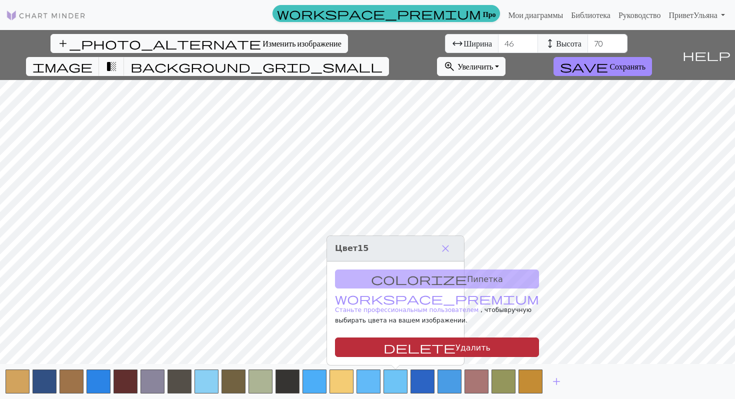
click at [456, 348] on font "Удалить" at bounding box center [473, 348] width 35 height 10
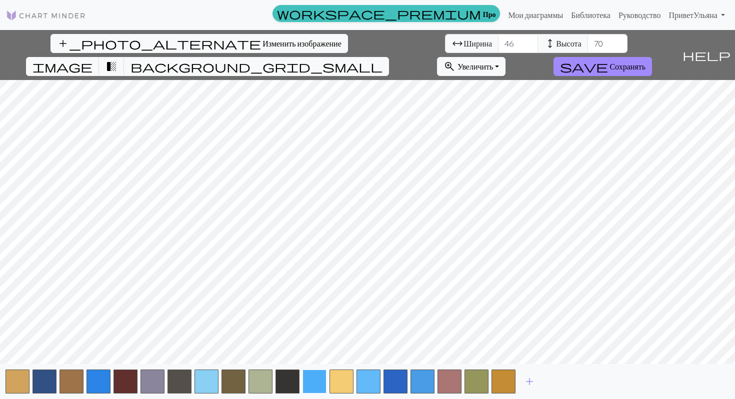
click at [320, 381] on button "button" at bounding box center [315, 382] width 24 height 24
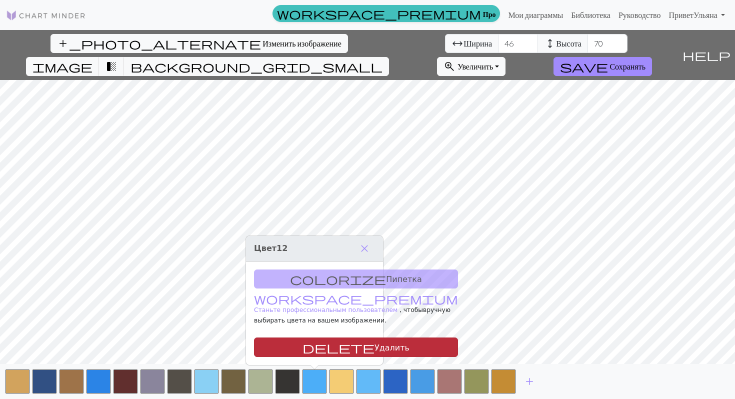
click at [375, 351] on font "Удалить" at bounding box center [392, 348] width 35 height 10
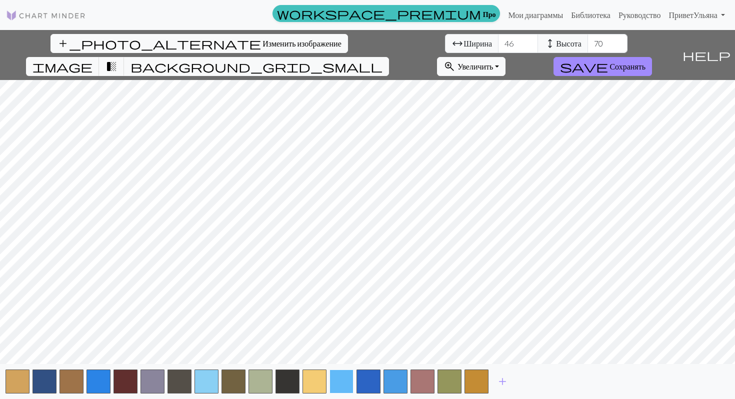
click at [345, 386] on button "button" at bounding box center [342, 382] width 24 height 24
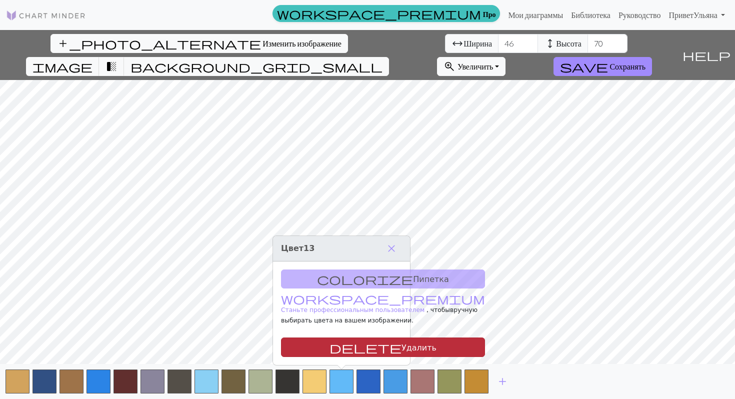
click at [402, 344] on font "Удалить" at bounding box center [419, 348] width 35 height 10
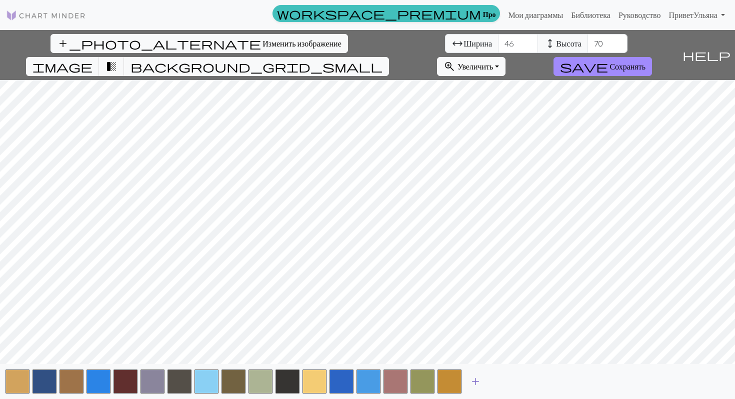
click at [476, 380] on span "add" at bounding box center [476, 382] width 12 height 14
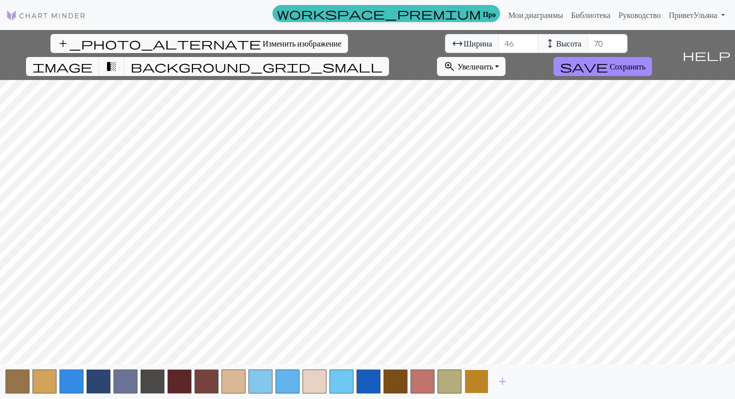
click at [476, 387] on button "button" at bounding box center [477, 382] width 24 height 24
drag, startPoint x: 454, startPoint y: 391, endPoint x: 373, endPoint y: 382, distance: 81.0
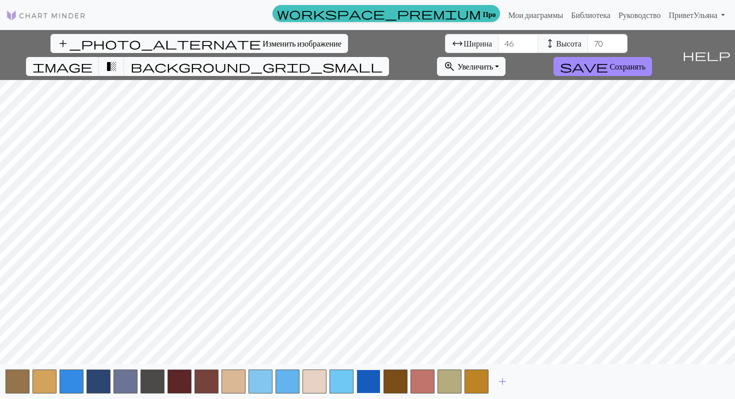
click at [373, 382] on div "add" at bounding box center [367, 381] width 735 height 35
click at [373, 382] on button "button" at bounding box center [369, 382] width 24 height 24
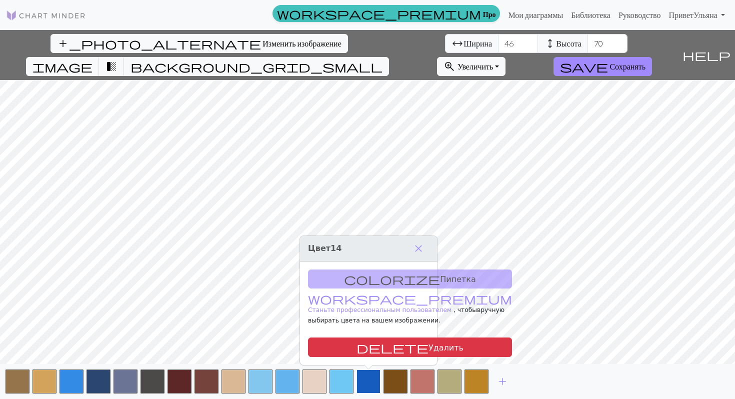
click at [371, 382] on button "button" at bounding box center [369, 382] width 24 height 24
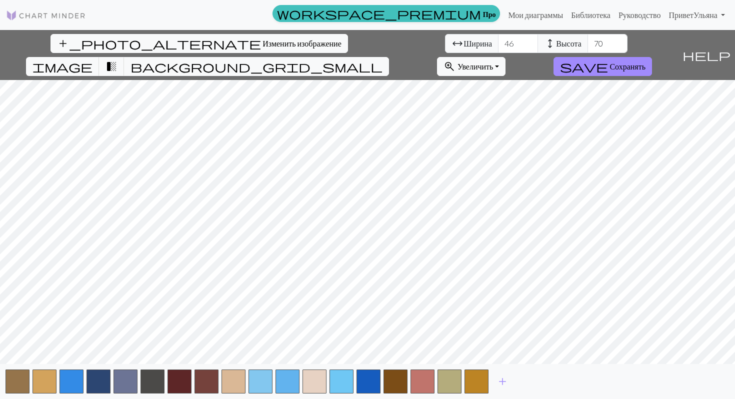
click at [375, 312] on div "add_photo_alternate Изменить изображение arrow_range Ширина 46 height Высота 70…" at bounding box center [367, 214] width 735 height 369
click at [322, 378] on button "button" at bounding box center [315, 382] width 24 height 24
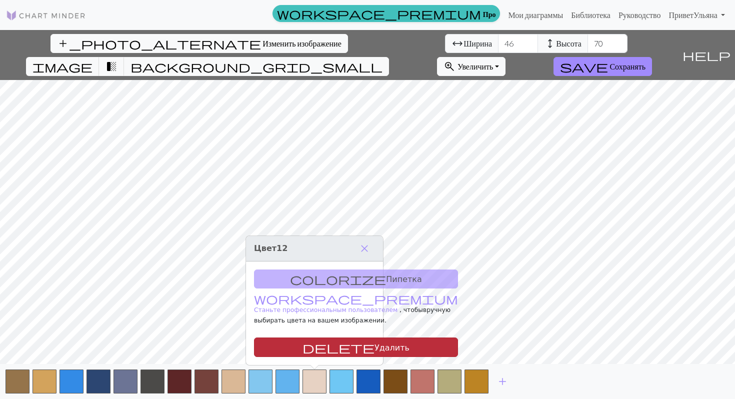
click at [375, 350] on font "Удалить" at bounding box center [392, 348] width 35 height 10
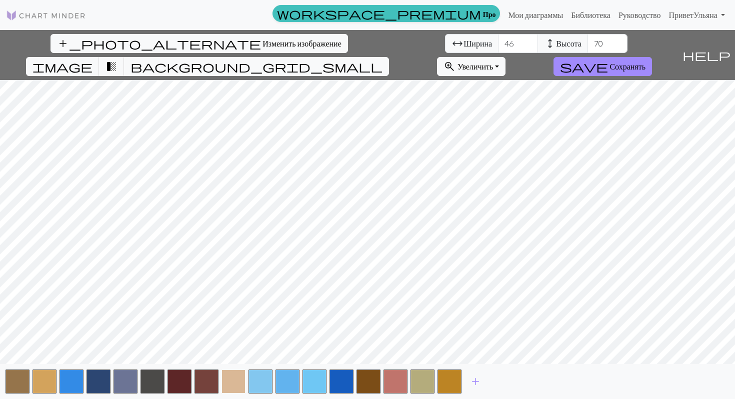
click at [229, 387] on button "button" at bounding box center [234, 382] width 24 height 24
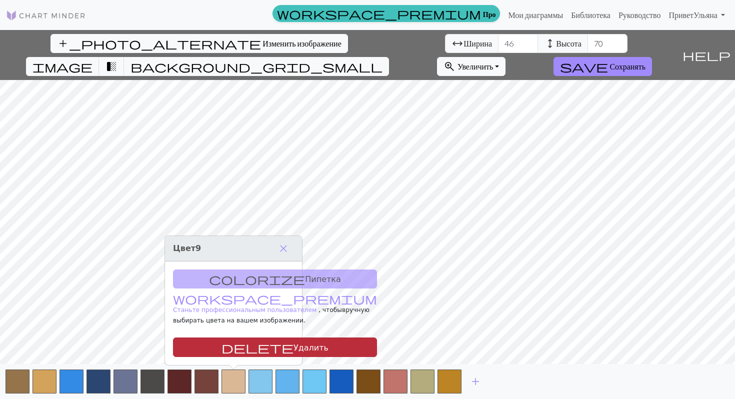
click at [294, 344] on font "Удалить" at bounding box center [311, 348] width 35 height 10
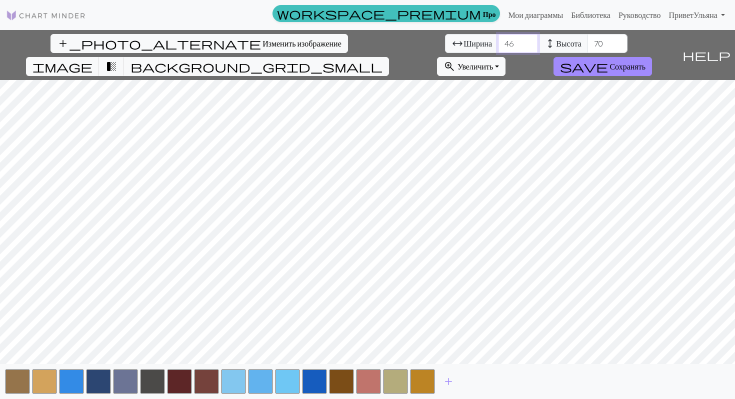
click at [498, 46] on input "46" at bounding box center [518, 43] width 40 height 19
type input "4"
type input "20"
click at [588, 43] on input "70" at bounding box center [608, 43] width 40 height 19
type input "7"
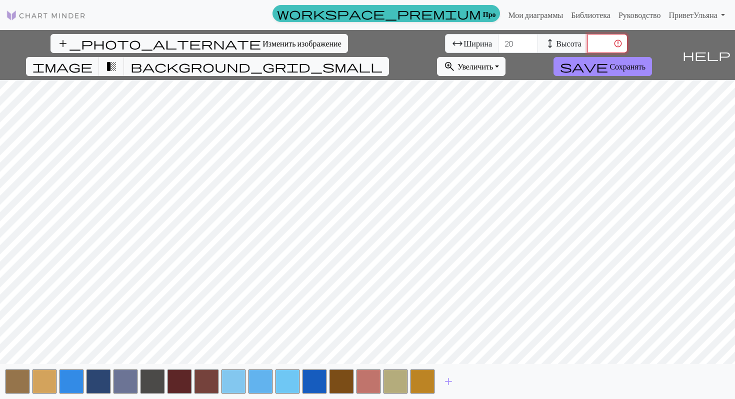
type input "4"
type input "40"
click at [263, 47] on font "Изменить изображение" at bounding box center [302, 44] width 79 height 10
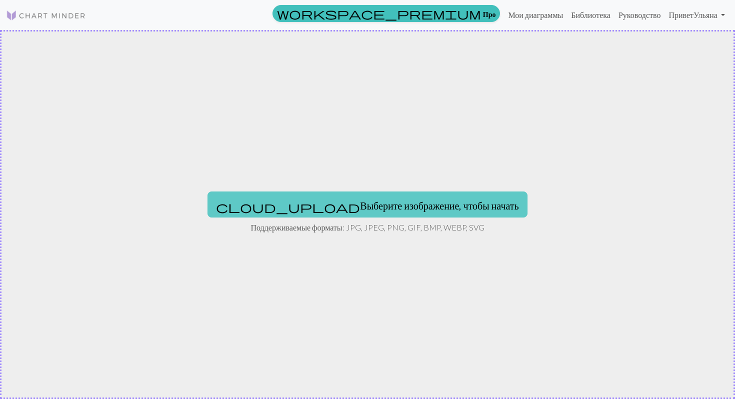
click at [360, 204] on font "Выберите изображение, чтобы начать" at bounding box center [439, 206] width 159 height 12
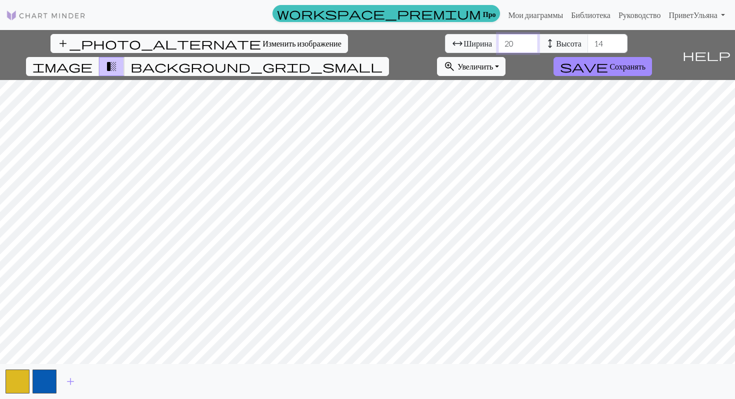
click at [498, 45] on input "20" at bounding box center [518, 43] width 40 height 19
type input "2"
type input "46"
click at [588, 44] on input "14" at bounding box center [608, 43] width 40 height 19
type input "1"
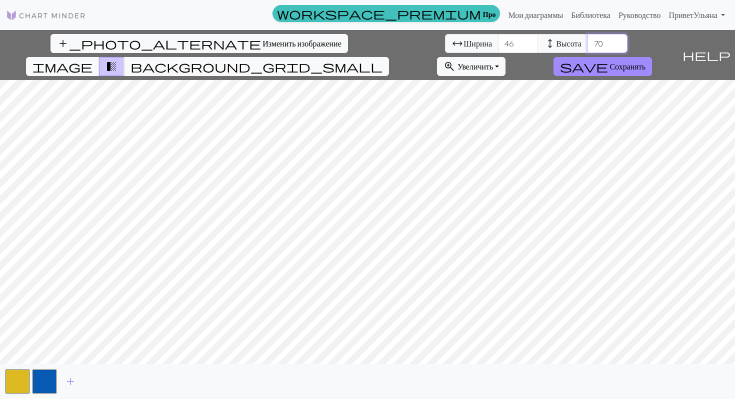
type input "70"
click at [71, 382] on span "add" at bounding box center [71, 382] width 12 height 14
click at [100, 382] on span "add" at bounding box center [98, 382] width 12 height 14
click at [127, 376] on span "add" at bounding box center [125, 382] width 12 height 14
click at [151, 379] on span "add" at bounding box center [152, 382] width 12 height 14
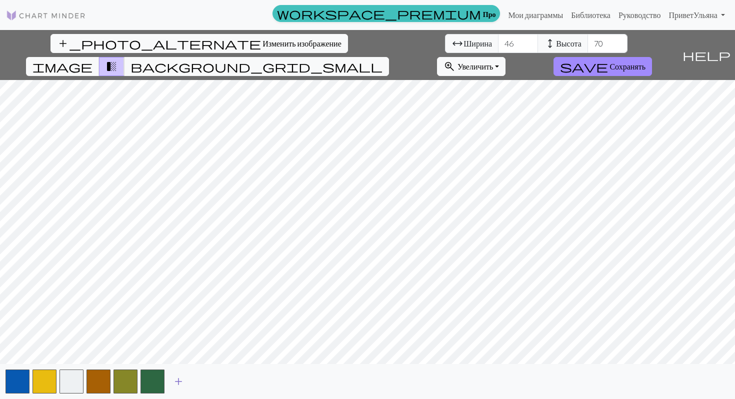
click at [179, 382] on span "add" at bounding box center [179, 382] width 12 height 14
click at [121, 378] on button "button" at bounding box center [126, 382] width 24 height 24
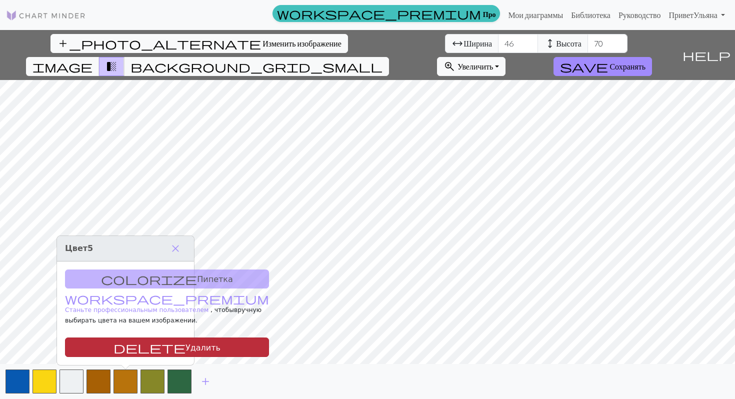
click at [186, 351] on font "Удалить" at bounding box center [203, 348] width 35 height 10
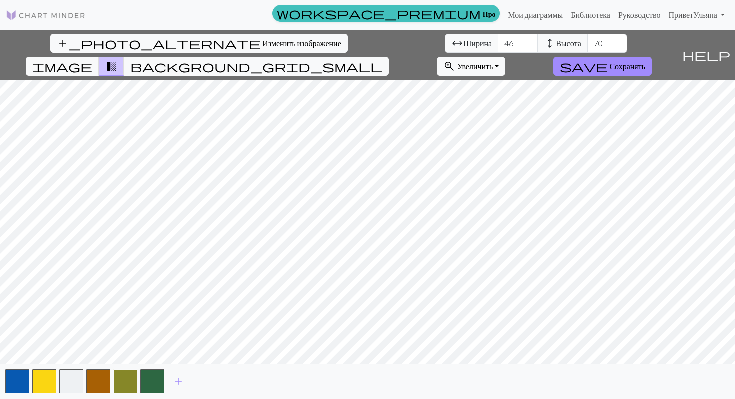
click at [131, 380] on button "button" at bounding box center [126, 382] width 24 height 24
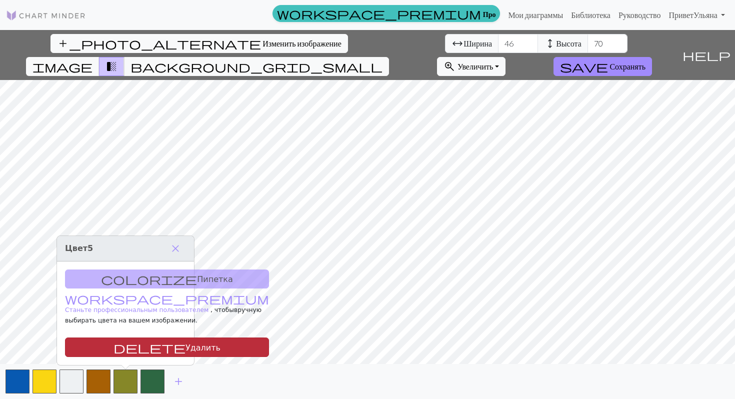
click at [186, 346] on font "Удалить" at bounding box center [203, 348] width 35 height 10
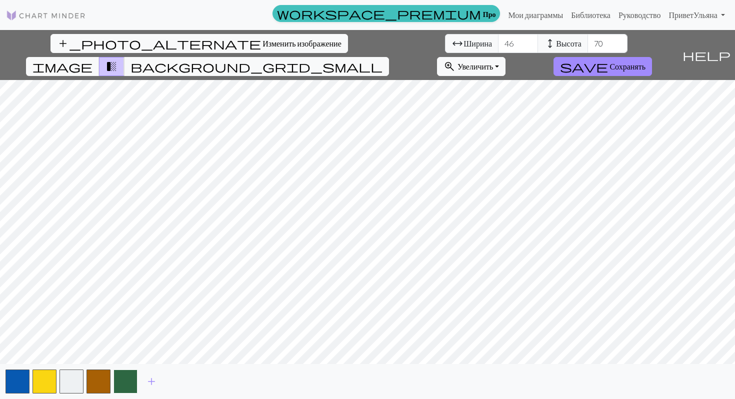
click at [137, 379] on button "button" at bounding box center [126, 382] width 24 height 24
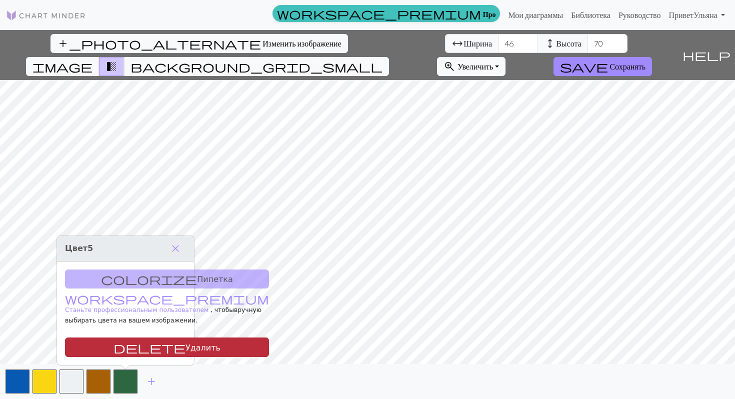
click at [186, 347] on font "Удалить" at bounding box center [203, 348] width 35 height 10
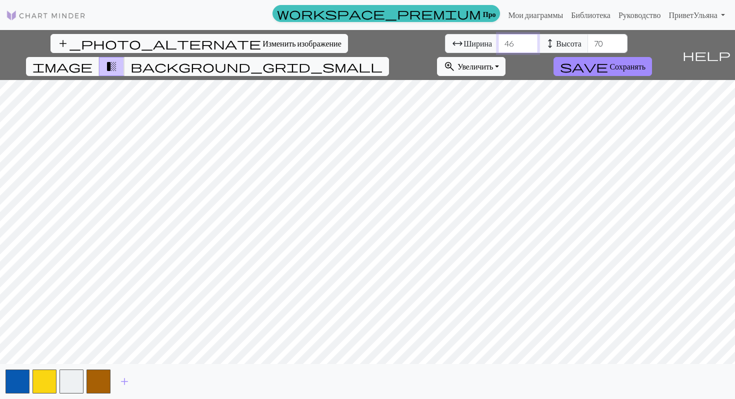
click at [498, 49] on input "46" at bounding box center [518, 43] width 40 height 19
type input "47"
click at [588, 41] on input "70" at bounding box center [608, 43] width 40 height 19
type input "7"
type input "62"
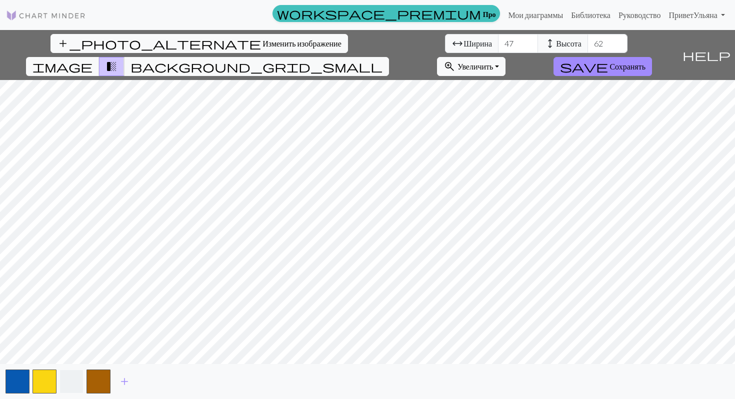
click at [65, 386] on button "button" at bounding box center [72, 382] width 24 height 24
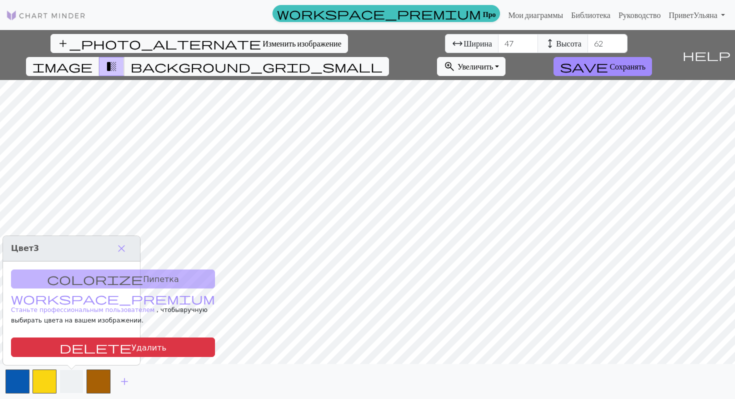
click at [64, 376] on button "button" at bounding box center [72, 382] width 24 height 24
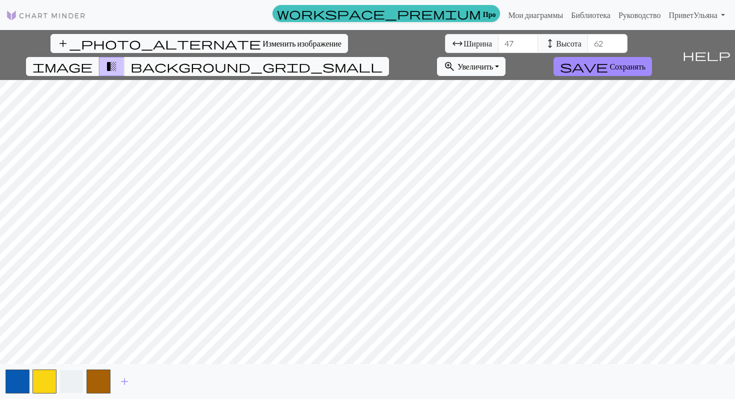
click at [64, 376] on button "button" at bounding box center [72, 382] width 24 height 24
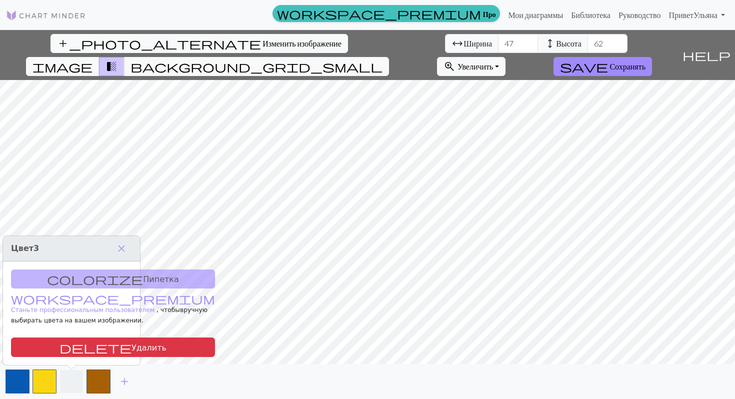
click at [68, 385] on button "button" at bounding box center [72, 382] width 24 height 24
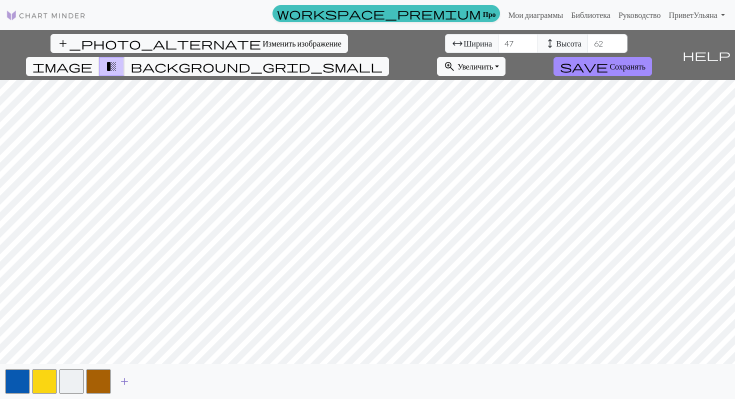
click at [124, 383] on span "add" at bounding box center [125, 382] width 12 height 14
click at [117, 384] on button "button" at bounding box center [126, 382] width 24 height 24
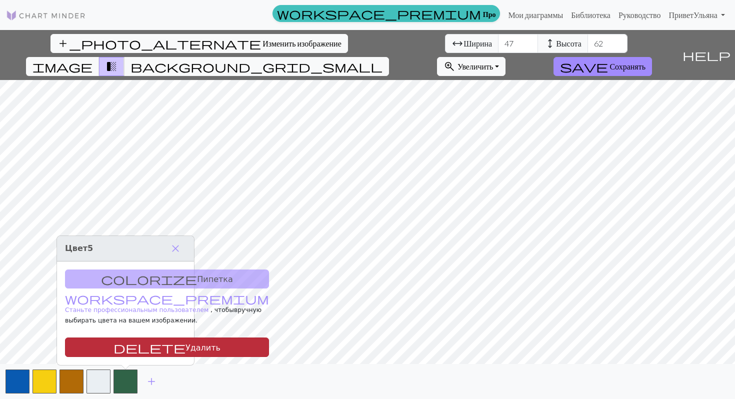
click at [128, 355] on button "delete Удалить" at bounding box center [167, 348] width 204 height 20
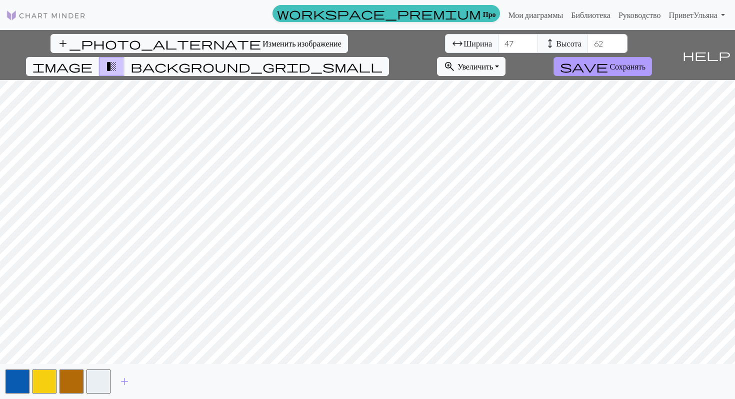
click at [646, 62] on font "Сохранять" at bounding box center [628, 67] width 36 height 10
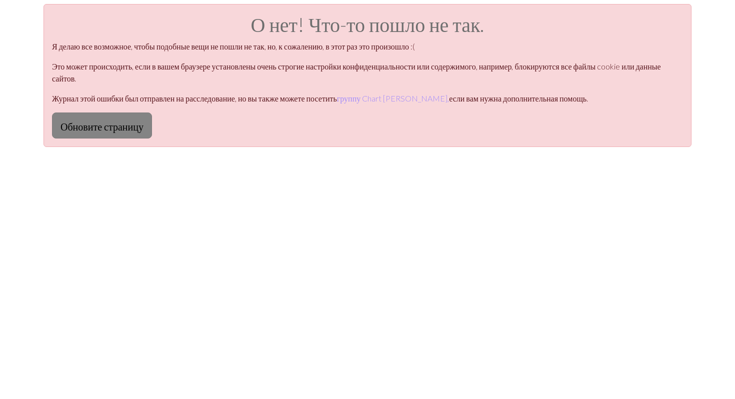
click at [124, 135] on button "Обновите страницу" at bounding box center [102, 126] width 100 height 26
click at [86, 130] on font "Обновите страницу" at bounding box center [102, 127] width 83 height 12
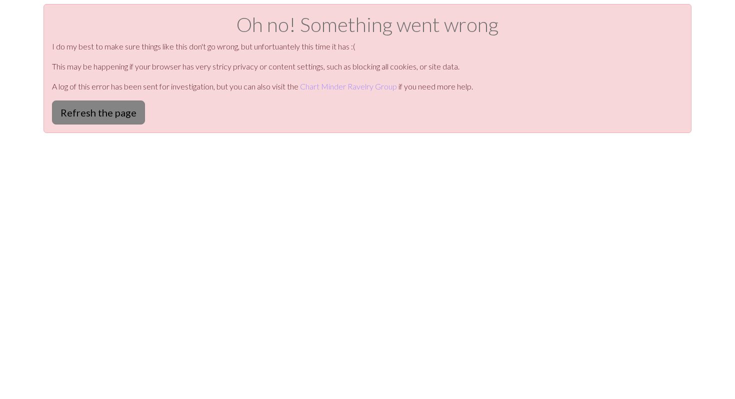
click at [130, 111] on button "Refresh the page" at bounding box center [98, 113] width 93 height 24
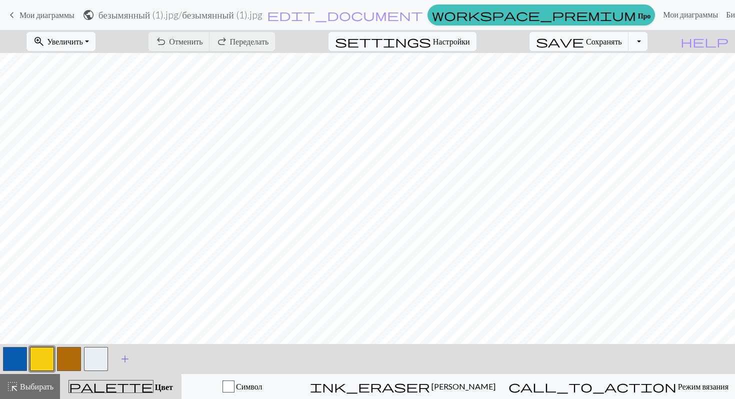
click at [128, 360] on span "add" at bounding box center [125, 359] width 12 height 14
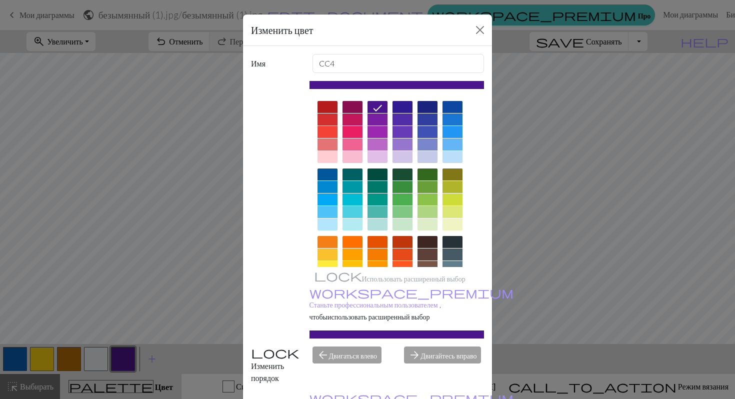
click at [449, 130] on div at bounding box center [453, 132] width 20 height 12
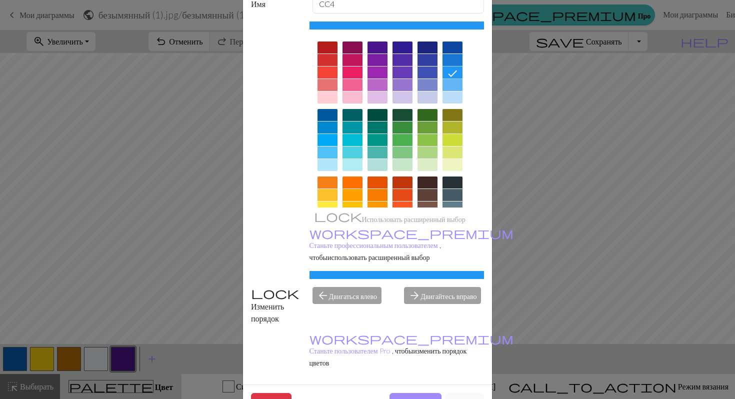
scroll to position [64, 0]
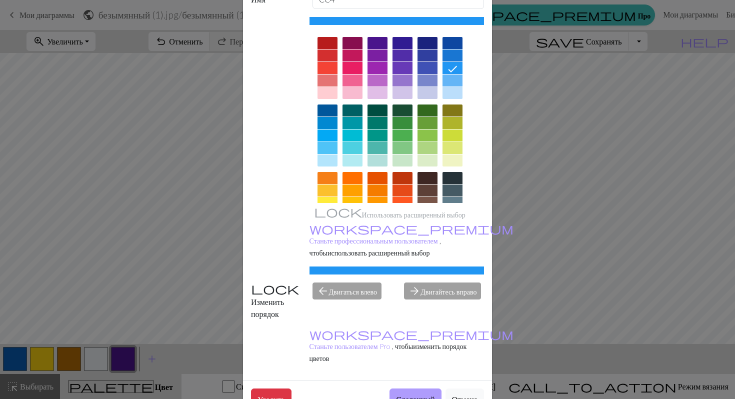
click at [405, 395] on font "Сделанный" at bounding box center [415, 400] width 39 height 10
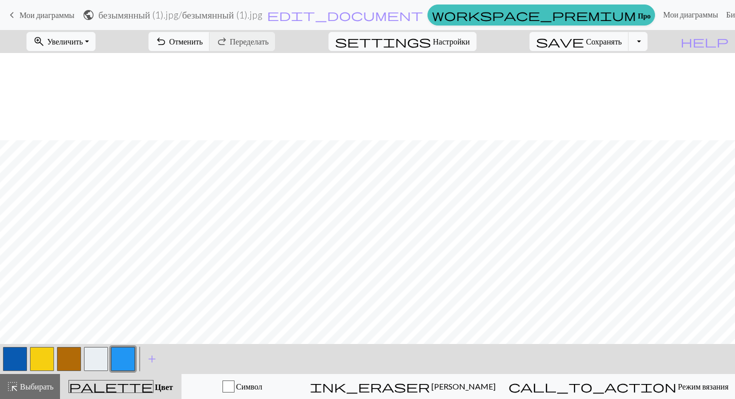
scroll to position [163, 0]
click at [68, 356] on button "button" at bounding box center [69, 359] width 24 height 24
click at [80, 357] on button "button" at bounding box center [69, 359] width 24 height 24
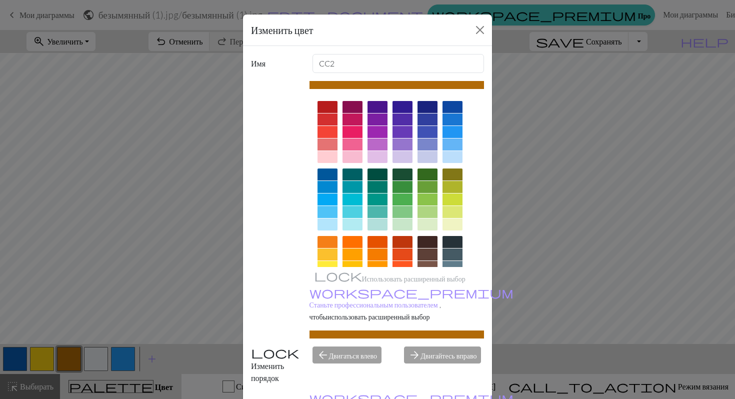
scroll to position [110, 0]
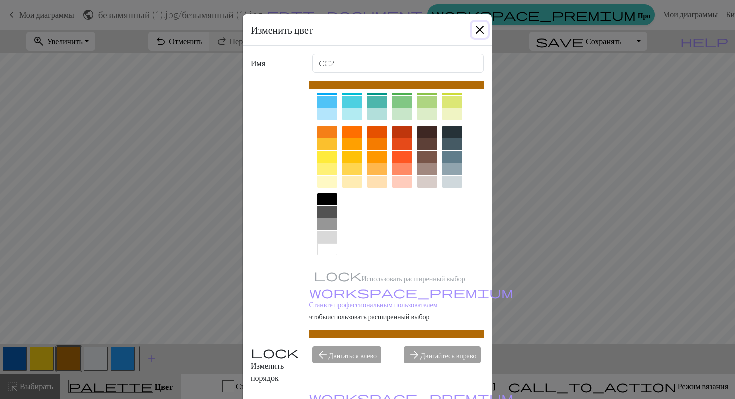
click at [481, 35] on button "Закрывать" at bounding box center [480, 30] width 16 height 16
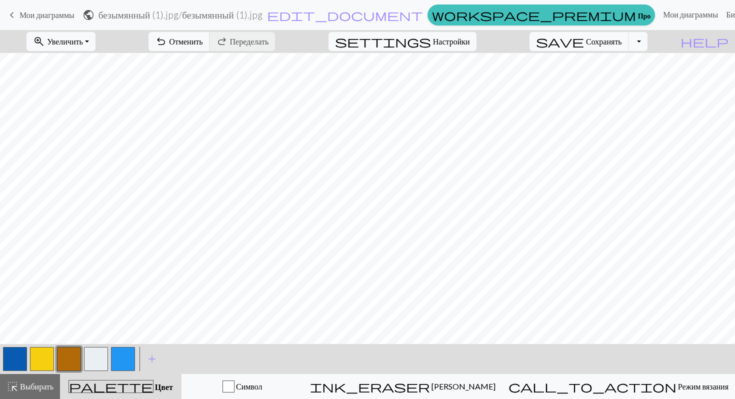
click at [87, 356] on button "button" at bounding box center [96, 359] width 24 height 24
click at [72, 356] on button "button" at bounding box center [69, 359] width 24 height 24
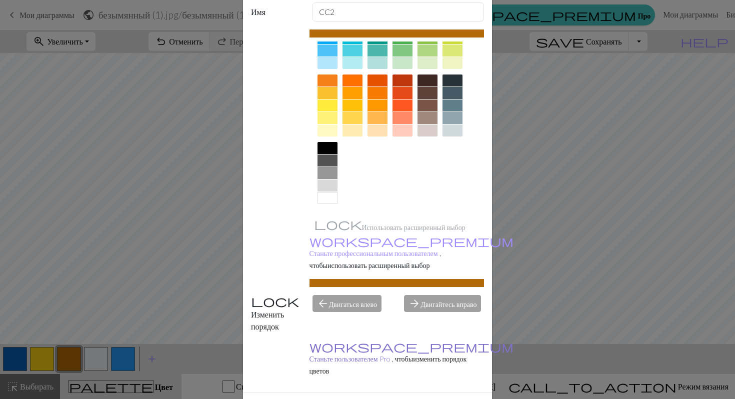
scroll to position [64, 0]
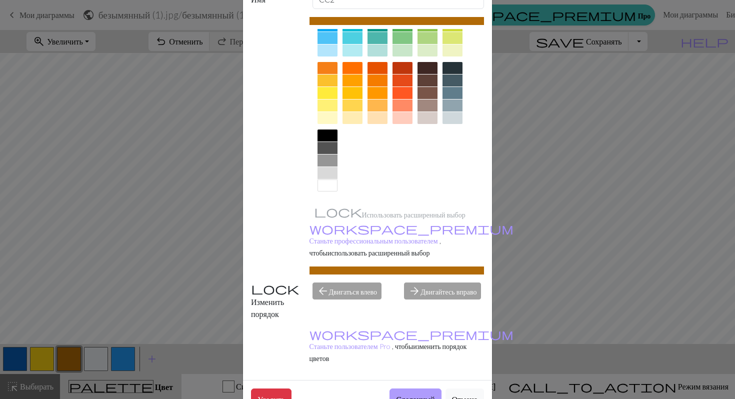
click at [408, 395] on font "Сделанный" at bounding box center [415, 400] width 39 height 10
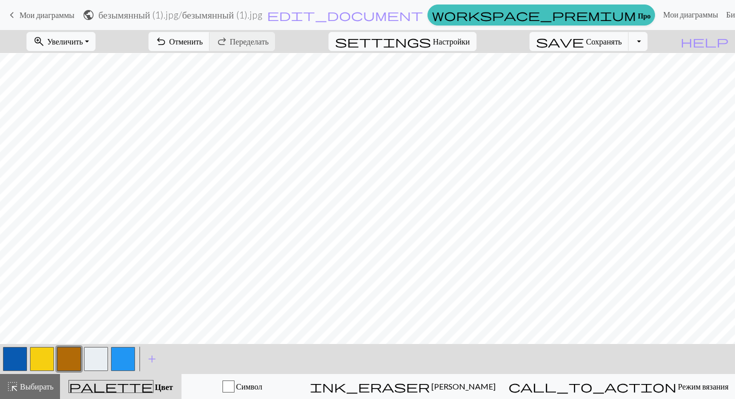
click at [98, 356] on button "button" at bounding box center [96, 359] width 24 height 24
click at [100, 354] on button "button" at bounding box center [96, 359] width 24 height 24
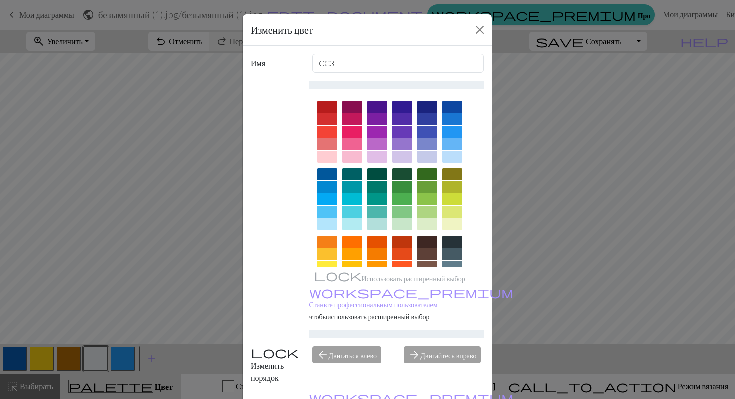
scroll to position [2, 0]
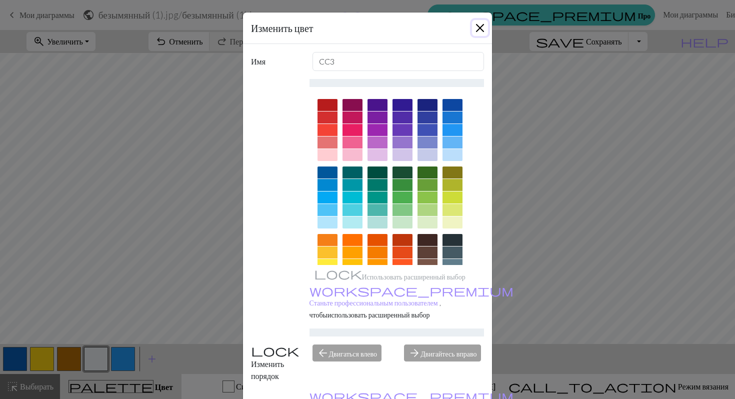
click at [481, 26] on button "Закрывать" at bounding box center [480, 28] width 16 height 16
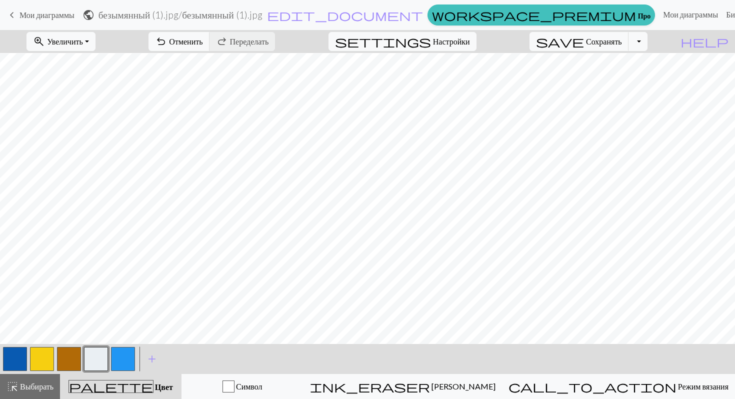
click at [92, 357] on button "button" at bounding box center [96, 359] width 24 height 24
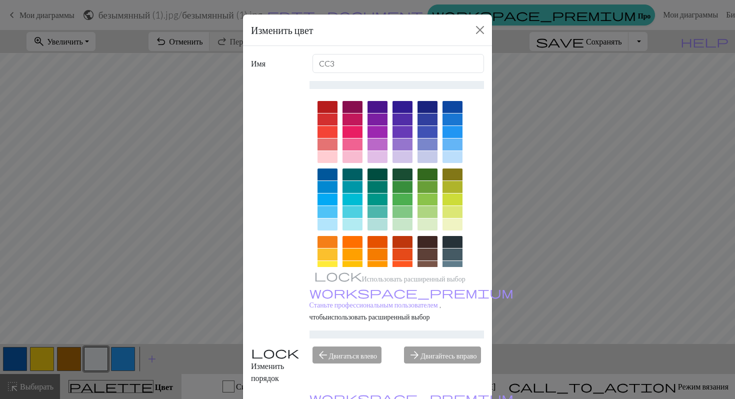
scroll to position [64, 0]
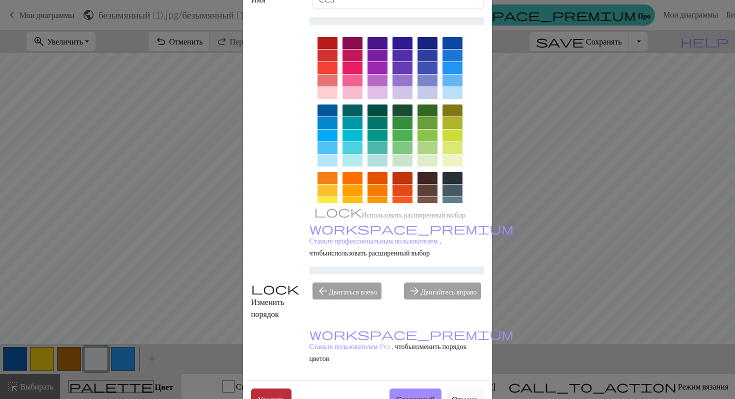
click at [273, 395] on font "Удалить" at bounding box center [272, 400] width 28 height 10
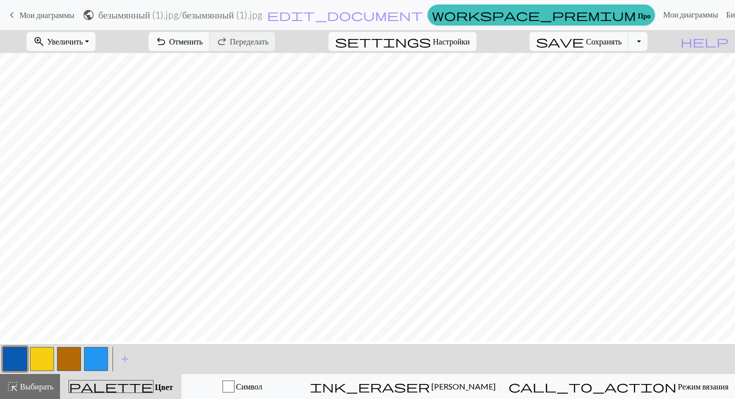
scroll to position [2, 0]
click at [16, 357] on button "button" at bounding box center [15, 359] width 24 height 24
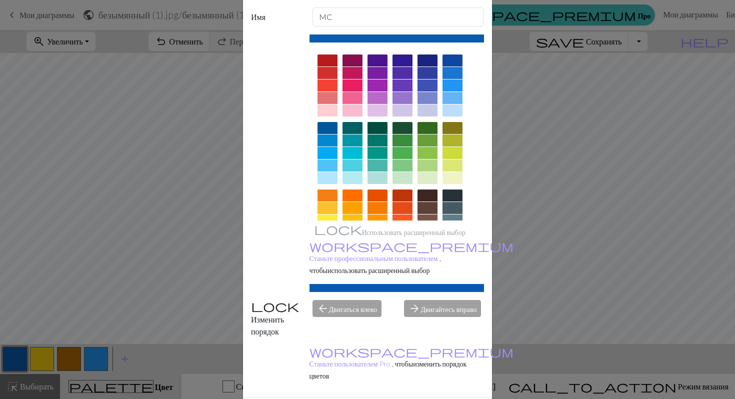
scroll to position [64, 0]
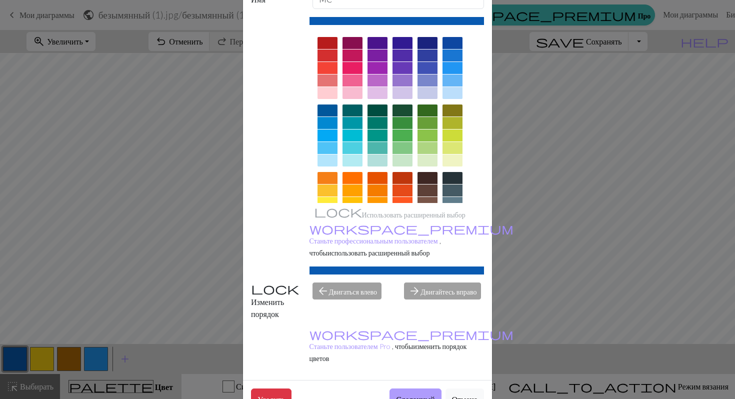
click at [420, 395] on font "Сделанный" at bounding box center [415, 400] width 39 height 10
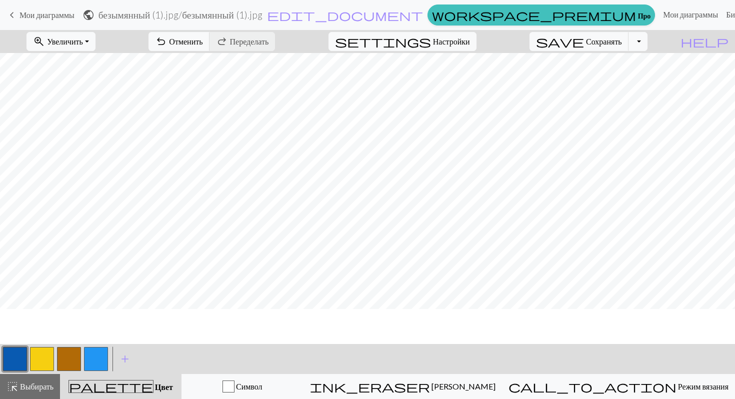
scroll to position [0, 0]
click at [263, 390] on font "Символ" at bounding box center [249, 387] width 27 height 10
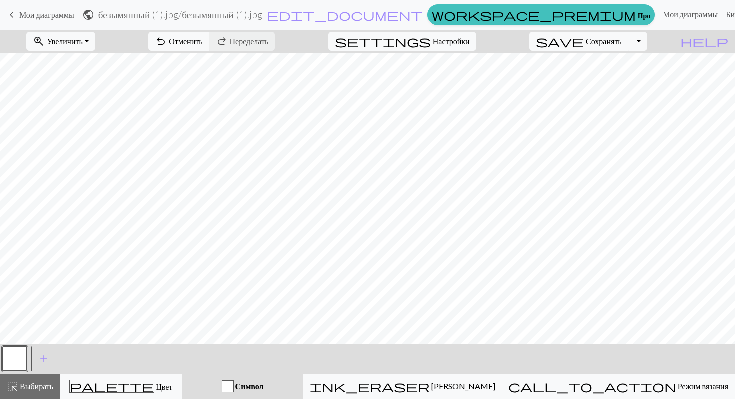
click at [17, 361] on button "button" at bounding box center [15, 359] width 24 height 24
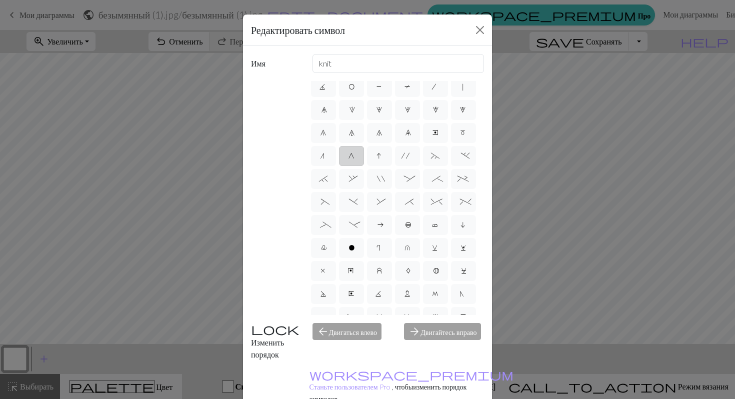
scroll to position [88, 0]
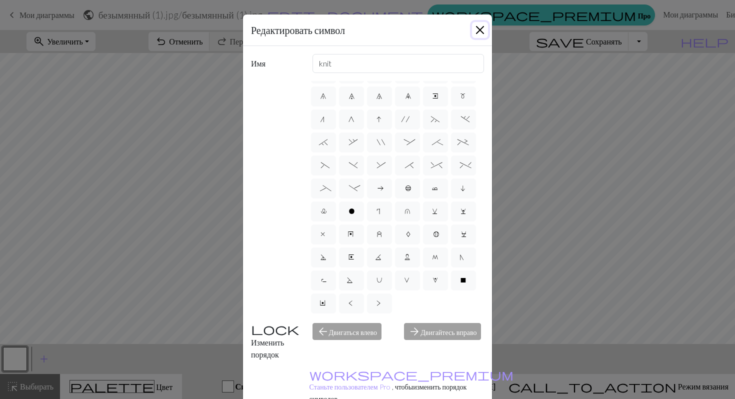
click at [480, 30] on button "Закрывать" at bounding box center [480, 30] width 16 height 16
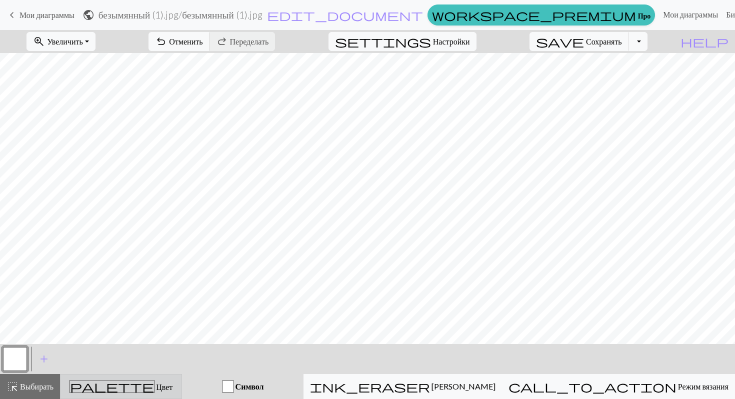
click at [173, 393] on button "palette Цвет Цвет" at bounding box center [121, 386] width 122 height 25
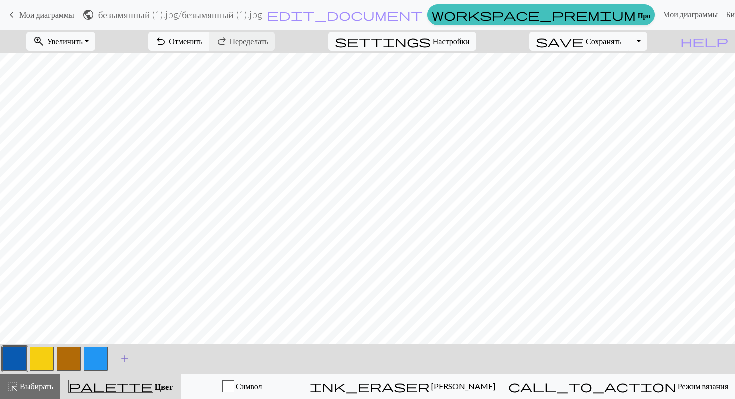
click at [126, 360] on span "add" at bounding box center [125, 359] width 12 height 14
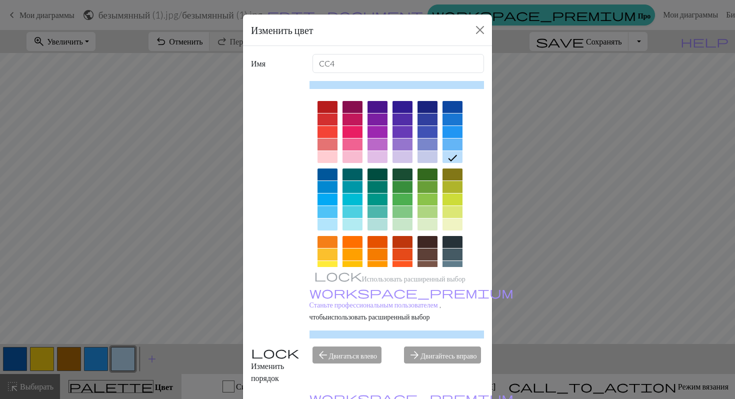
click at [455, 240] on div at bounding box center [453, 242] width 20 height 12
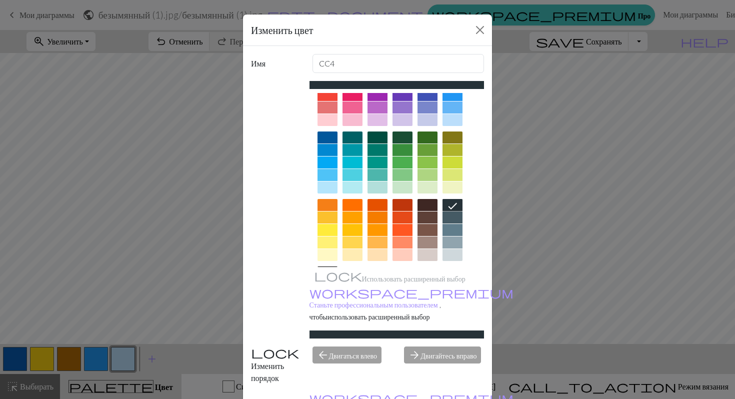
scroll to position [7, 0]
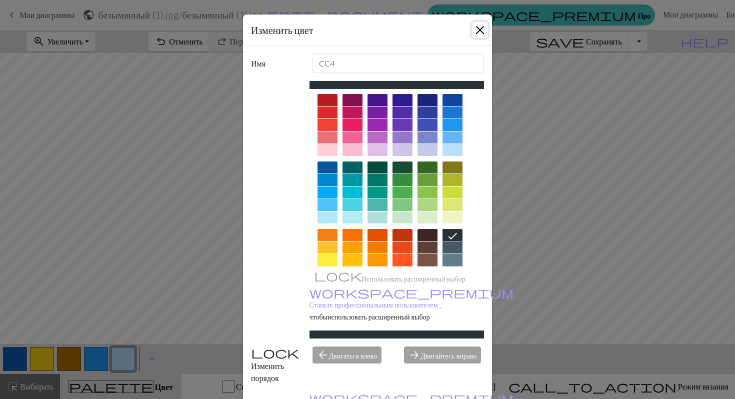
click at [484, 34] on button "Закрывать" at bounding box center [480, 30] width 16 height 16
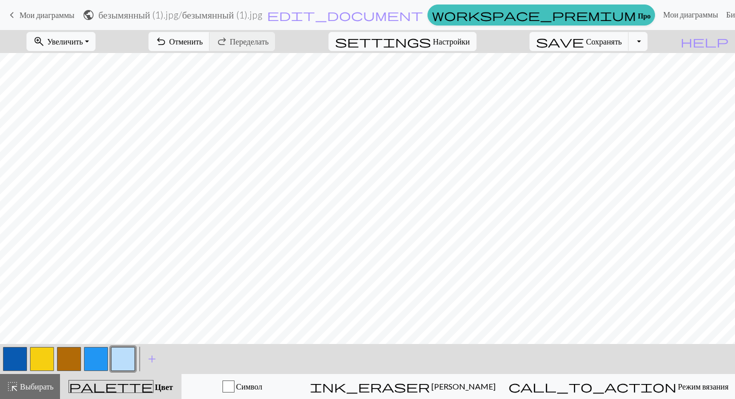
click at [129, 354] on button "button" at bounding box center [123, 359] width 24 height 24
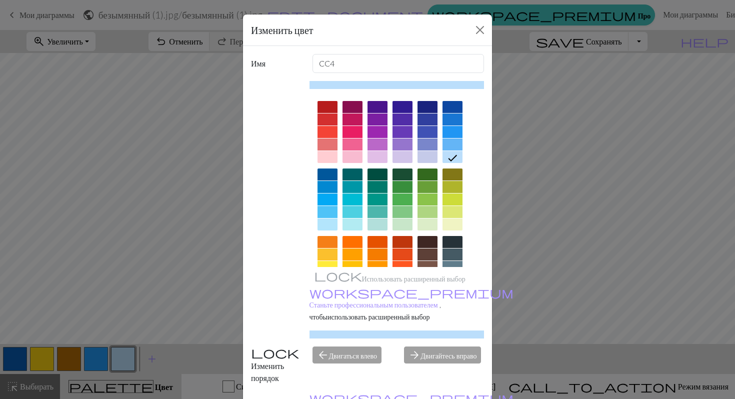
click at [449, 237] on div at bounding box center [453, 242] width 20 height 12
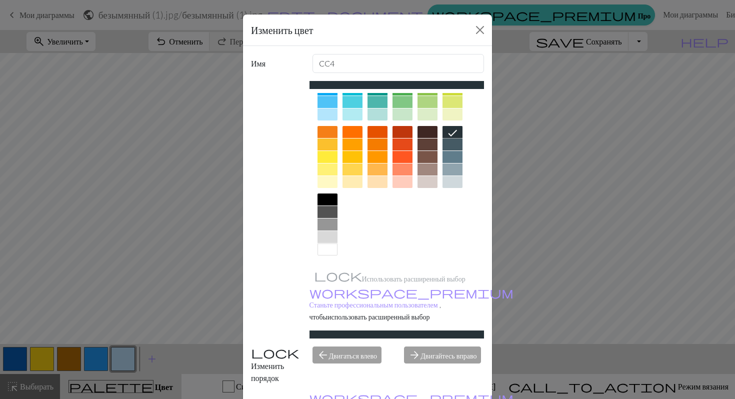
scroll to position [64, 0]
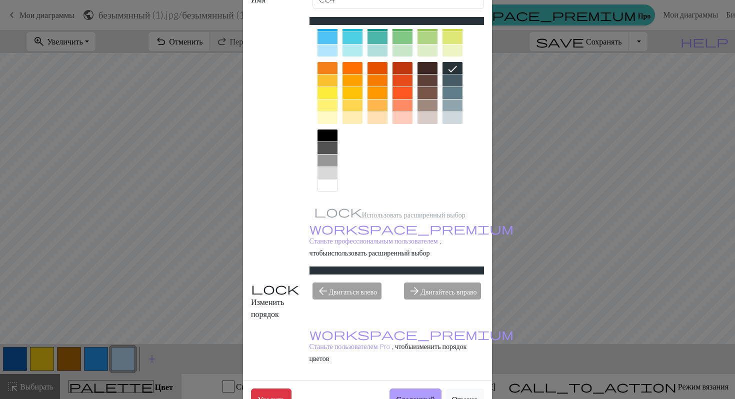
click at [418, 389] on button "Сделанный" at bounding box center [416, 399] width 52 height 21
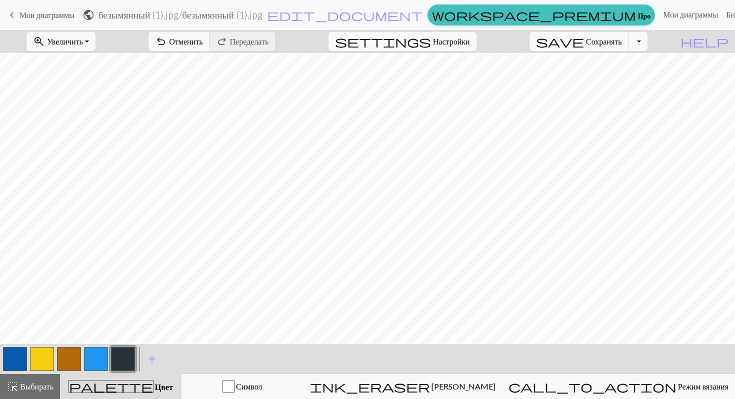
scroll to position [56, 0]
click at [18, 358] on button "button" at bounding box center [15, 359] width 24 height 24
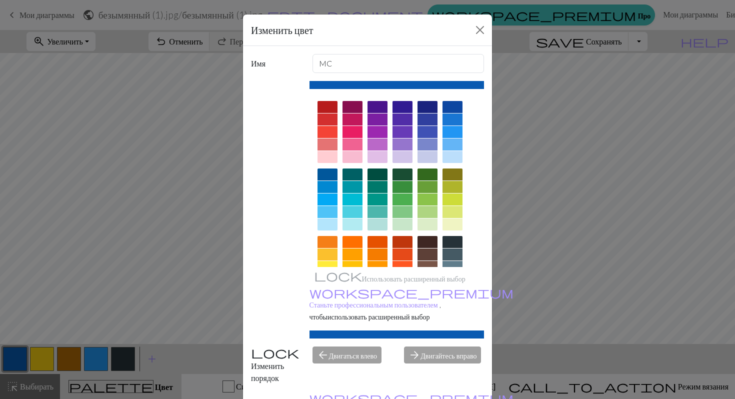
scroll to position [64, 0]
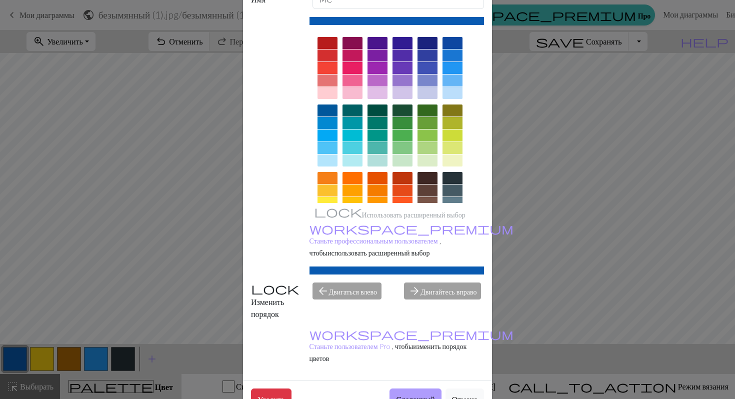
click at [418, 395] on font "Сделанный" at bounding box center [415, 400] width 39 height 10
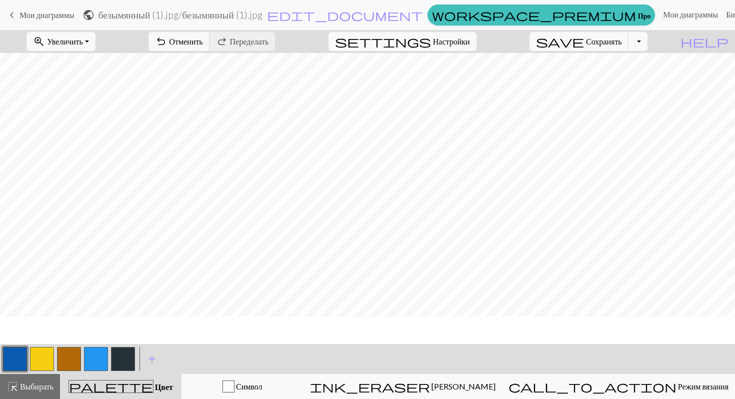
scroll to position [0, 0]
click at [52, 358] on button "button" at bounding box center [42, 359] width 24 height 24
click at [40, 355] on button "button" at bounding box center [42, 359] width 24 height 24
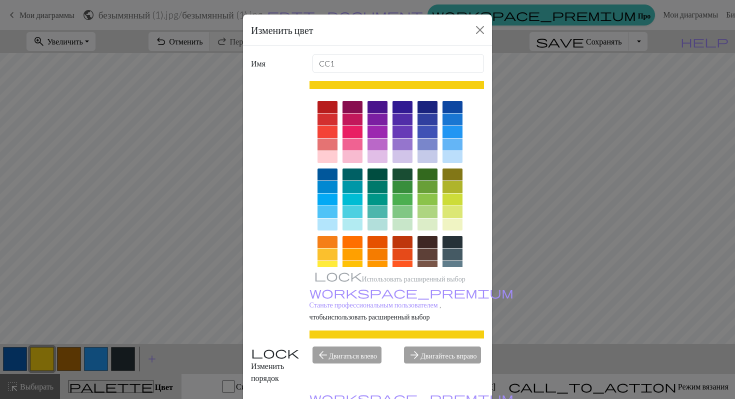
scroll to position [64, 0]
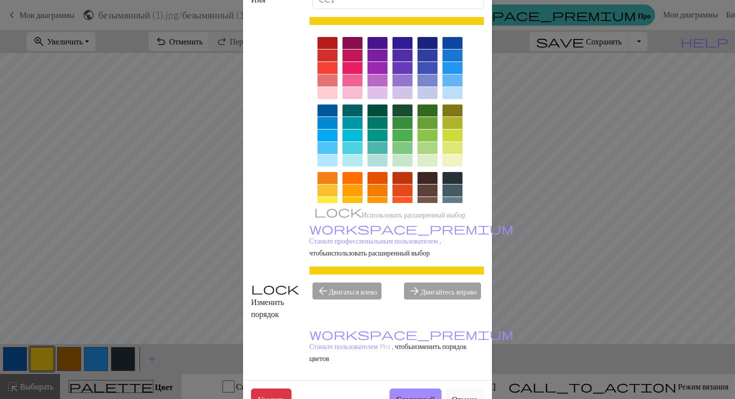
click at [401, 395] on font "Сделанный" at bounding box center [415, 400] width 39 height 10
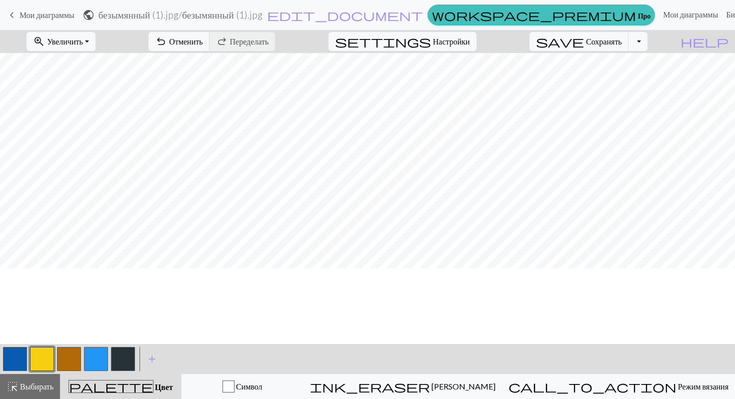
scroll to position [0, 0]
click at [23, 353] on button "button" at bounding box center [15, 359] width 24 height 24
click at [9, 359] on button "button" at bounding box center [15, 359] width 24 height 24
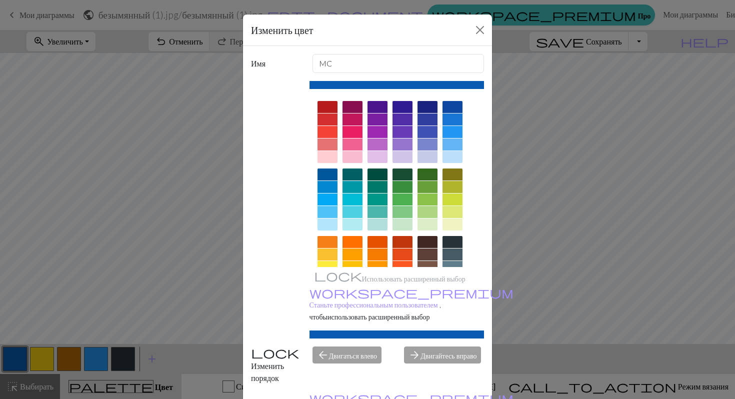
scroll to position [64, 0]
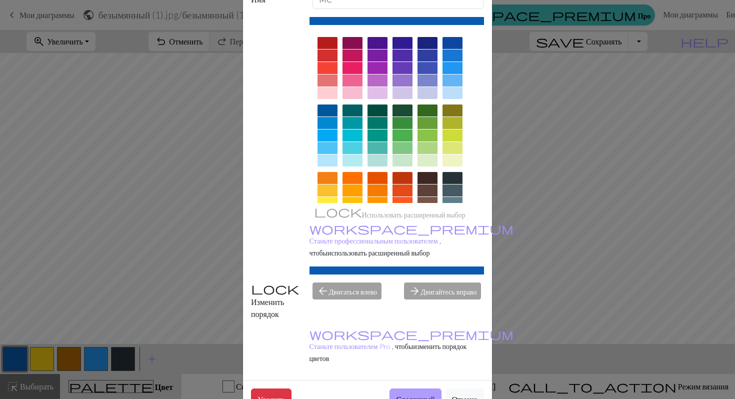
click at [413, 395] on font "Сделанный" at bounding box center [415, 400] width 39 height 10
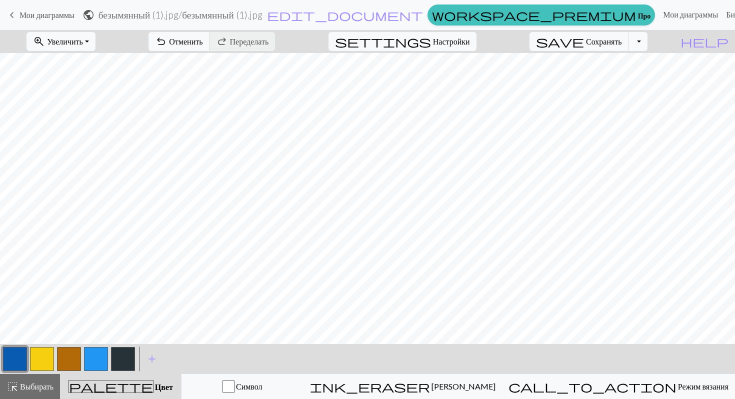
click at [122, 354] on button "button" at bounding box center [123, 359] width 24 height 24
click at [123, 358] on button "button" at bounding box center [123, 359] width 24 height 24
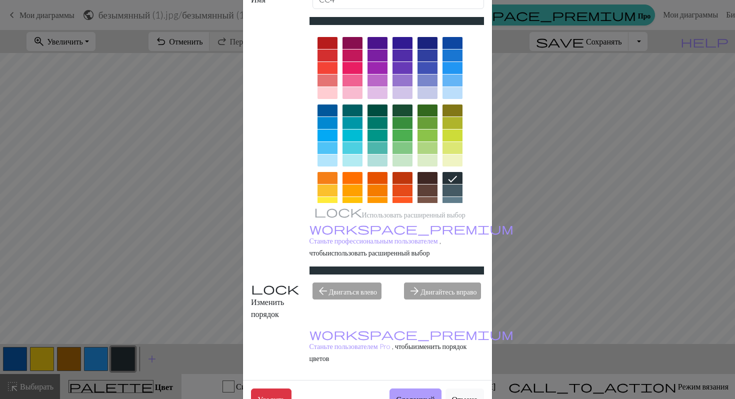
click at [407, 395] on font "Сделанный" at bounding box center [415, 400] width 39 height 10
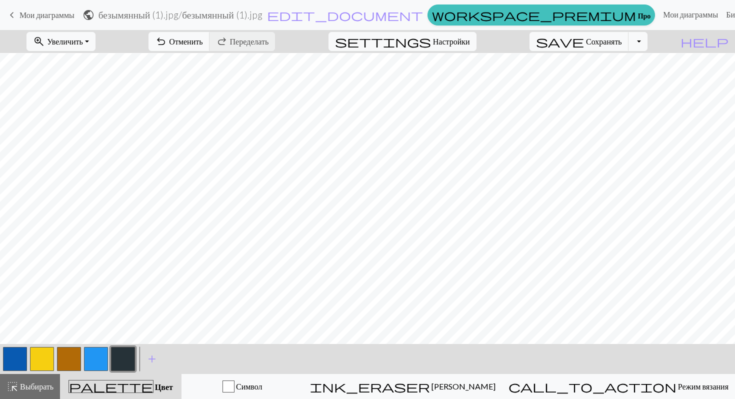
scroll to position [0, 0]
click at [89, 362] on button "button" at bounding box center [96, 359] width 24 height 24
click at [88, 357] on button "button" at bounding box center [96, 359] width 24 height 24
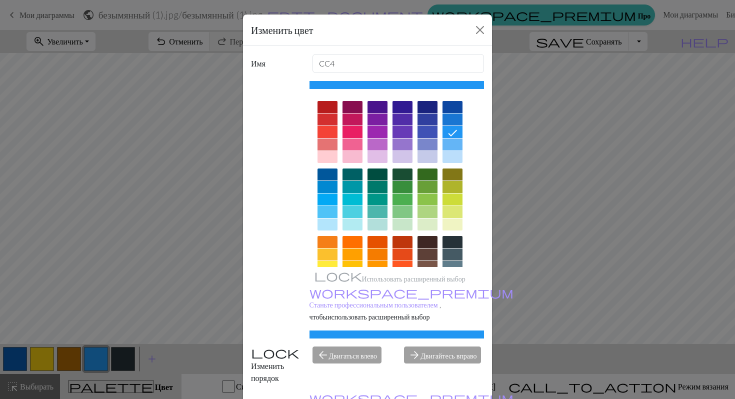
scroll to position [64, 0]
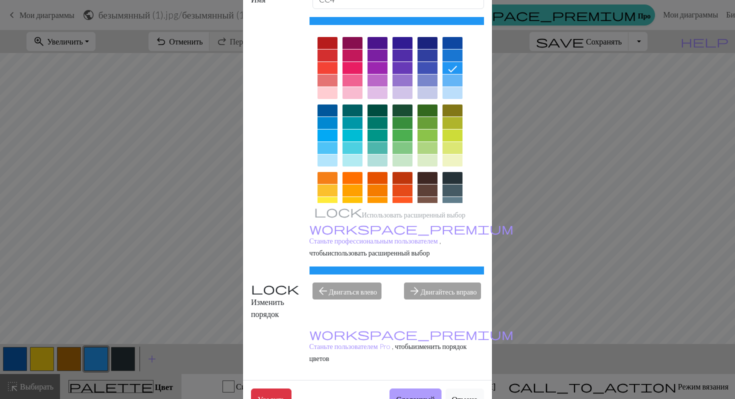
click at [422, 395] on font "Сделанный" at bounding box center [415, 400] width 39 height 10
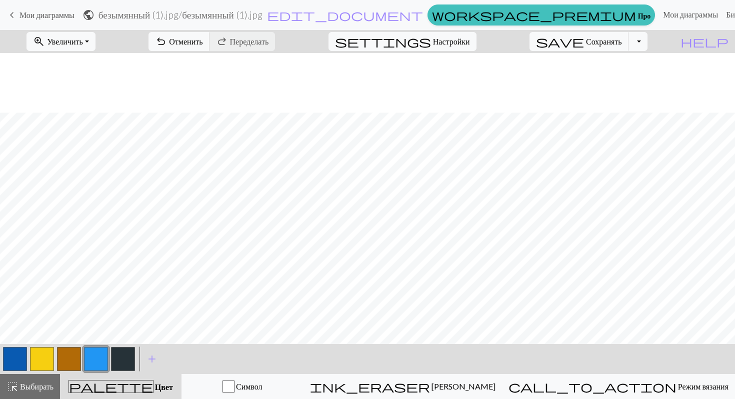
scroll to position [163, 0]
click at [38, 360] on button "button" at bounding box center [42, 359] width 24 height 24
click at [37, 360] on button "button" at bounding box center [42, 359] width 24 height 24
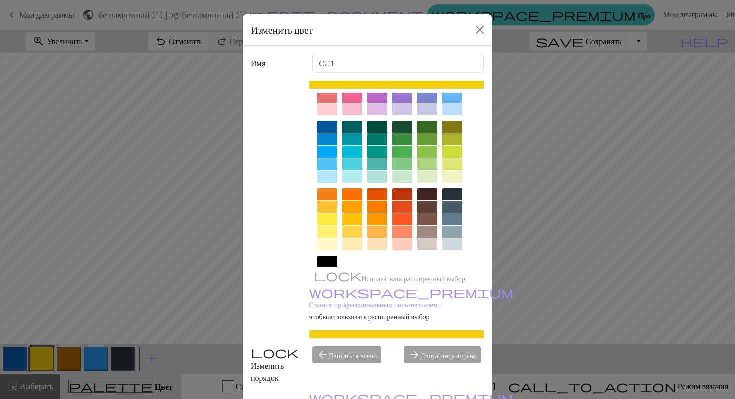
scroll to position [50, 0]
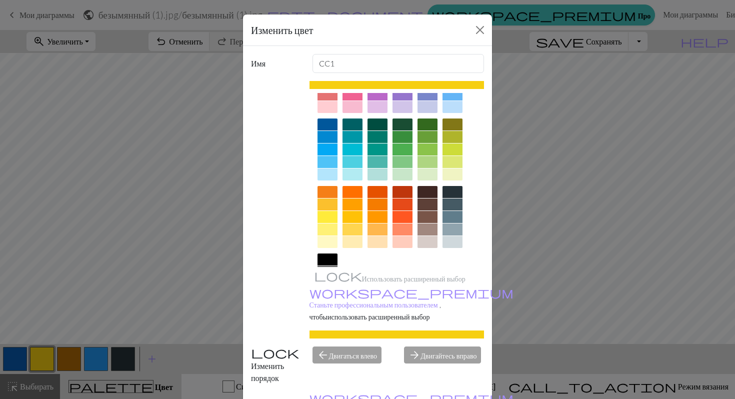
click at [351, 206] on div at bounding box center [353, 205] width 20 height 12
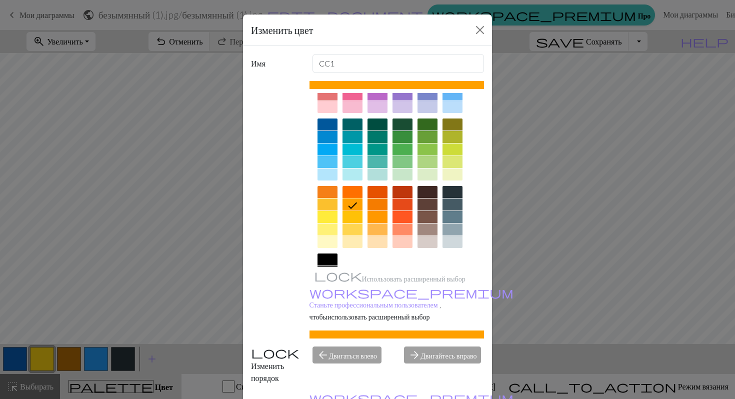
click at [375, 216] on div at bounding box center [378, 217] width 20 height 12
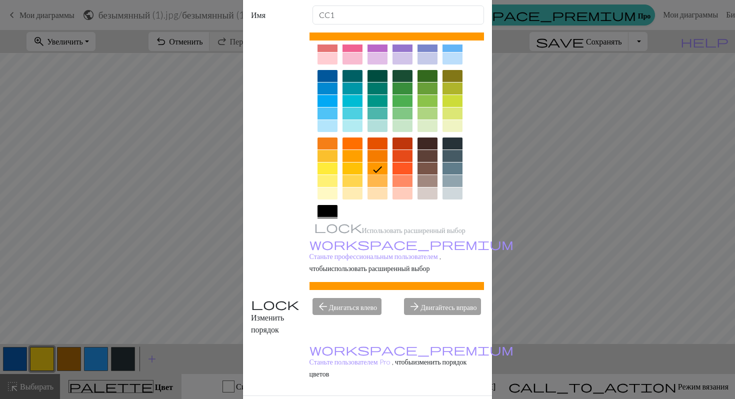
scroll to position [64, 0]
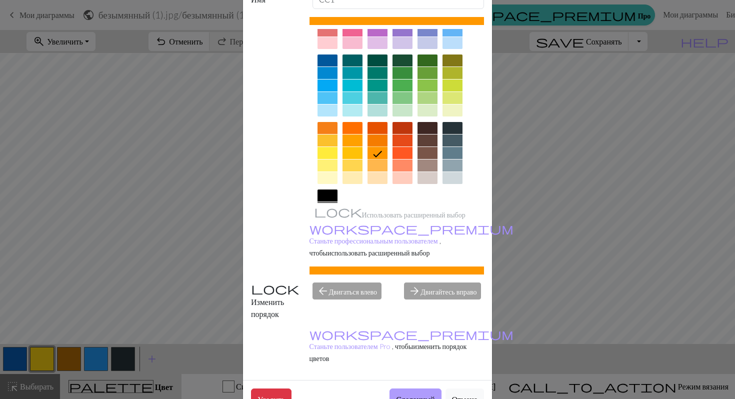
click at [412, 395] on font "Сделанный" at bounding box center [415, 400] width 39 height 10
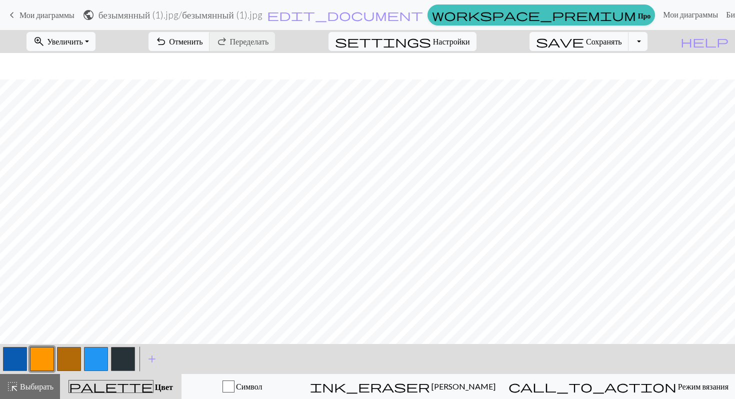
scroll to position [163, 0]
click at [52, 363] on button "button" at bounding box center [42, 359] width 24 height 24
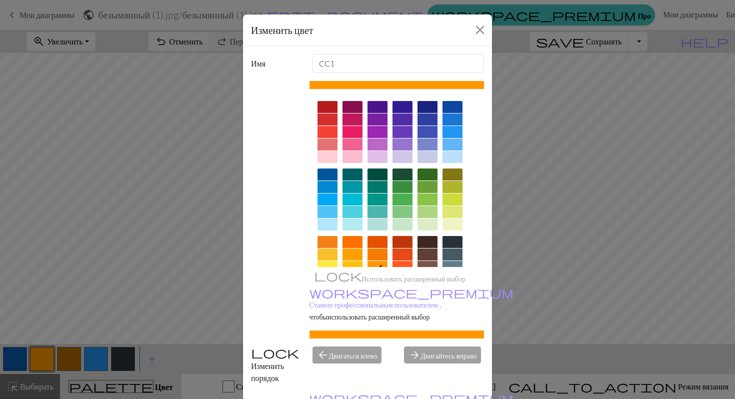
click at [331, 255] on div at bounding box center [328, 255] width 20 height 12
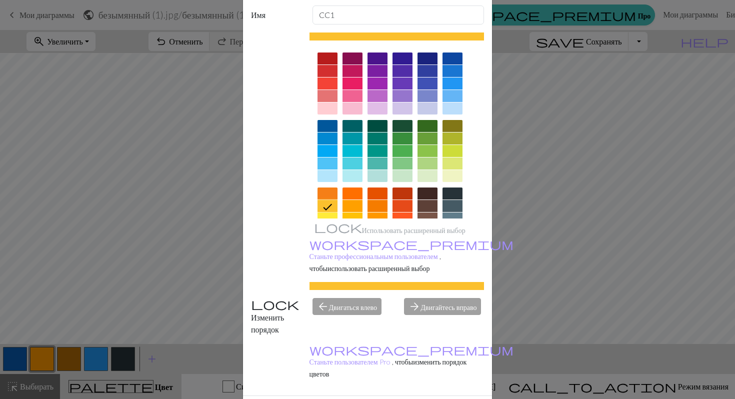
scroll to position [64, 0]
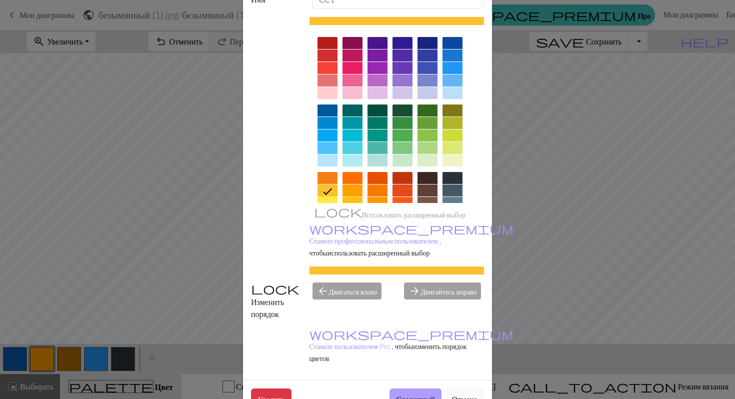
click at [409, 395] on font "Сделанный" at bounding box center [415, 400] width 39 height 10
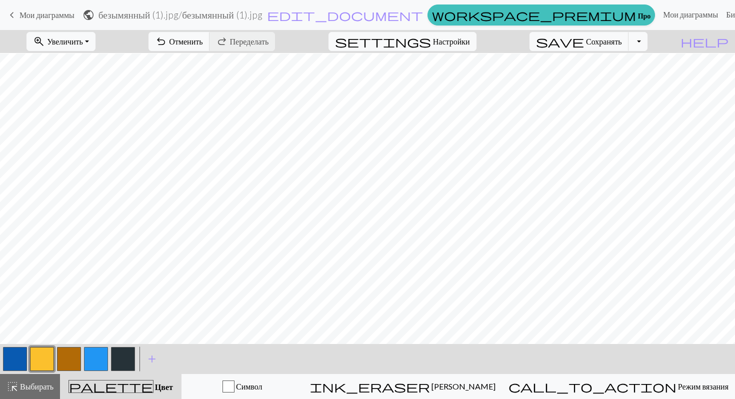
scroll to position [155, 0]
click at [61, 364] on button "button" at bounding box center [69, 359] width 24 height 24
click at [68, 356] on button "button" at bounding box center [69, 359] width 24 height 24
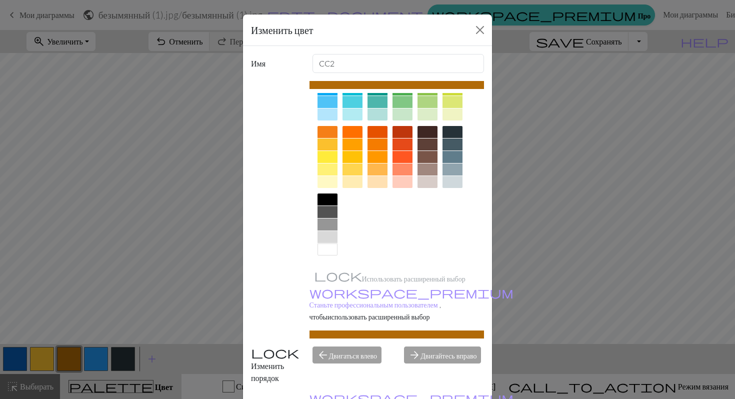
scroll to position [64, 0]
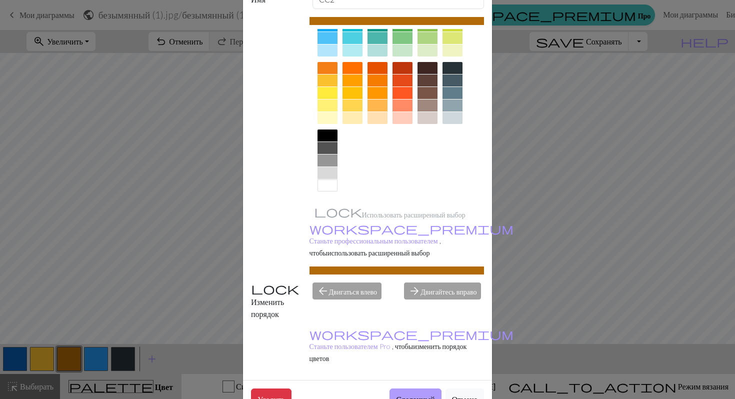
click at [396, 395] on font "Сделанный" at bounding box center [415, 400] width 39 height 10
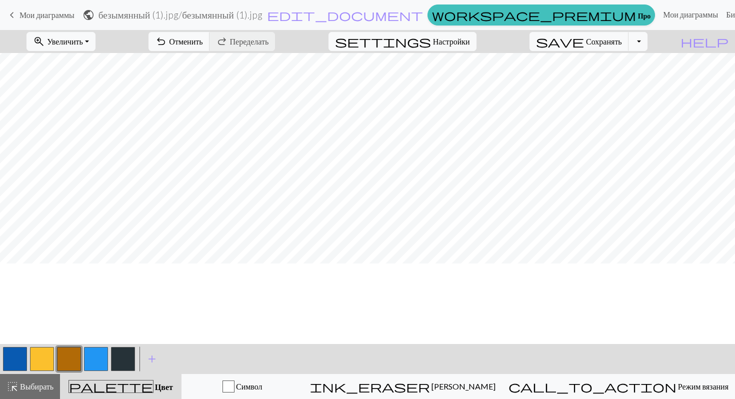
scroll to position [0, 0]
click at [615, 39] on font "Сохранять" at bounding box center [604, 42] width 36 height 10
click at [605, 41] on font "Сохранять" at bounding box center [604, 42] width 36 height 10
click at [127, 367] on button "button" at bounding box center [123, 359] width 24 height 24
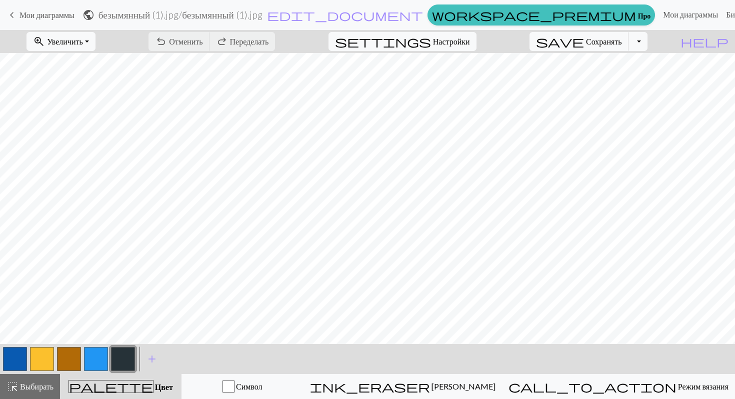
click at [127, 367] on button "button" at bounding box center [123, 359] width 24 height 24
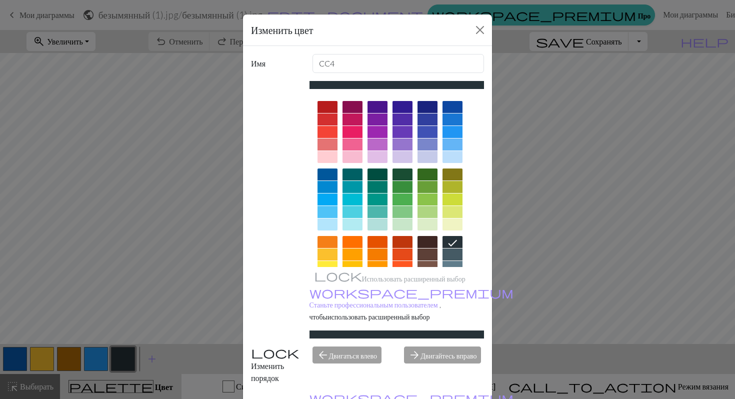
scroll to position [64, 0]
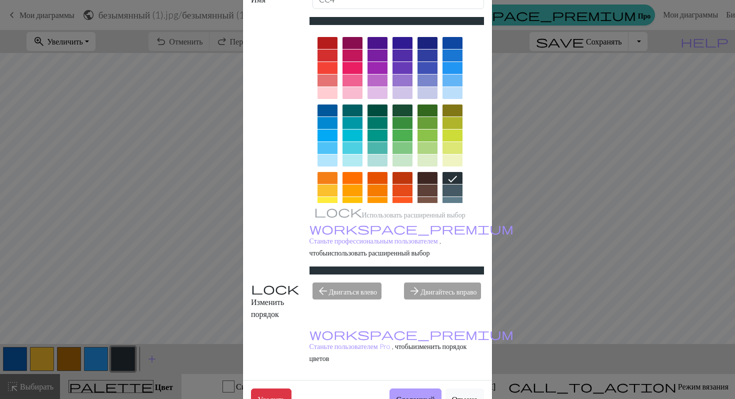
click at [418, 389] on button "Сделанный" at bounding box center [416, 399] width 52 height 21
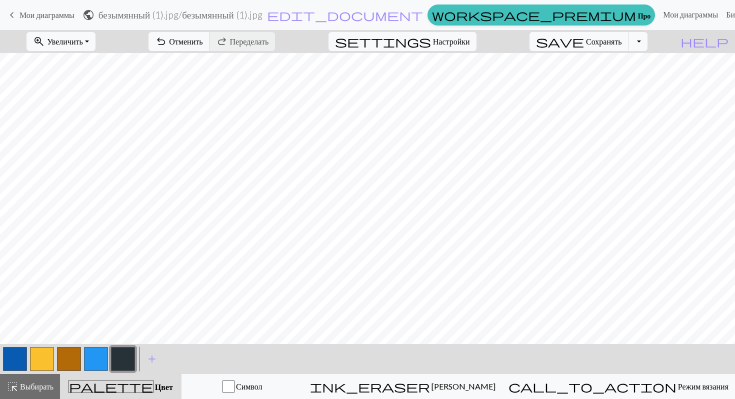
click at [21, 360] on button "button" at bounding box center [15, 359] width 24 height 24
click at [20, 360] on button "button" at bounding box center [15, 359] width 24 height 24
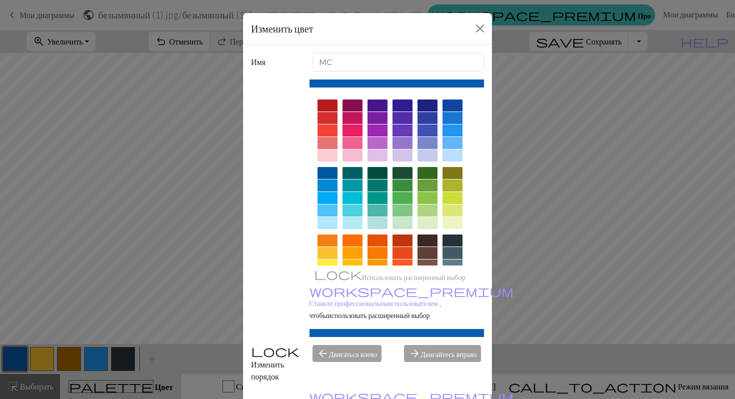
scroll to position [58, 0]
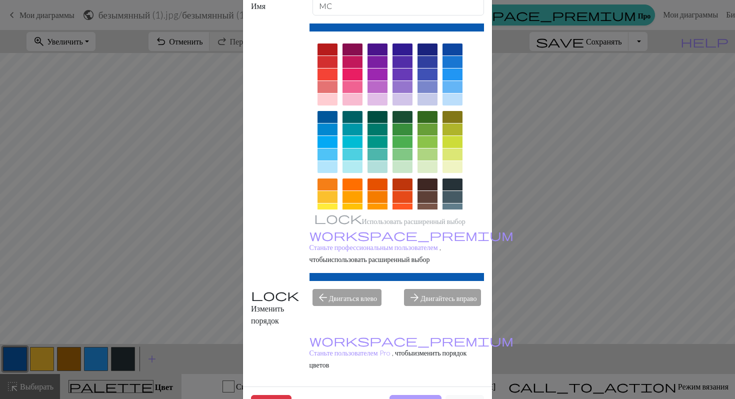
click at [396, 399] on font "Сделанный" at bounding box center [415, 406] width 39 height 10
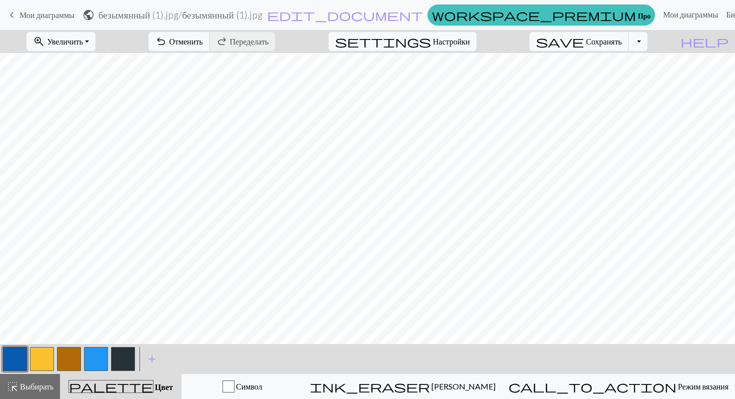
scroll to position [0, 0]
click at [616, 46] on font "Сохранять" at bounding box center [604, 42] width 36 height 10
click at [659, 20] on link "Мои диаграммы" at bounding box center [690, 15] width 63 height 20
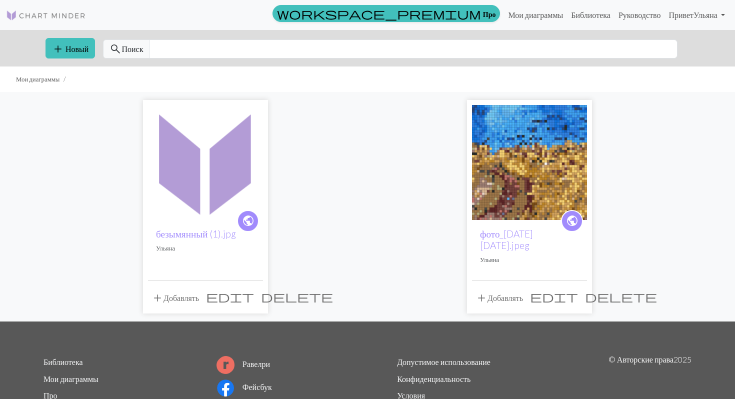
click at [192, 211] on img at bounding box center [205, 162] width 115 height 115
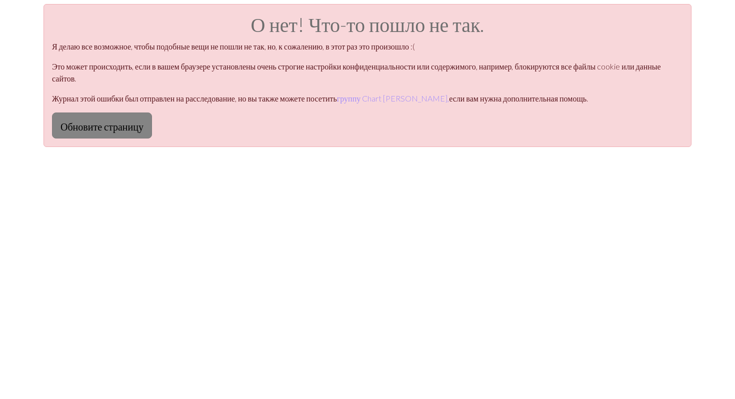
click at [100, 123] on font "Обновите страницу" at bounding box center [102, 127] width 83 height 12
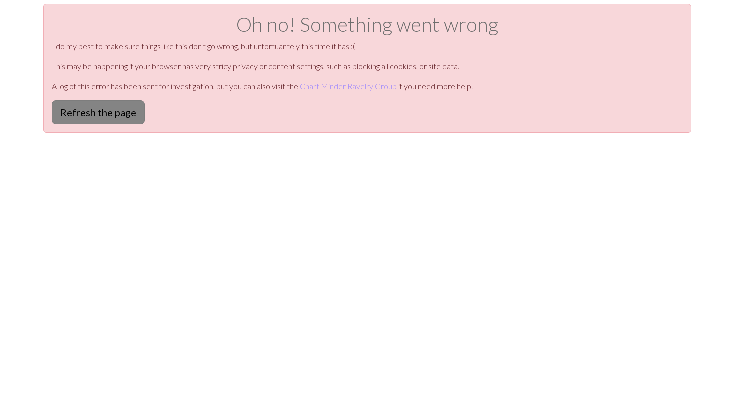
click at [99, 105] on button "Refresh the page" at bounding box center [98, 113] width 93 height 24
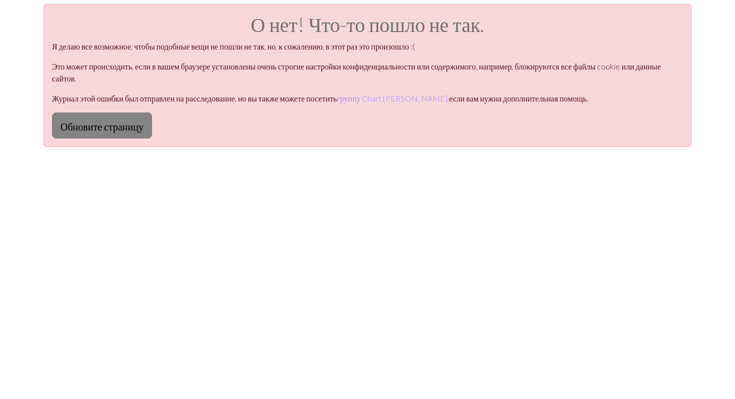
click at [131, 126] on font "Обновите страницу" at bounding box center [102, 127] width 83 height 12
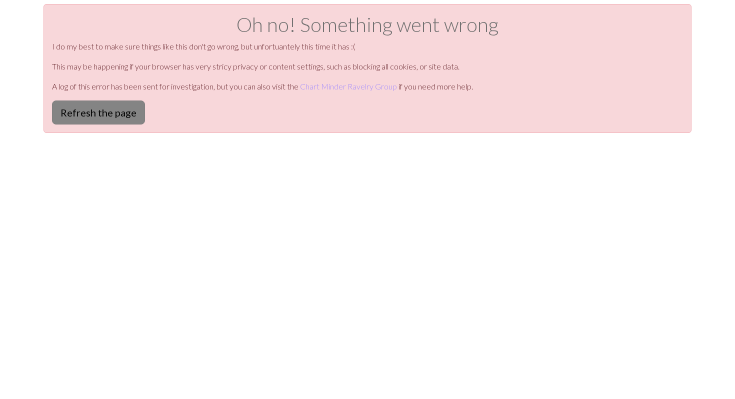
click at [107, 112] on button "Refresh the page" at bounding box center [98, 113] width 93 height 24
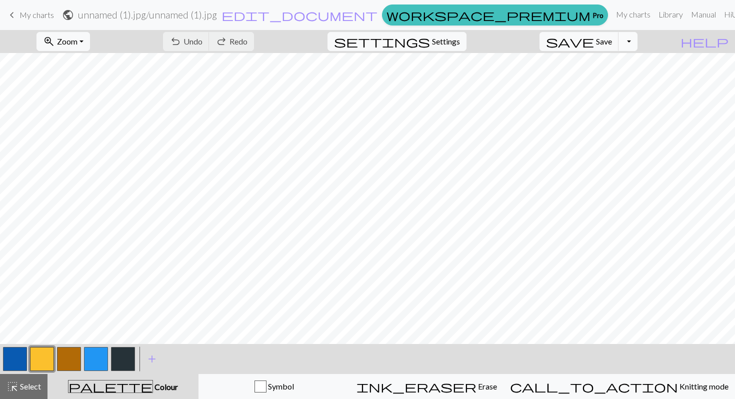
click at [638, 46] on button "Toggle Dropdown" at bounding box center [628, 41] width 19 height 19
click at [621, 79] on button "save_alt Download" at bounding box center [554, 80] width 165 height 16
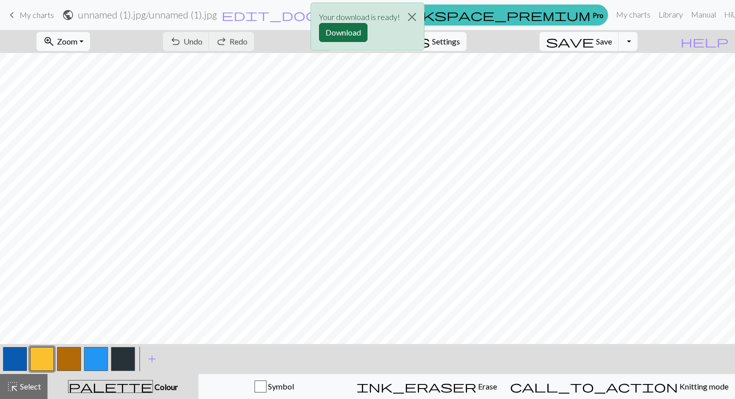
click at [352, 30] on button "Download" at bounding box center [343, 32] width 49 height 19
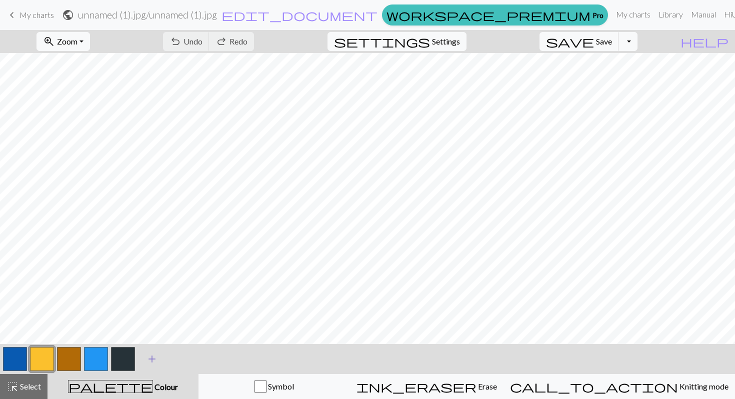
click at [150, 357] on span "add" at bounding box center [152, 359] width 12 height 14
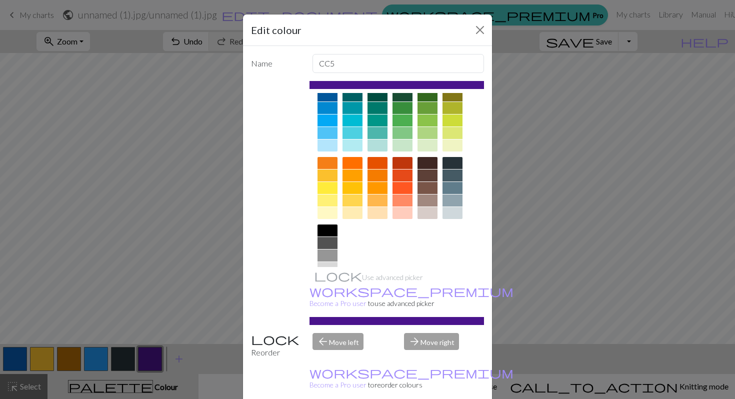
scroll to position [110, 0]
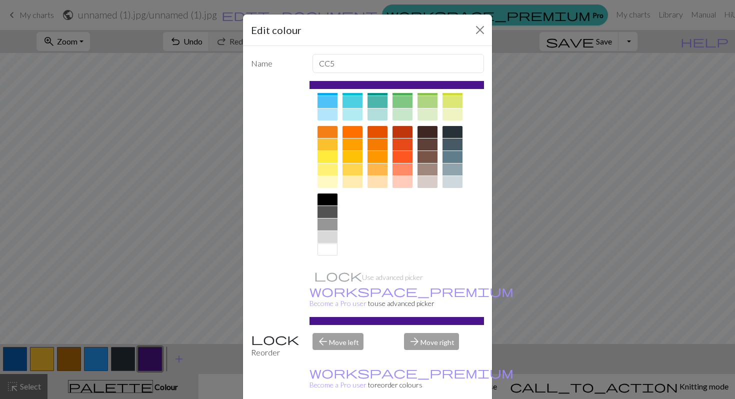
click at [327, 246] on div at bounding box center [328, 250] width 20 height 12
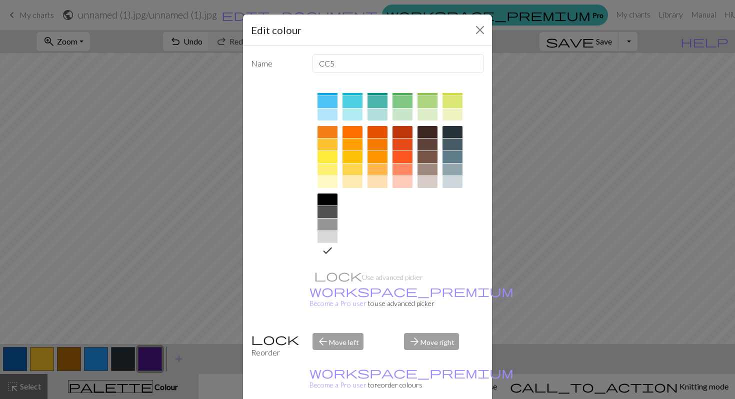
scroll to position [25, 0]
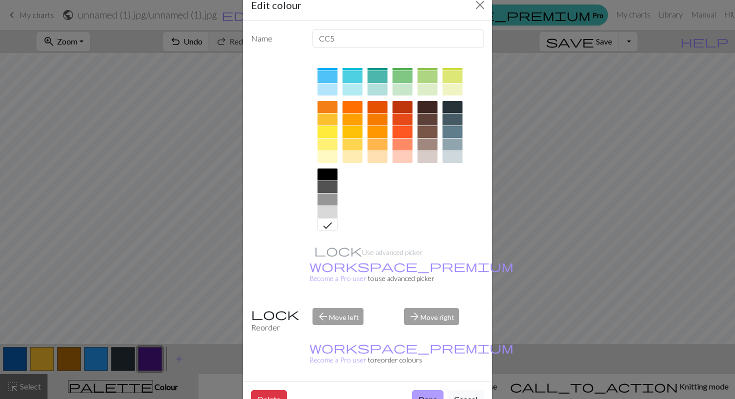
click at [426, 390] on button "Done" at bounding box center [428, 399] width 32 height 19
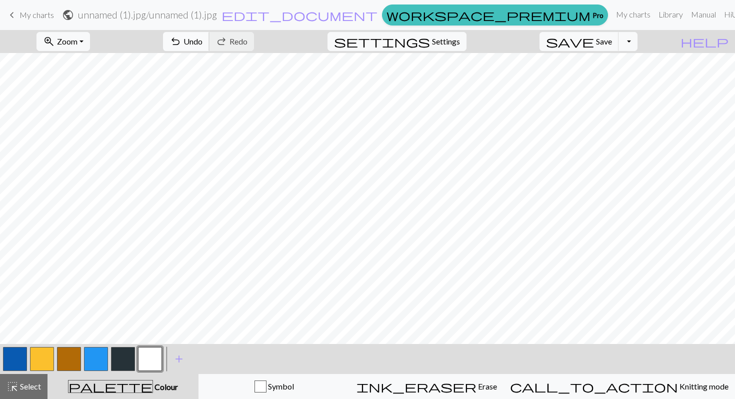
click at [182, 41] on span "undo" at bounding box center [176, 42] width 12 height 14
click at [203, 42] on span "Undo" at bounding box center [193, 42] width 19 height 10
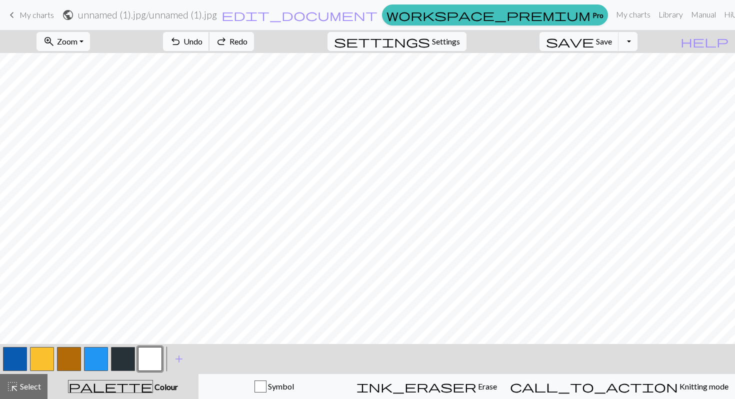
click at [203, 43] on span "Undo" at bounding box center [193, 42] width 19 height 10
click at [159, 360] on button "button" at bounding box center [150, 359] width 24 height 24
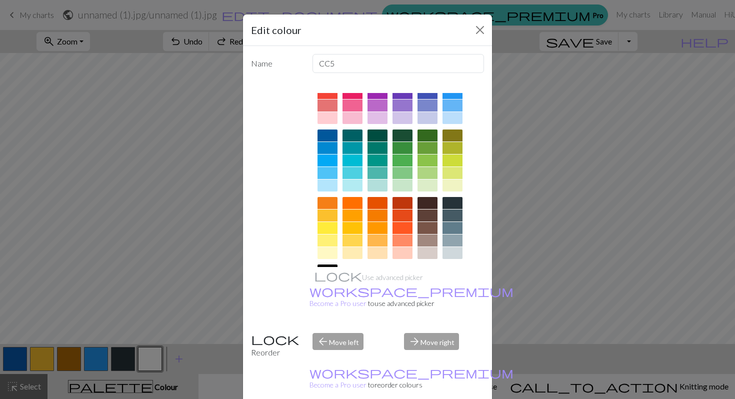
scroll to position [0, 0]
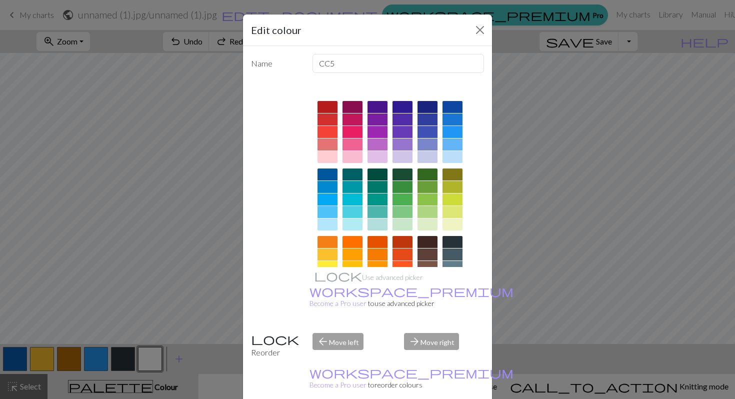
click at [331, 107] on div at bounding box center [328, 107] width 20 height 12
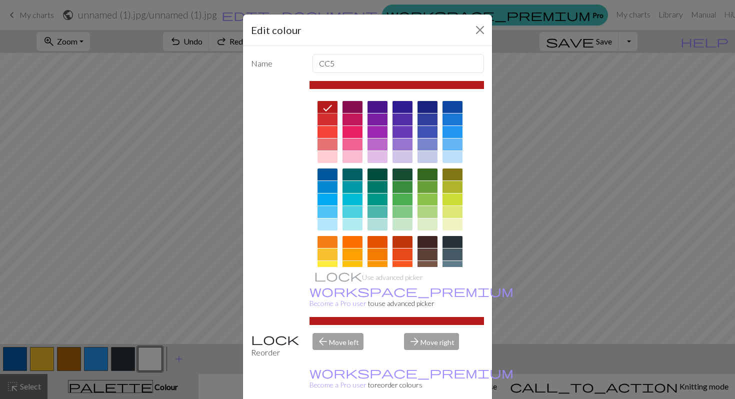
click at [402, 245] on div at bounding box center [403, 242] width 20 height 12
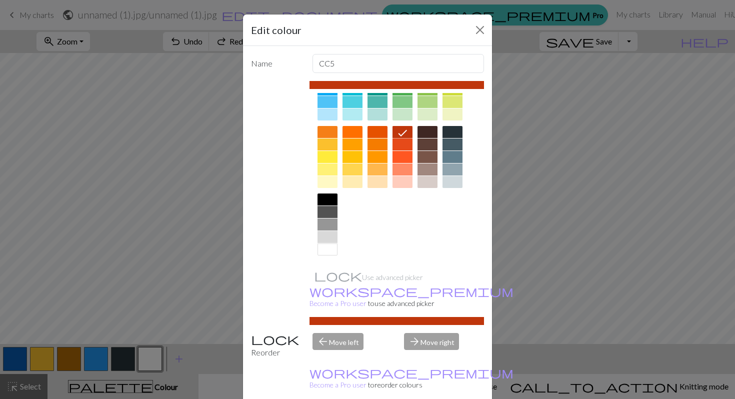
scroll to position [25, 0]
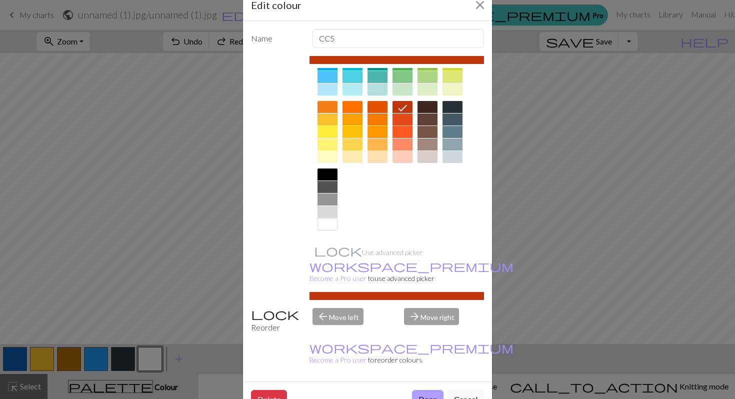
click at [429, 390] on button "Done" at bounding box center [428, 399] width 32 height 19
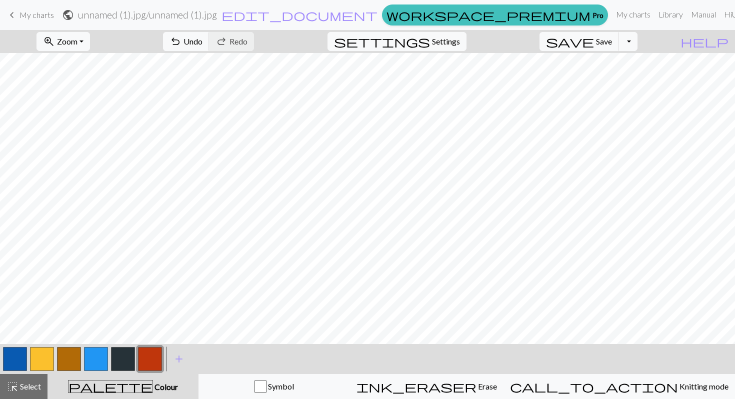
click at [154, 359] on button "button" at bounding box center [150, 359] width 24 height 24
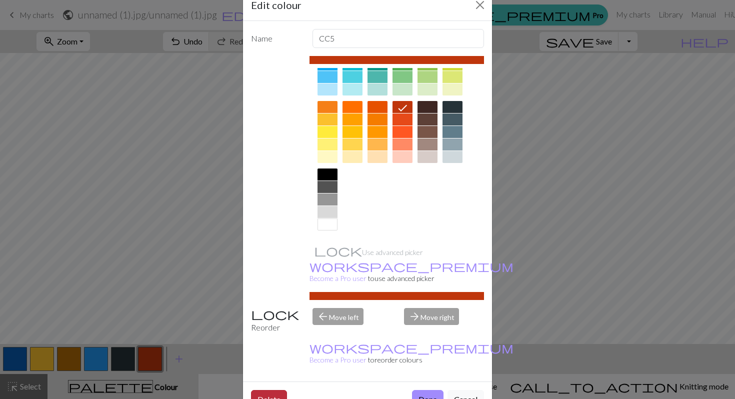
click at [274, 390] on button "Delete" at bounding box center [269, 399] width 36 height 19
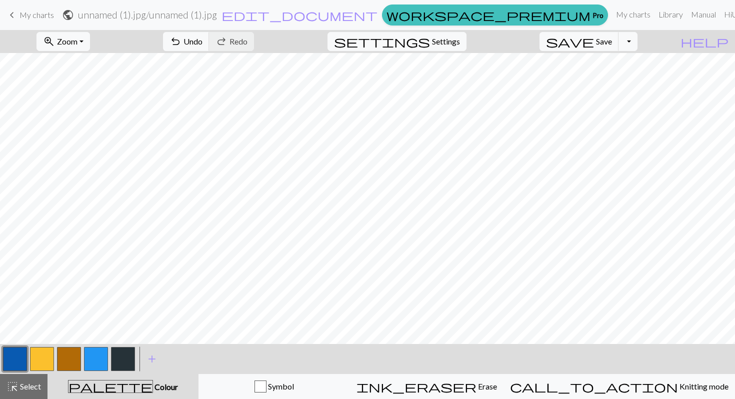
scroll to position [0, 0]
click at [47, 360] on button "button" at bounding box center [42, 359] width 24 height 24
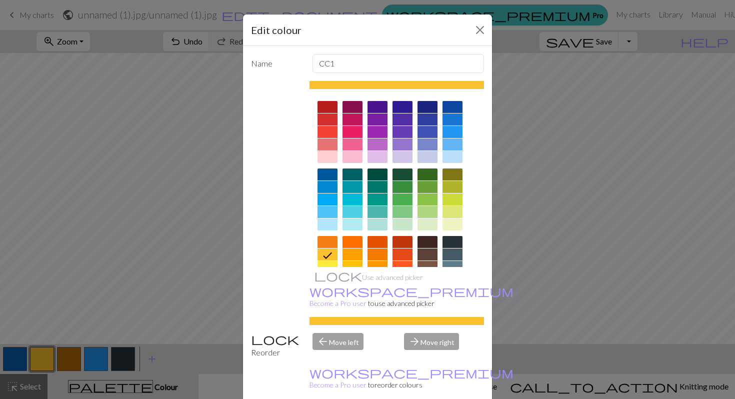
scroll to position [110, 0]
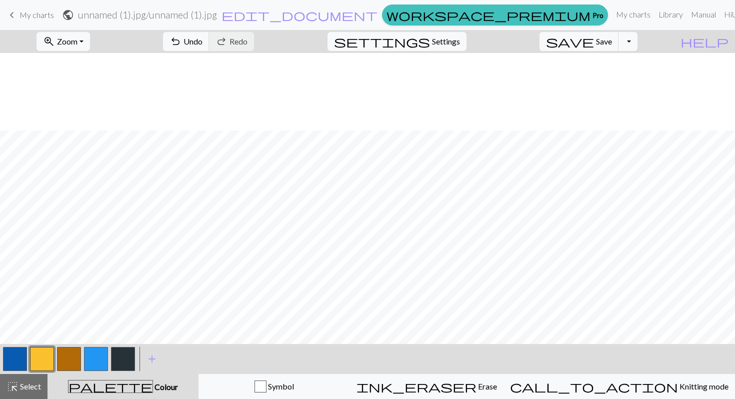
scroll to position [125, 0]
click at [147, 357] on span "add" at bounding box center [152, 359] width 12 height 14
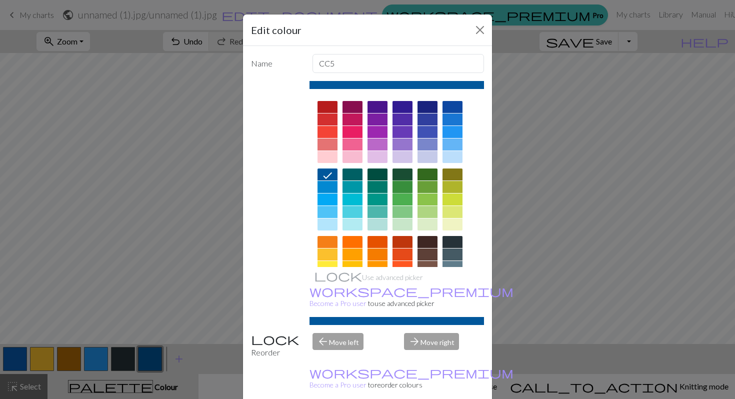
click at [402, 184] on div at bounding box center [403, 187] width 20 height 12
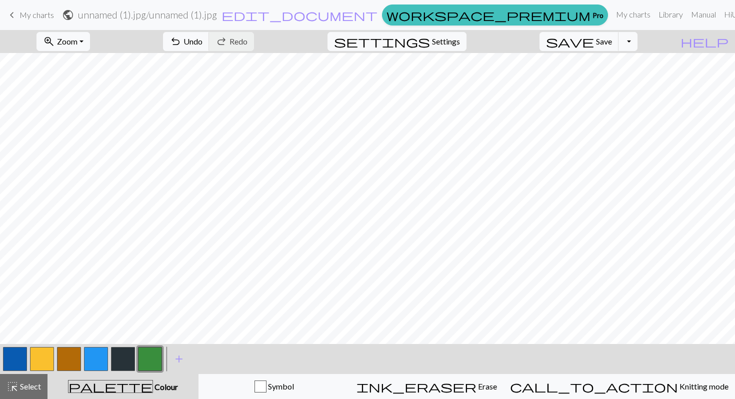
click at [48, 357] on button "button" at bounding box center [42, 359] width 24 height 24
click at [42, 357] on button "button" at bounding box center [42, 359] width 24 height 24
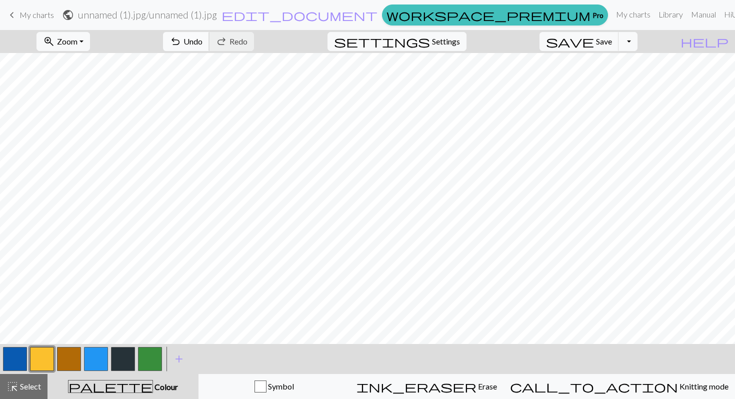
click at [203, 37] on span "Undo" at bounding box center [193, 42] width 19 height 10
click at [203, 41] on span "Undo" at bounding box center [193, 42] width 19 height 10
click at [119, 360] on button "button" at bounding box center [123, 359] width 24 height 24
click at [132, 353] on button "button" at bounding box center [123, 359] width 24 height 24
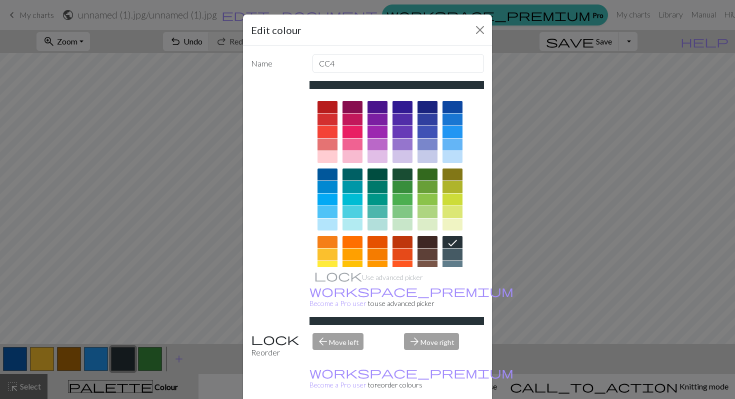
scroll to position [25, 0]
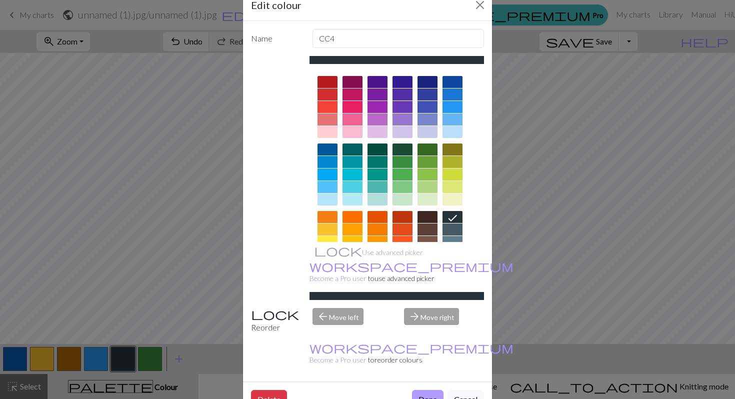
click at [437, 390] on button "Done" at bounding box center [428, 399] width 32 height 19
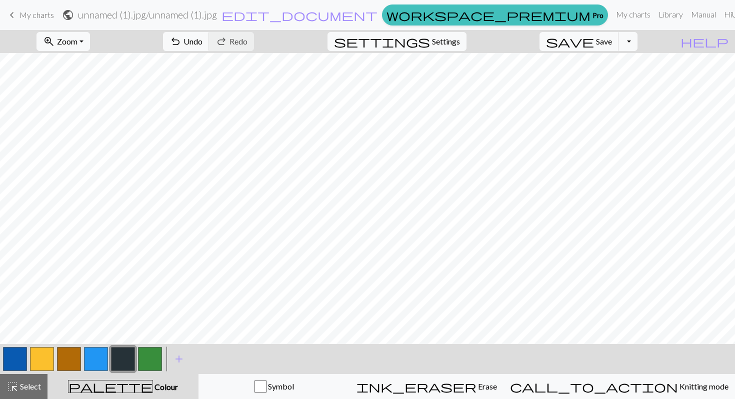
click at [14, 360] on button "button" at bounding box center [15, 359] width 24 height 24
click at [18, 359] on button "button" at bounding box center [15, 359] width 24 height 24
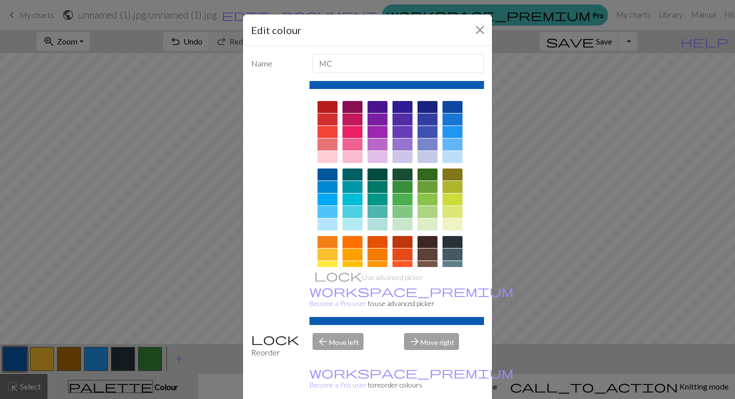
scroll to position [110, 0]
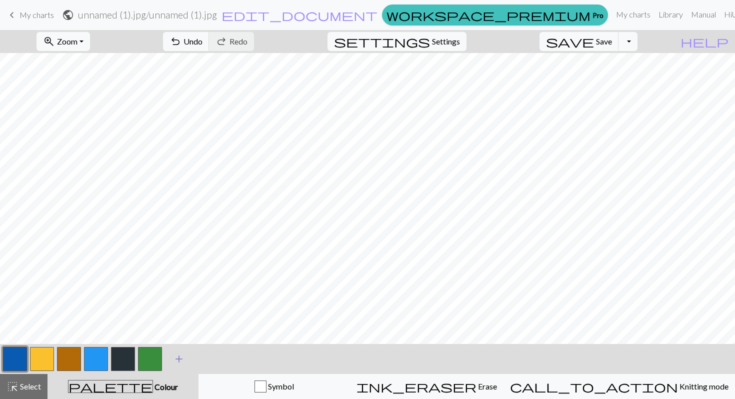
click at [178, 356] on span "add" at bounding box center [179, 359] width 12 height 14
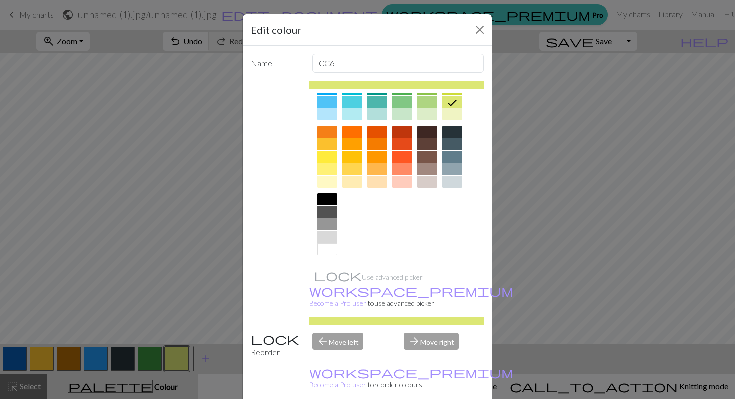
click at [334, 251] on div at bounding box center [328, 250] width 20 height 12
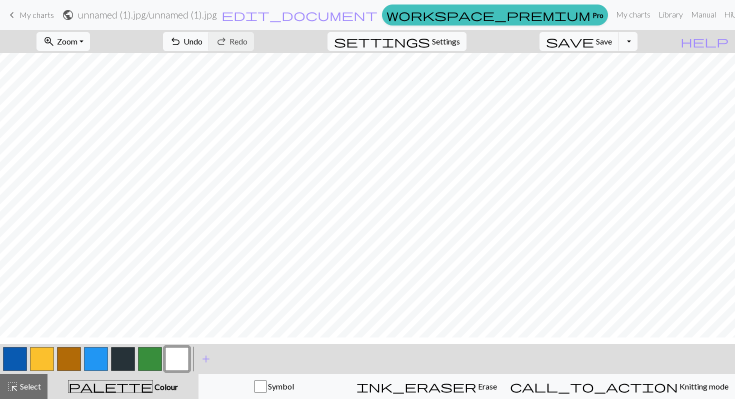
scroll to position [0, 0]
click at [594, 46] on span "save" at bounding box center [570, 42] width 48 height 14
click at [638, 45] on button "Toggle Dropdown" at bounding box center [628, 41] width 19 height 19
click at [626, 77] on button "save_alt Download" at bounding box center [554, 80] width 165 height 16
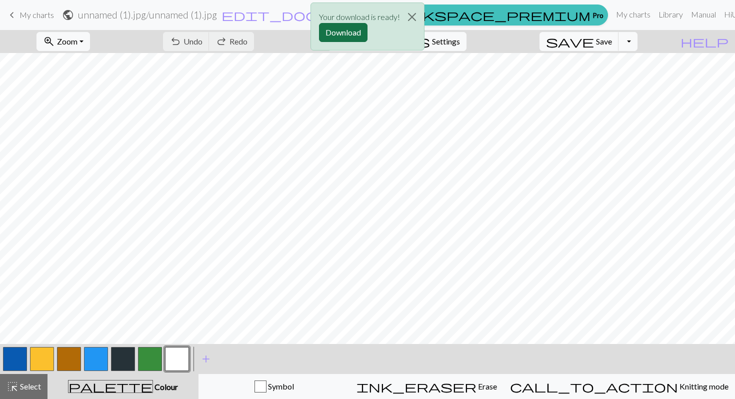
click at [356, 32] on button "Download" at bounding box center [343, 32] width 49 height 19
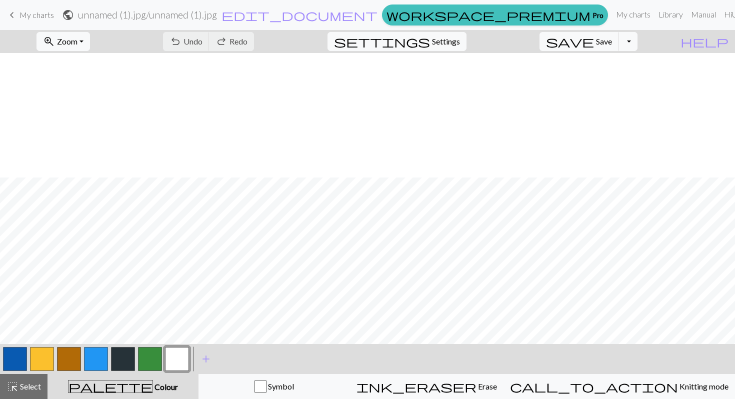
scroll to position [125, 0]
click at [158, 358] on button "button" at bounding box center [150, 359] width 24 height 24
click at [156, 358] on button "button" at bounding box center [150, 359] width 24 height 24
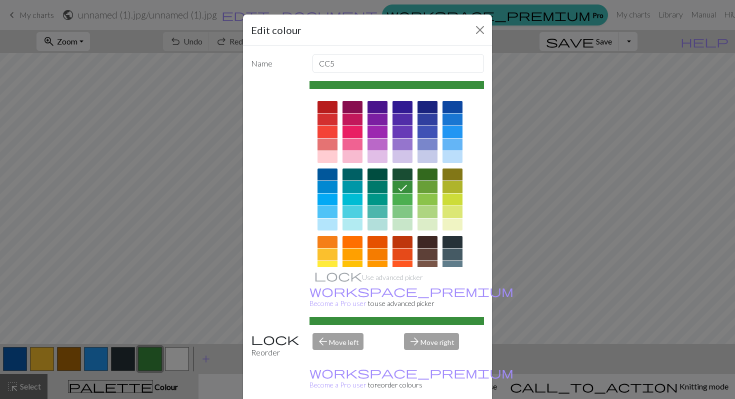
click at [427, 186] on div at bounding box center [428, 187] width 20 height 12
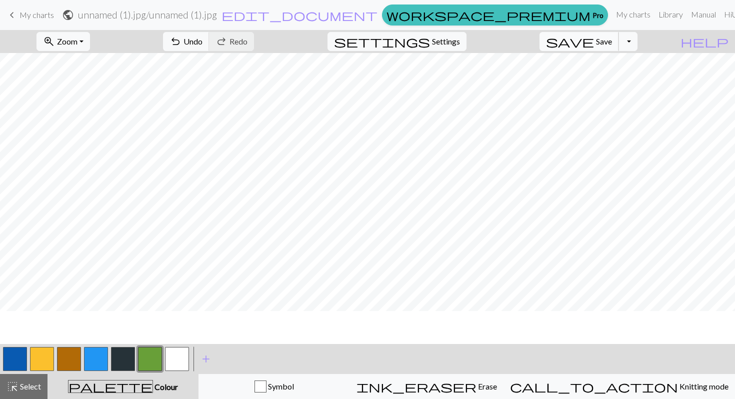
scroll to position [0, 0]
